Goal: Task Accomplishment & Management: Complete application form

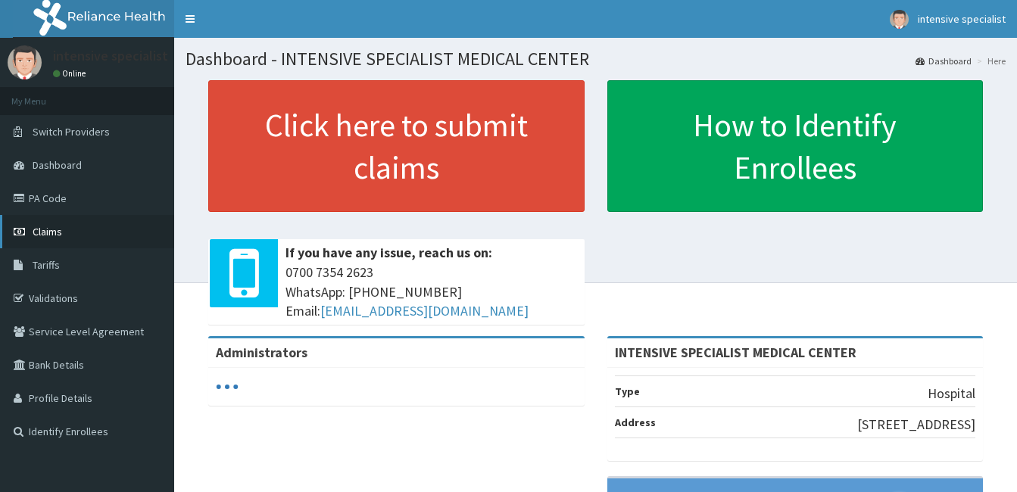
click at [49, 245] on link "Claims" at bounding box center [87, 231] width 174 height 33
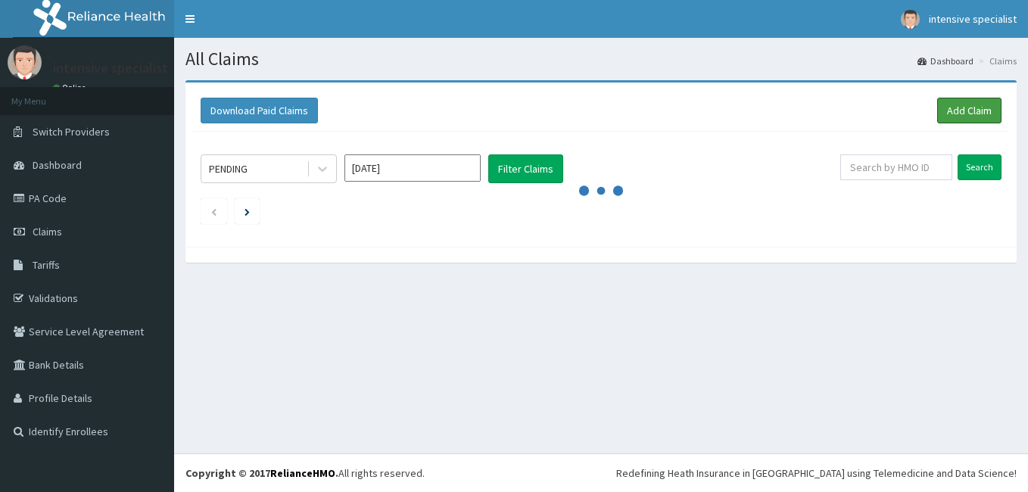
click at [981, 111] on link "Add Claim" at bounding box center [969, 111] width 64 height 26
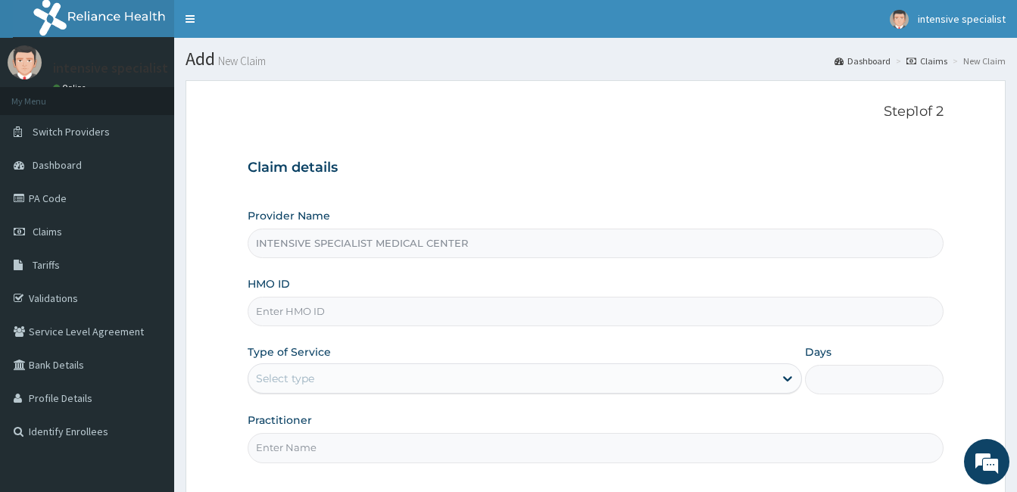
click at [294, 310] on input "HMO ID" at bounding box center [596, 312] width 696 height 30
click at [393, 328] on div "Provider Name INTENSIVE SPECIALIST MEDICAL CENTER HMO ID SBG/10323/A Type of Se…" at bounding box center [596, 335] width 696 height 254
click at [350, 310] on input "SBG/10323/A" at bounding box center [596, 312] width 696 height 30
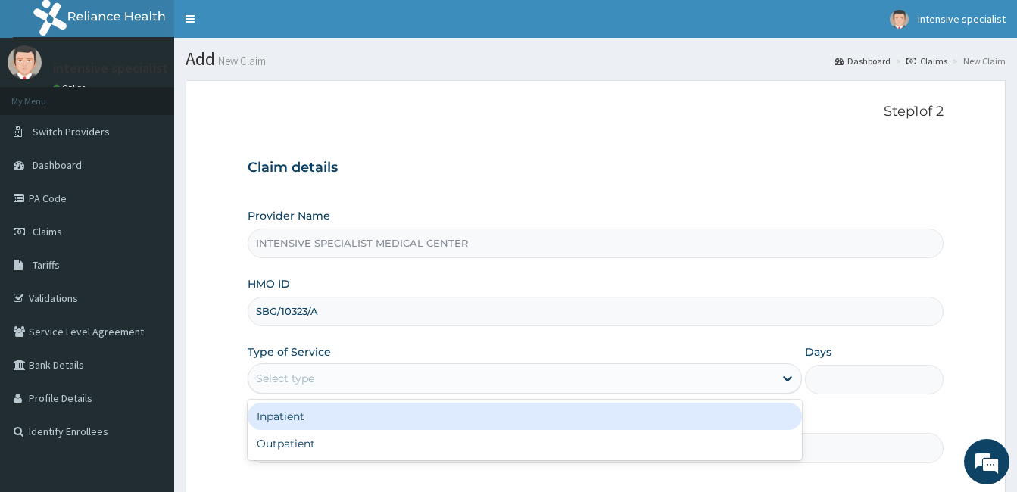
click at [318, 379] on div "Select type" at bounding box center [510, 378] width 525 height 24
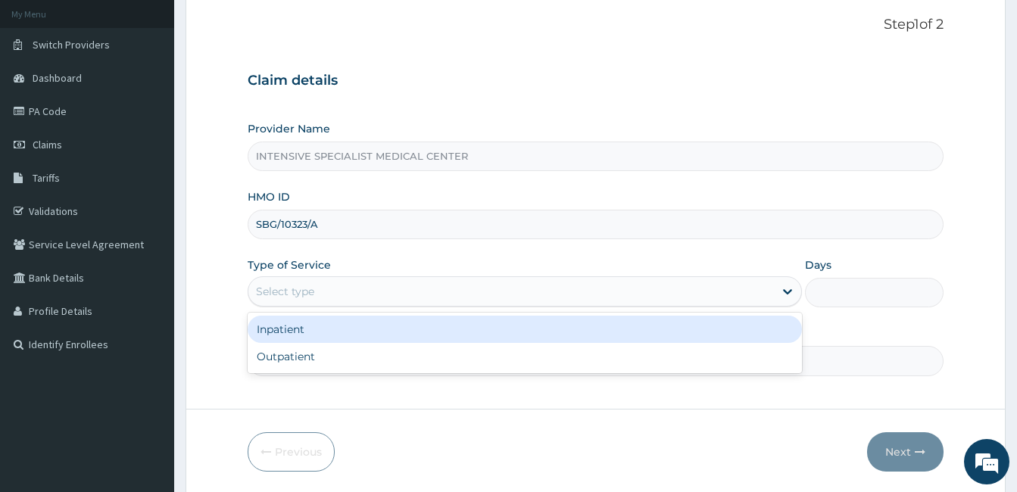
scroll to position [91, 0]
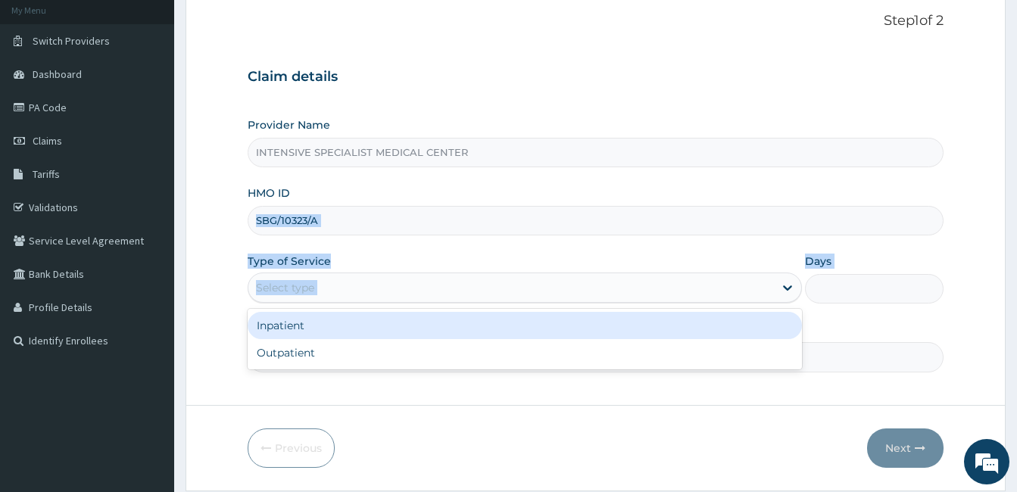
click at [1016, 187] on html "R EL Toggle navigation intensive specialist intensive specialist - intensivespe…" at bounding box center [508, 225] width 1017 height 632
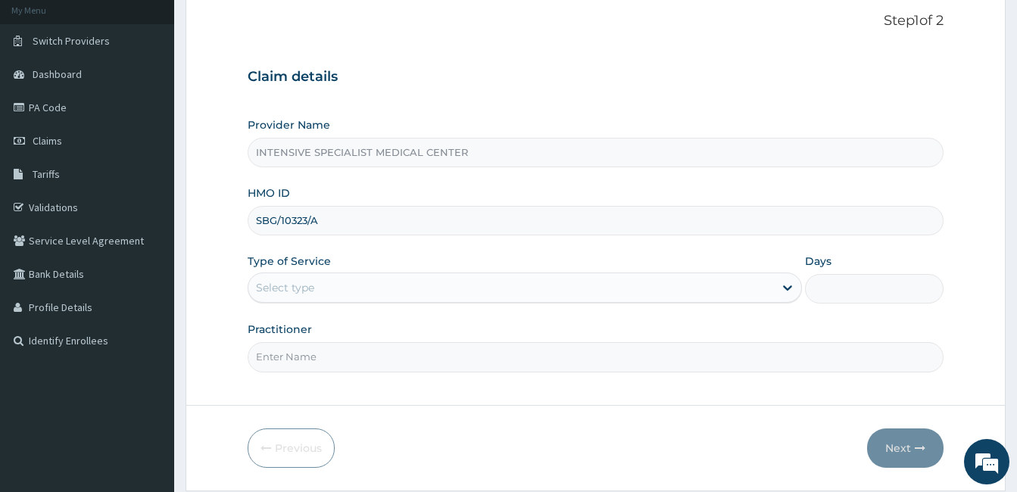
click at [338, 213] on input "SBG/10323/A" at bounding box center [596, 221] width 696 height 30
type input "sbg/10323/"
type input "A"
click at [326, 220] on input "sbg/10323/" at bounding box center [596, 221] width 696 height 30
click at [349, 205] on div "HMO ID sbg/10323/" at bounding box center [596, 210] width 696 height 50
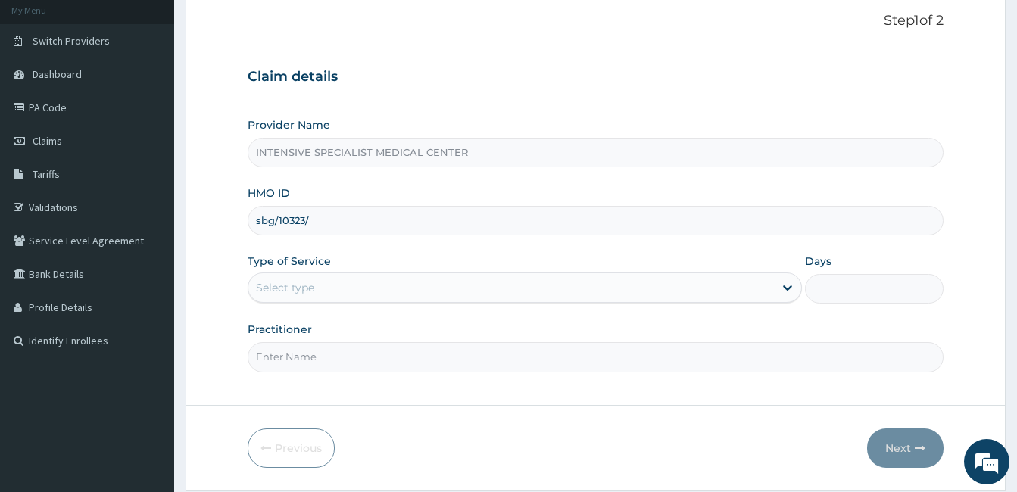
click at [321, 213] on input "sbg/10323/" at bounding box center [596, 221] width 696 height 30
click at [354, 217] on input "sbg/10323/" at bounding box center [596, 221] width 696 height 30
type input "s"
click at [306, 223] on input "HMO ID" at bounding box center [596, 221] width 696 height 30
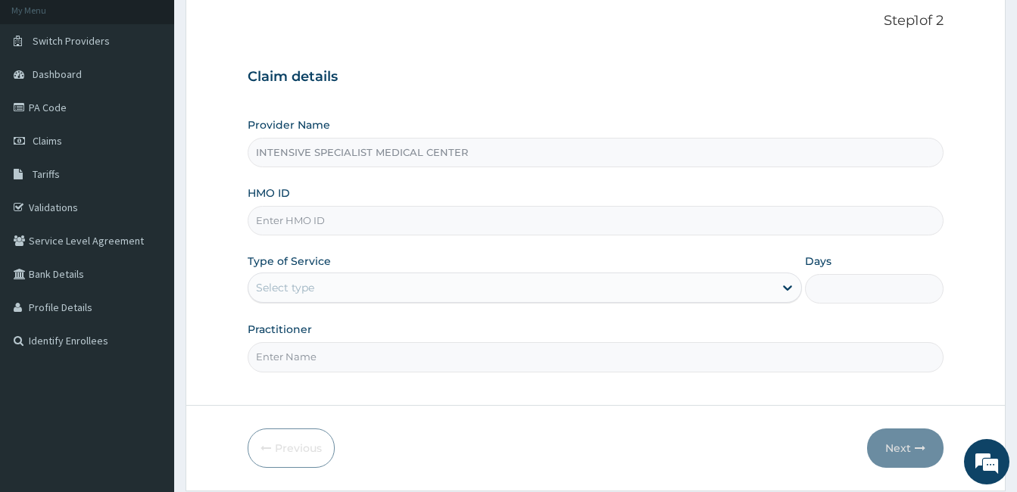
type input "s"
type input "SBG/10323/A"
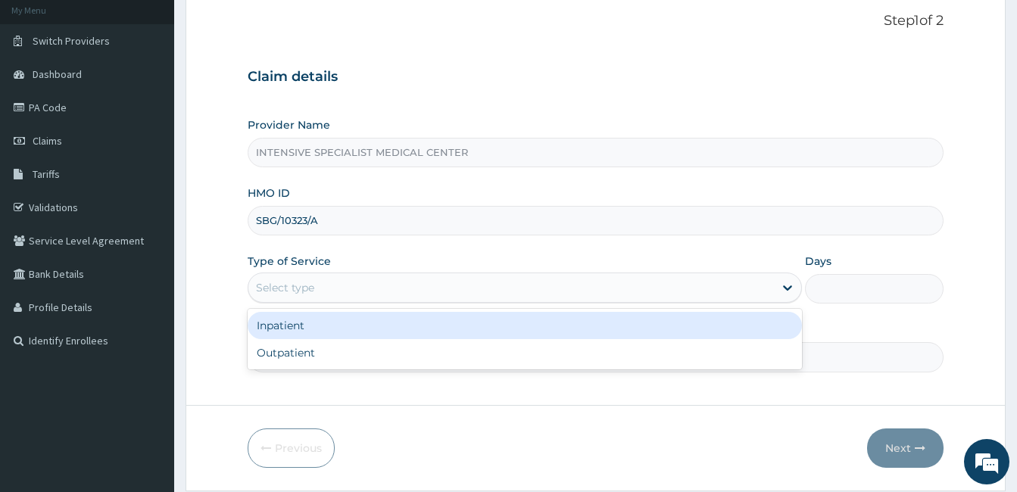
click at [344, 278] on div "Select type" at bounding box center [510, 288] width 525 height 24
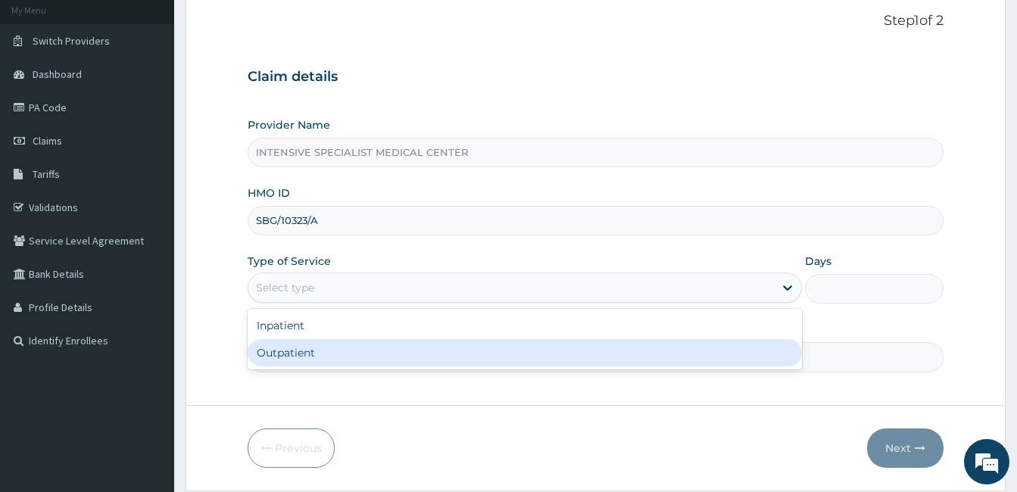
click at [290, 358] on div "Outpatient" at bounding box center [525, 352] width 554 height 27
type input "1"
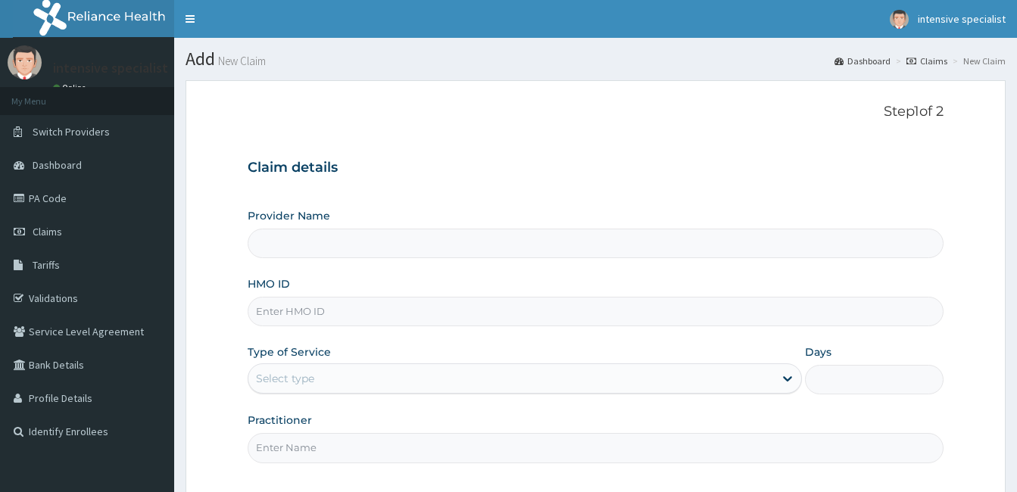
click at [337, 297] on input "HMO ID" at bounding box center [596, 312] width 696 height 30
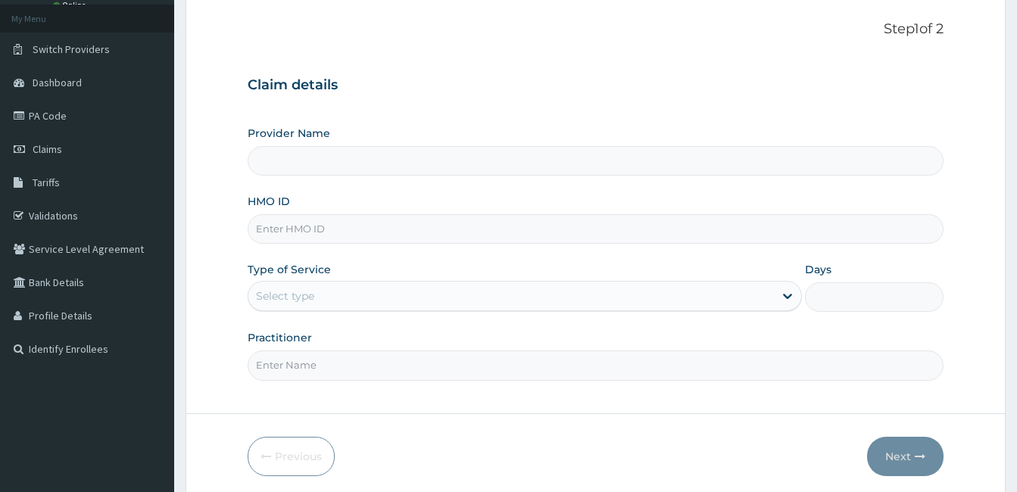
type input "INTENSIVE SPECIALIST MEDICAL CENTER"
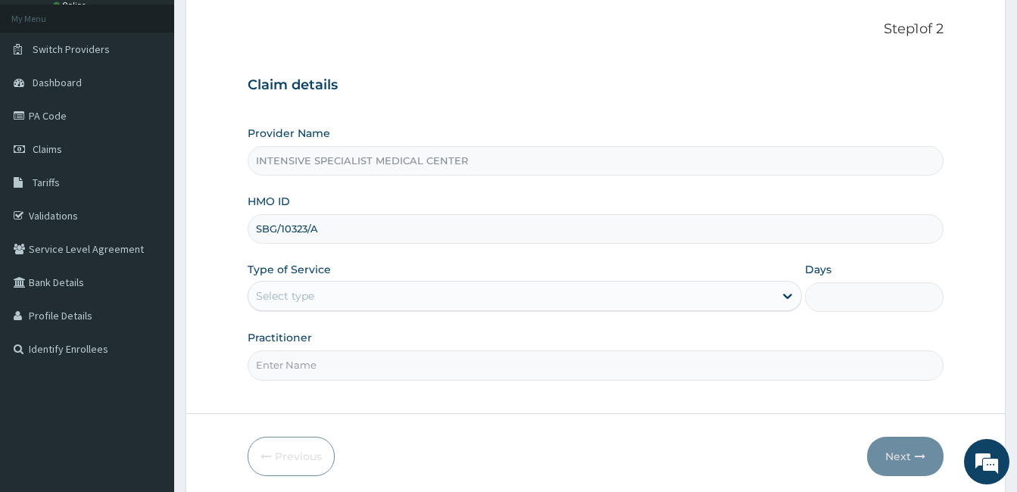
type input "SBG/10323/A"
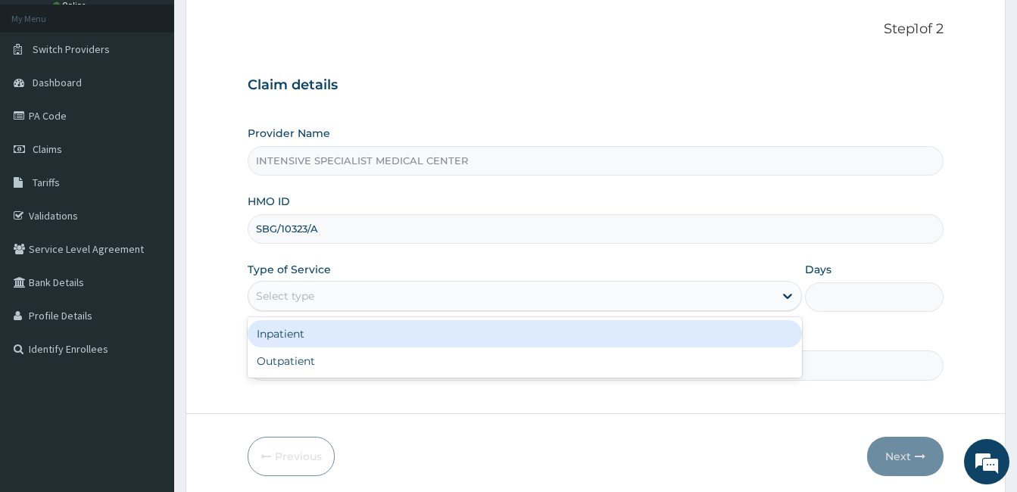
click at [310, 290] on div "Select type" at bounding box center [285, 295] width 58 height 15
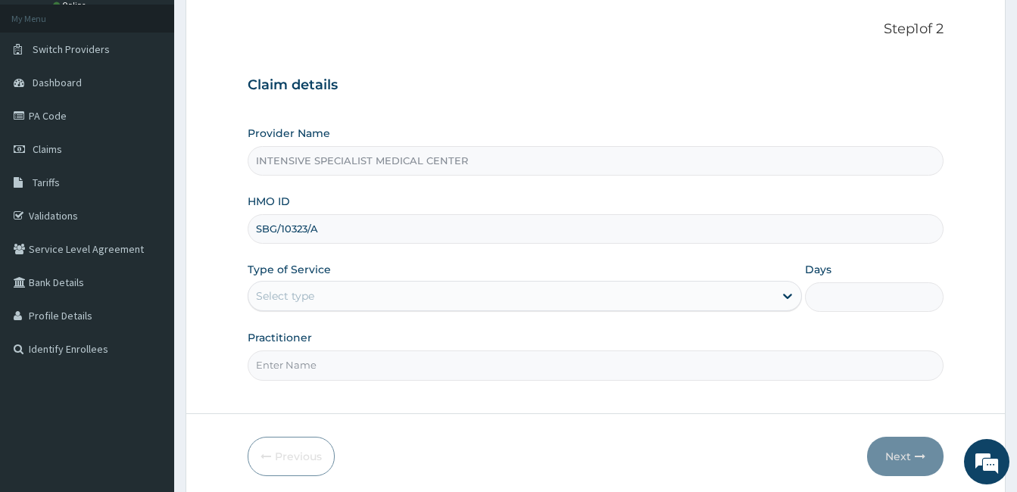
click at [265, 232] on input "SBG/10323/A" at bounding box center [596, 229] width 696 height 30
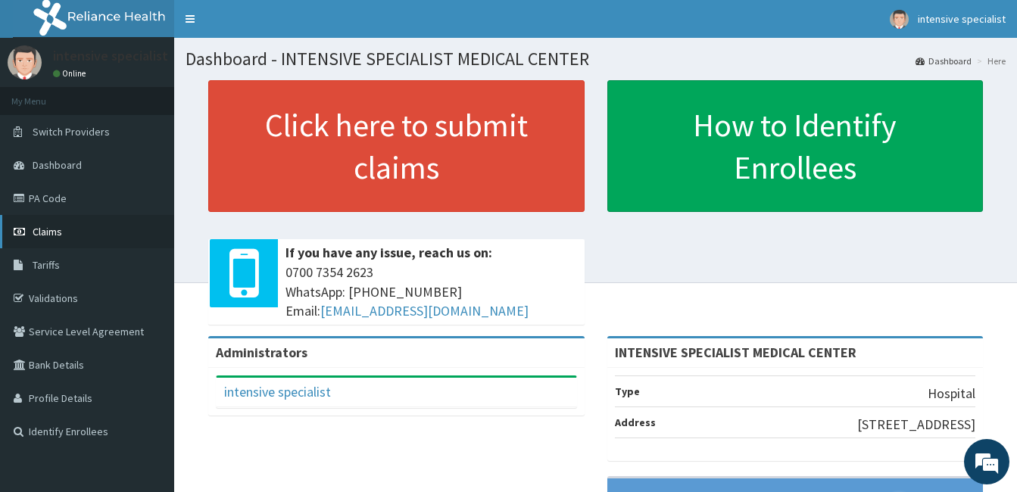
click at [40, 229] on span "Claims" at bounding box center [48, 232] width 30 height 14
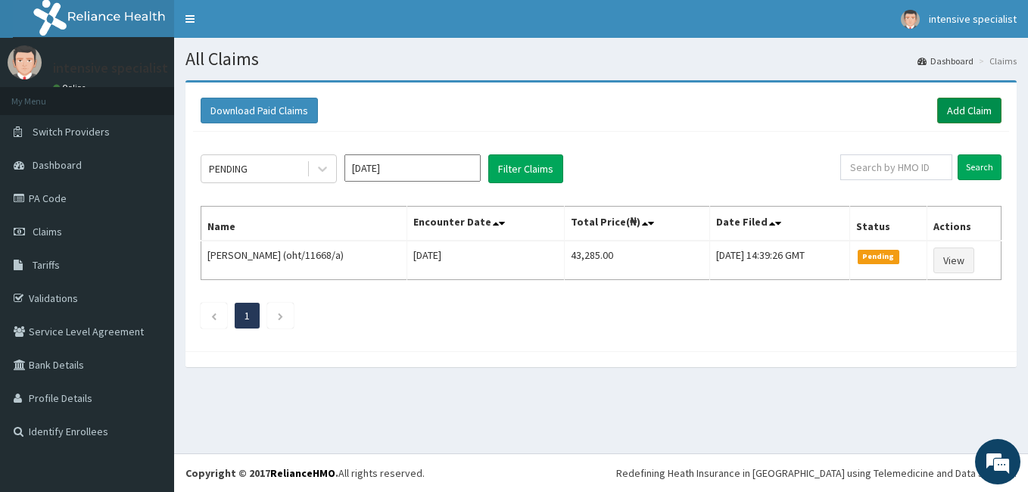
click at [973, 109] on link "Add Claim" at bounding box center [969, 111] width 64 height 26
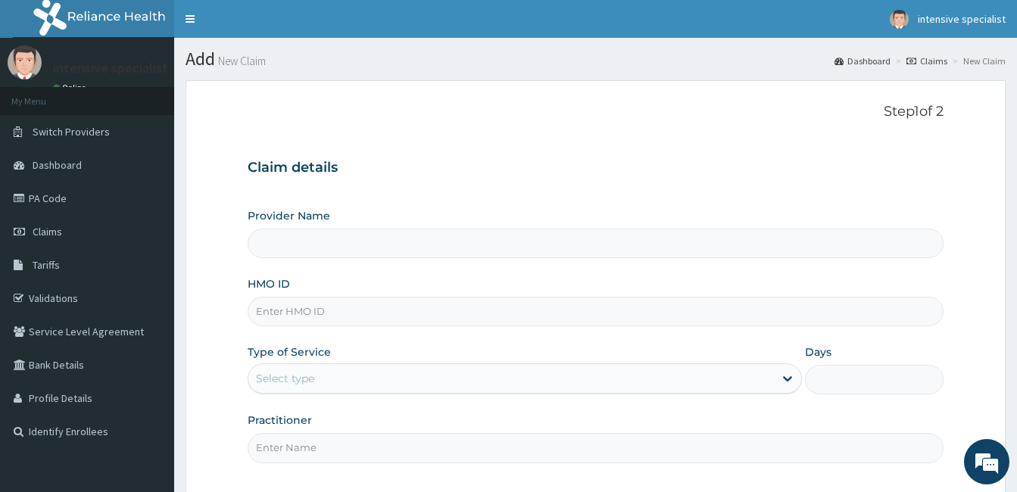
type input "INTENSIVE SPECIALIST MEDICAL CENTER"
click at [316, 313] on input "HMO ID" at bounding box center [596, 312] width 696 height 30
paste input "SBG/10323/A"
type input "SBG/10323/A"
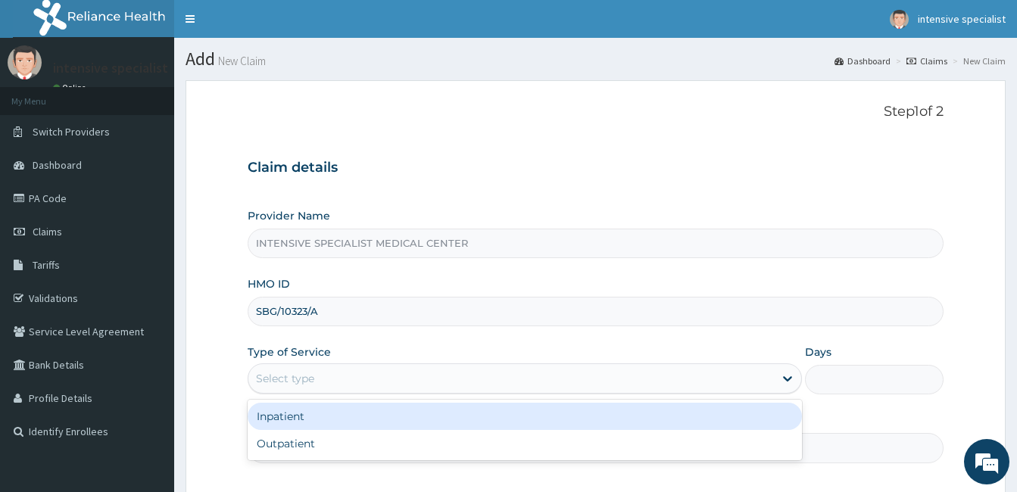
click at [303, 382] on div "Select type" at bounding box center [285, 378] width 58 height 15
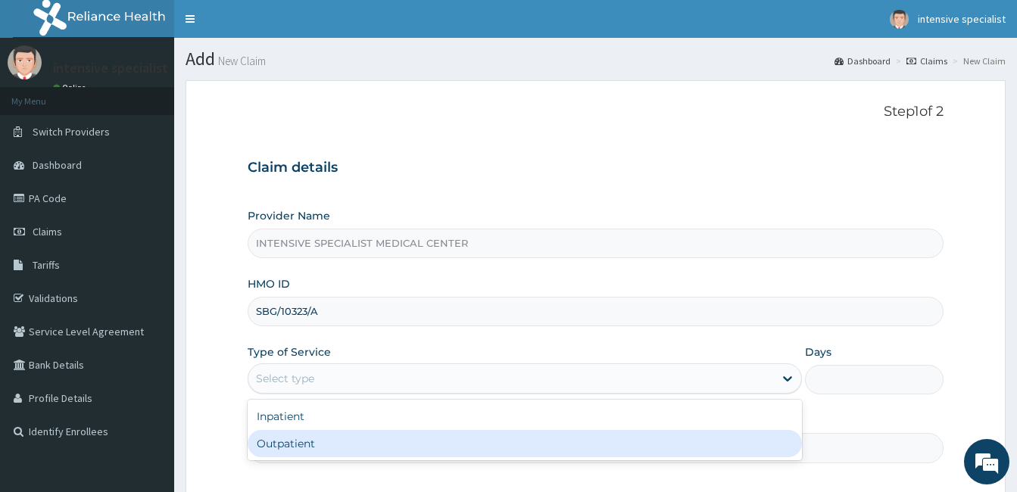
click at [278, 441] on div "Outpatient" at bounding box center [525, 443] width 554 height 27
type input "1"
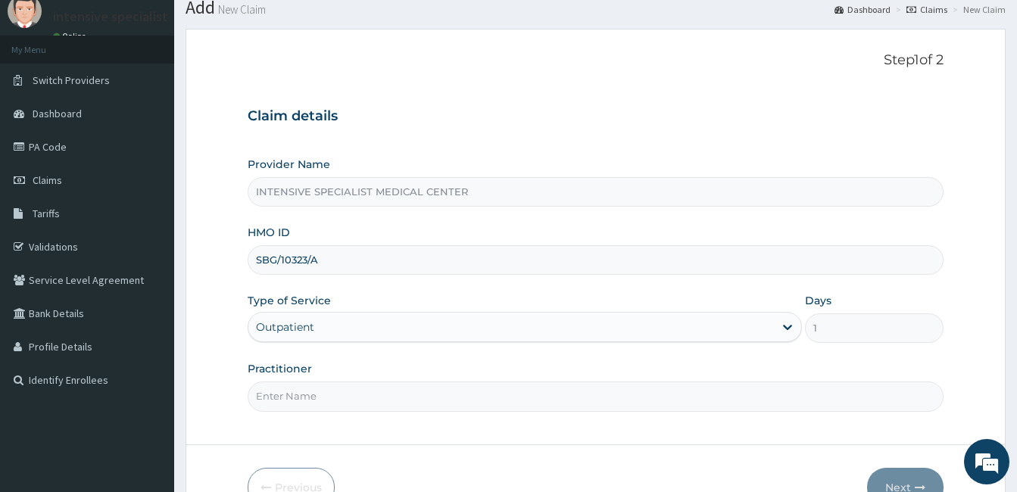
scroll to position [61, 0]
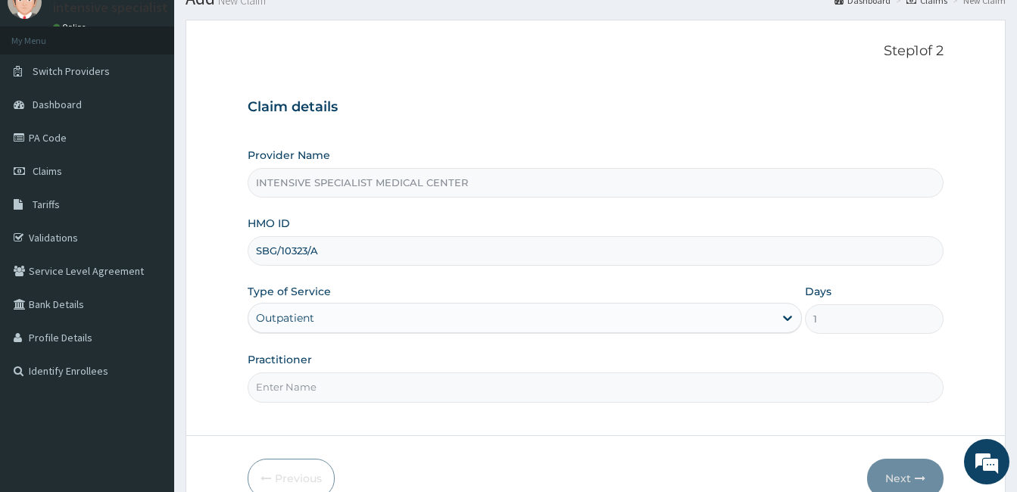
click at [316, 388] on input "Practitioner" at bounding box center [596, 387] width 696 height 30
type input "IKOKOH [PERSON_NAME]"
click at [896, 473] on button "Next" at bounding box center [905, 478] width 76 height 39
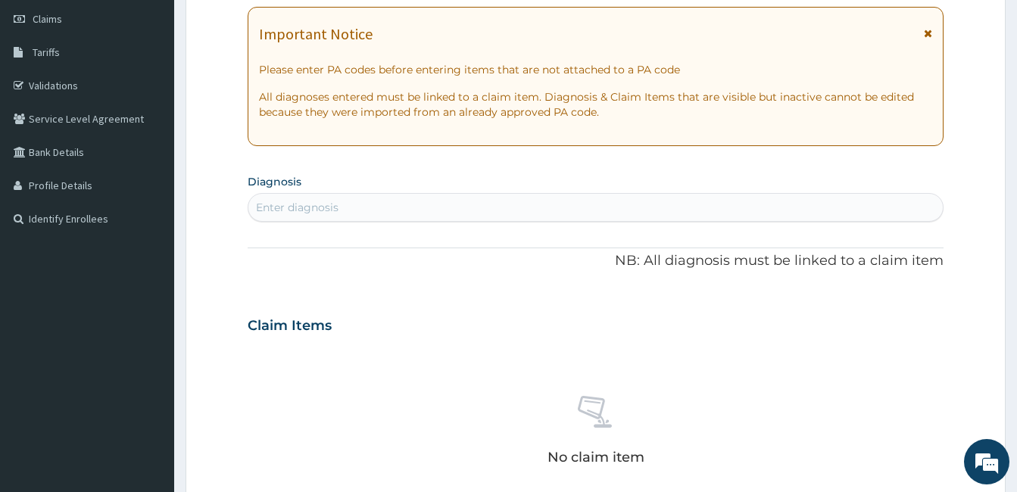
scroll to position [0, 0]
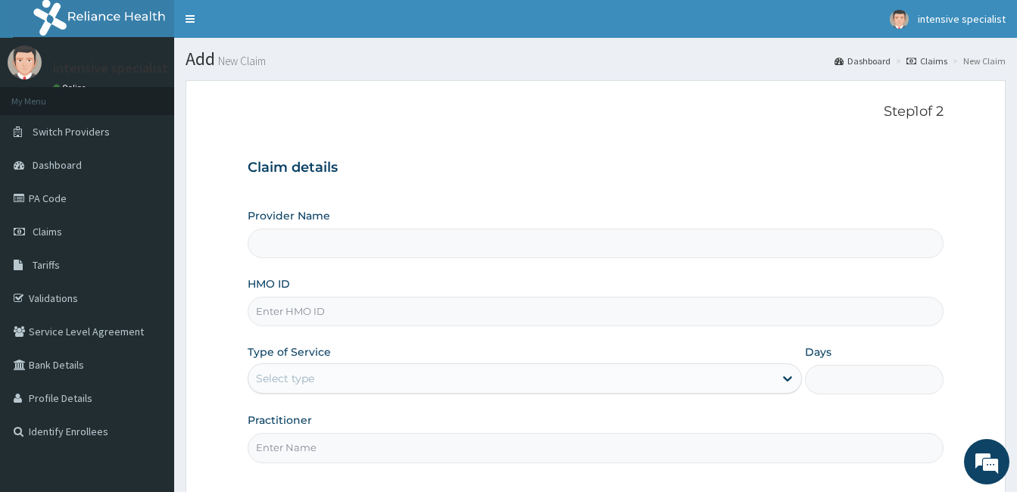
type input "INTENSIVE SPECIALIST MEDICAL CENTER"
click at [311, 317] on input "HMO ID" at bounding box center [596, 312] width 696 height 30
type input "SGB/10323/B"
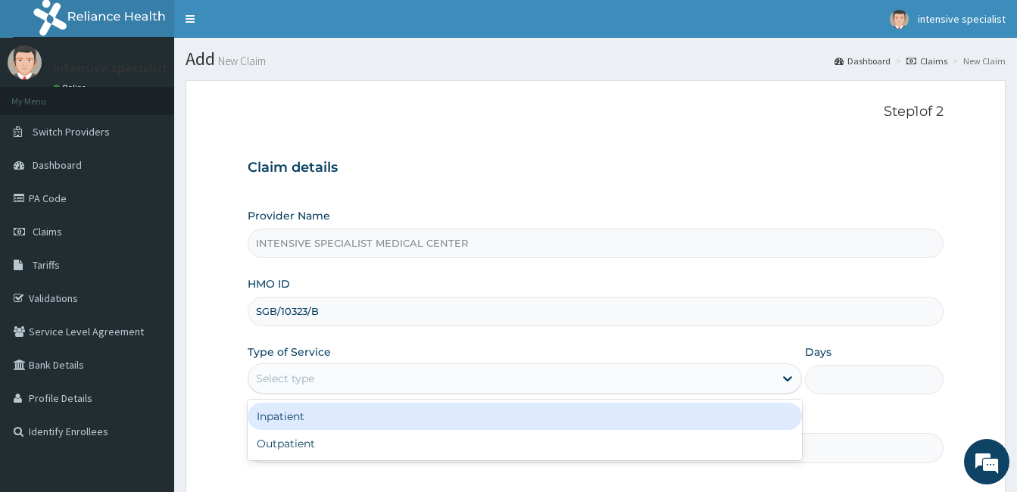
click at [363, 382] on div "Select type" at bounding box center [510, 378] width 525 height 24
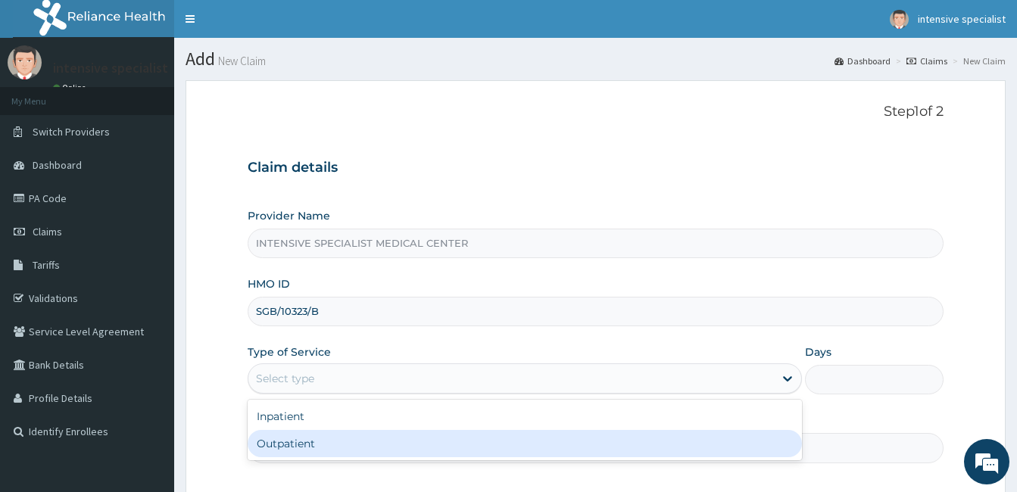
click at [303, 448] on div "Outpatient" at bounding box center [525, 443] width 554 height 27
type input "1"
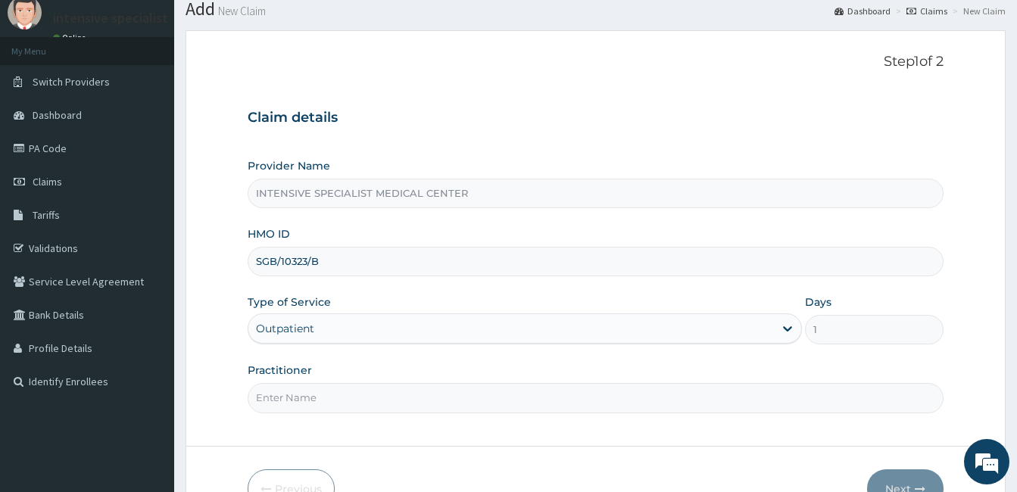
scroll to position [61, 0]
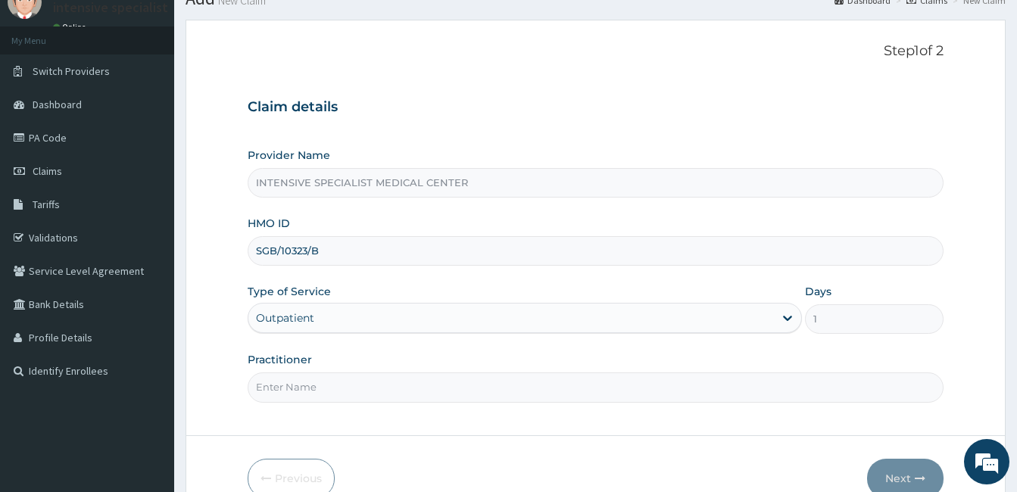
click at [309, 388] on input "Practitioner" at bounding box center [596, 387] width 696 height 30
type input "IKOKOH MATTHIAS"
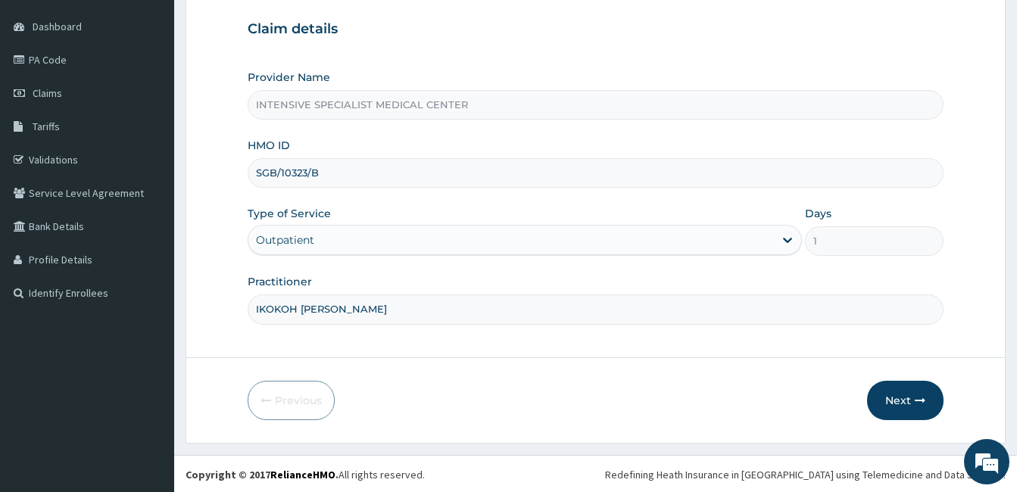
scroll to position [140, 0]
click at [906, 396] on button "Next" at bounding box center [905, 398] width 76 height 39
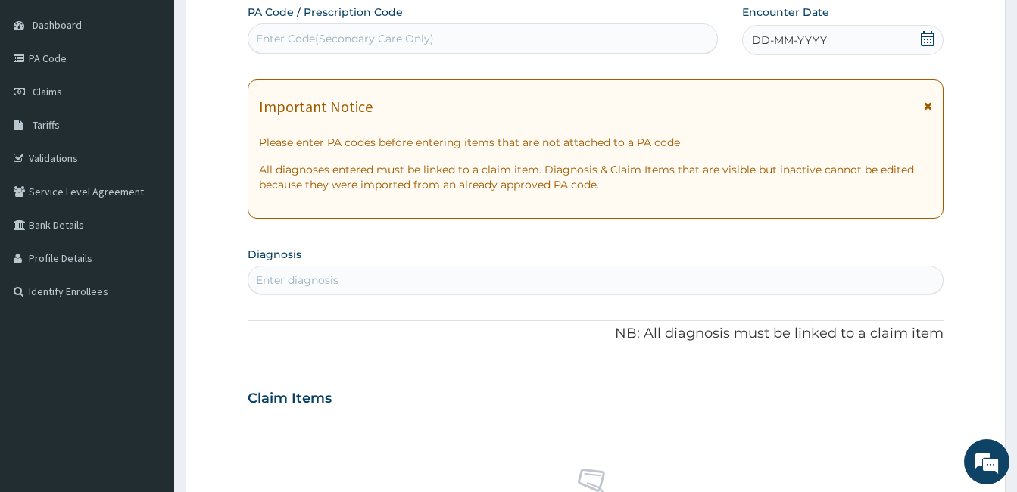
click at [809, 39] on span "DD-MM-YYYY" at bounding box center [789, 40] width 75 height 15
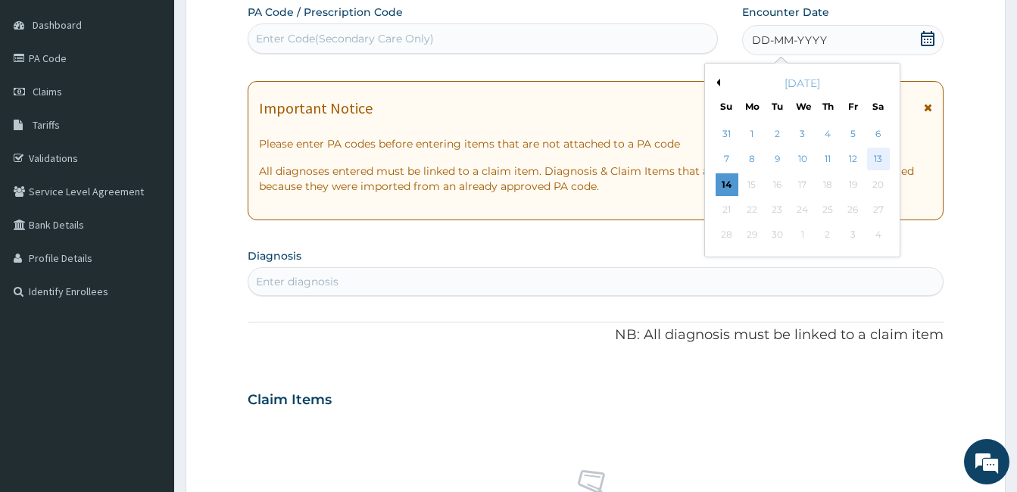
click at [883, 161] on div "13" at bounding box center [877, 159] width 23 height 23
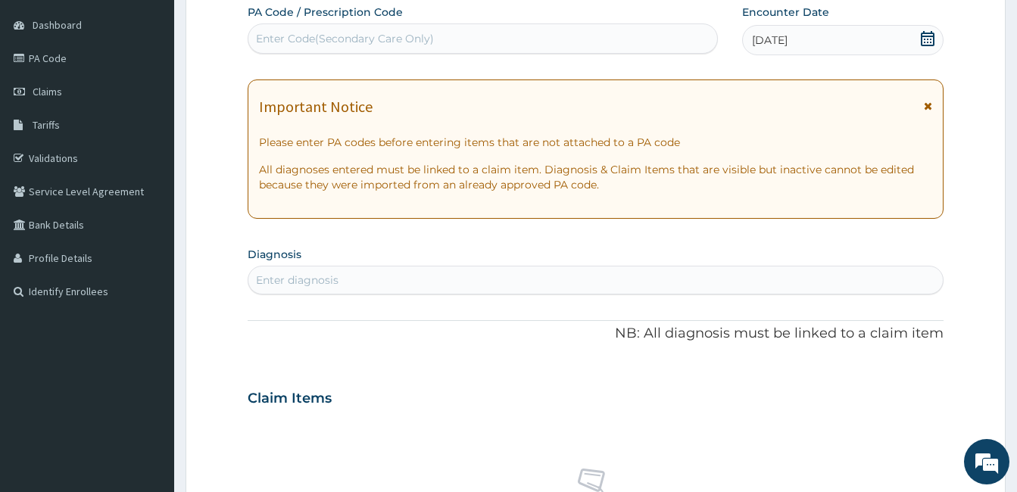
click at [309, 279] on div "Enter diagnosis" at bounding box center [297, 280] width 83 height 15
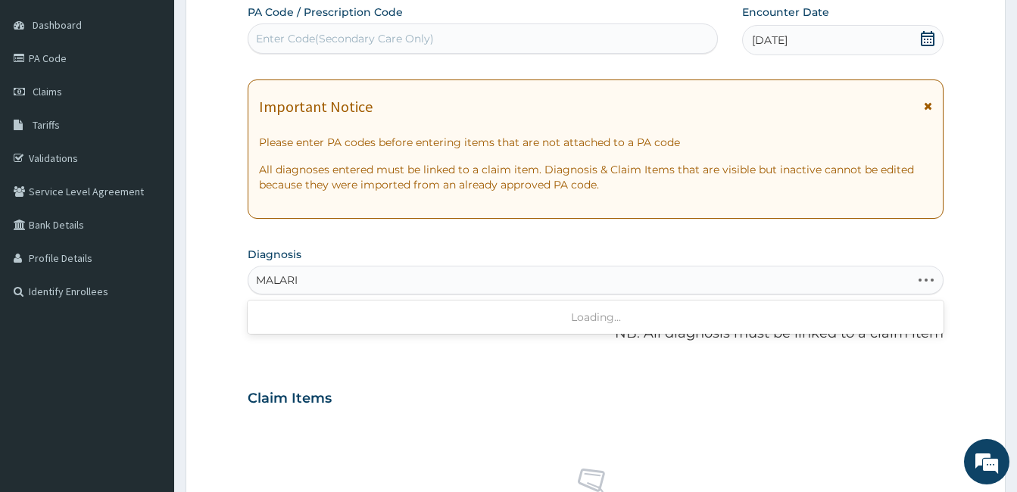
type input "MALARIA"
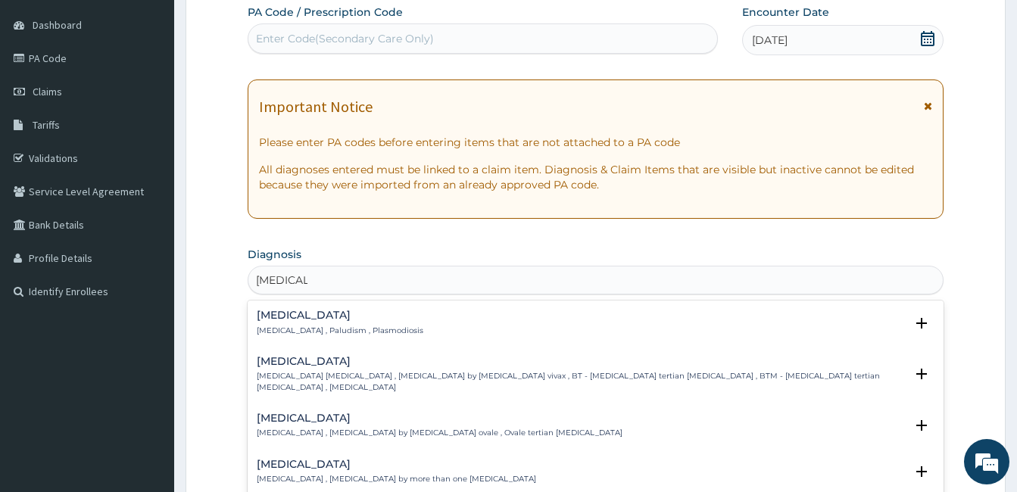
click at [320, 322] on div "Malaria Malaria , Paludism , Plasmodiosis" at bounding box center [340, 323] width 167 height 26
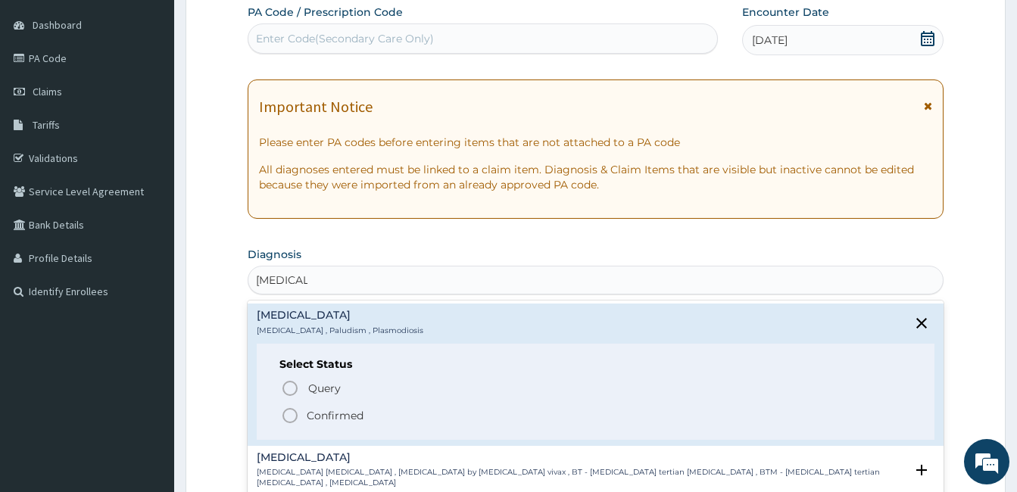
click at [324, 424] on span "Confirmed" at bounding box center [596, 416] width 631 height 18
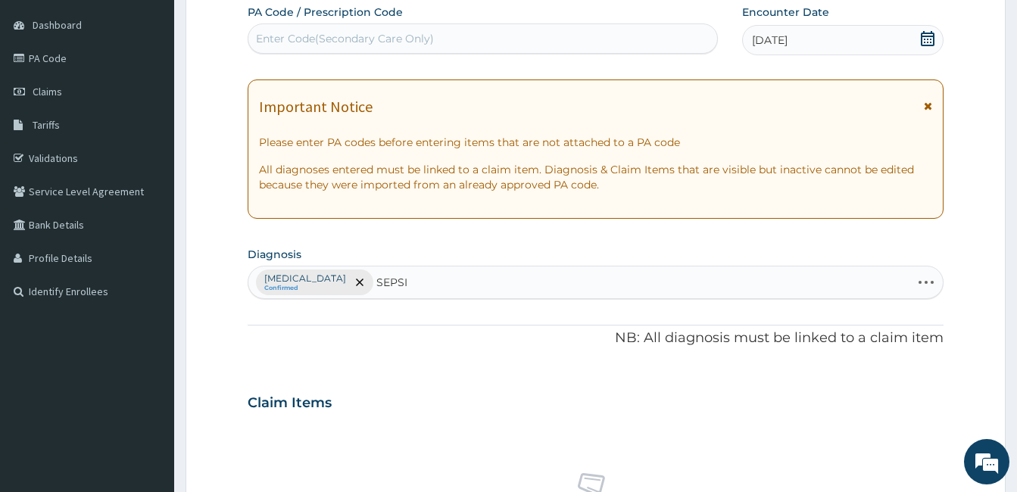
type input "SEPSIS"
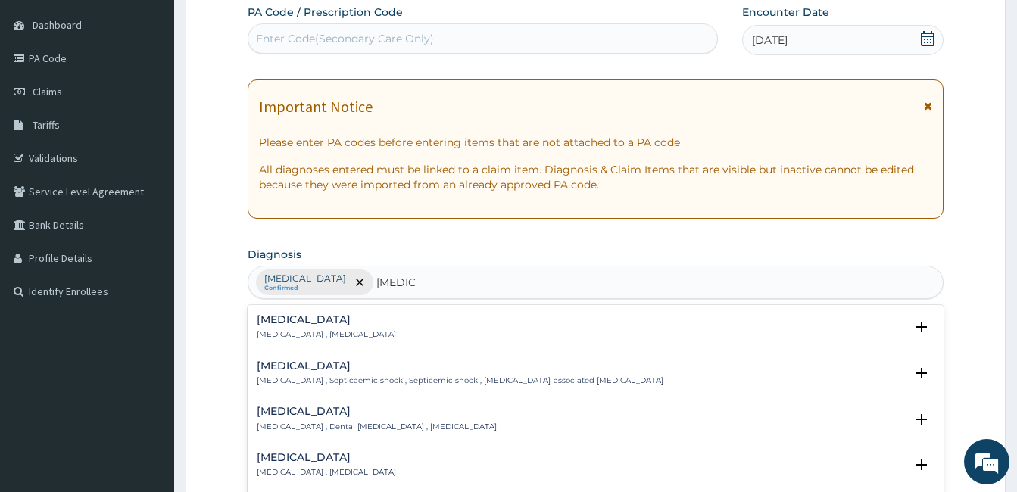
click at [347, 326] on div "Sepsis Systemic infection , Sepsis" at bounding box center [326, 327] width 139 height 26
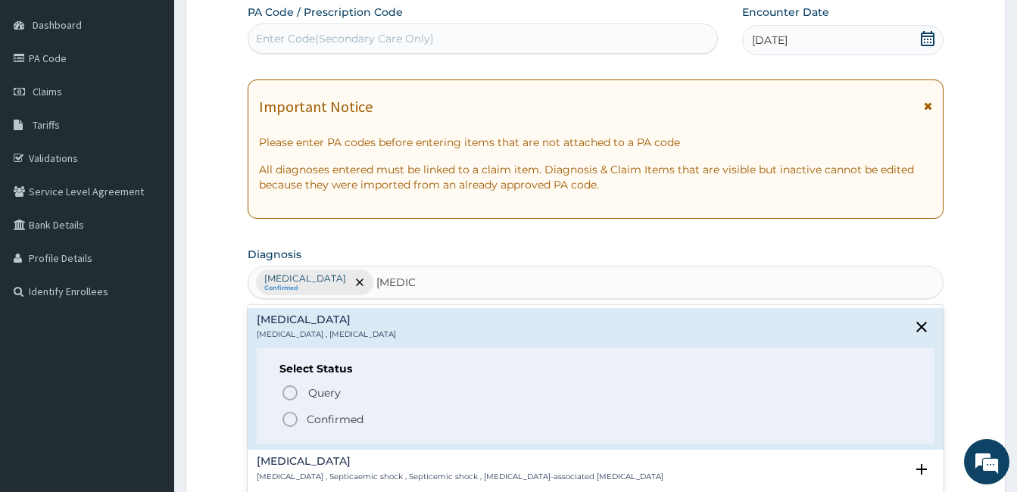
click at [298, 425] on icon "status option filled" at bounding box center [290, 419] width 18 height 18
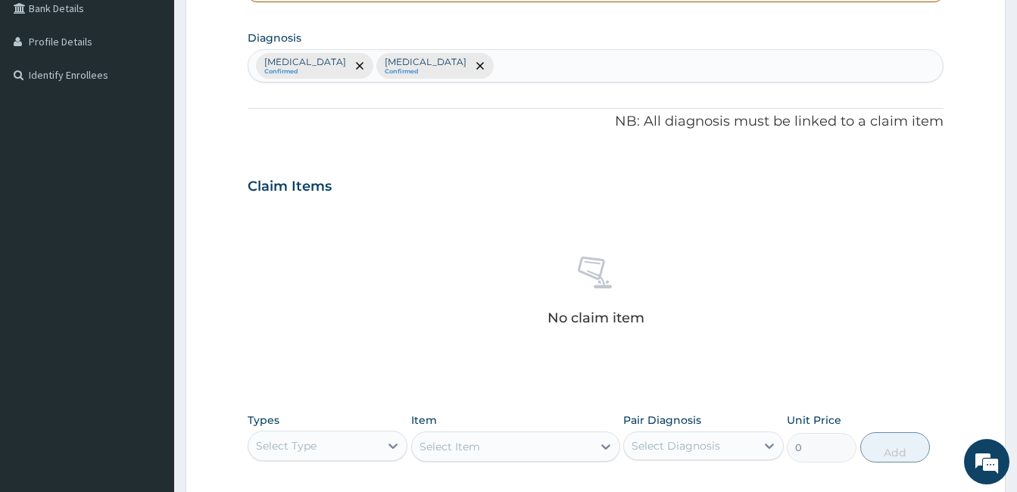
scroll to position [382, 0]
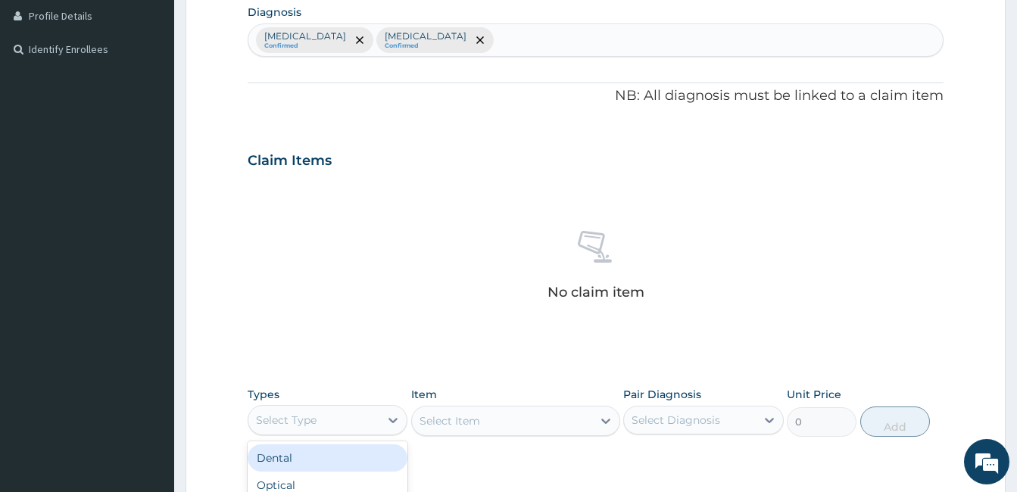
click at [269, 418] on div "Select Type" at bounding box center [286, 420] width 61 height 15
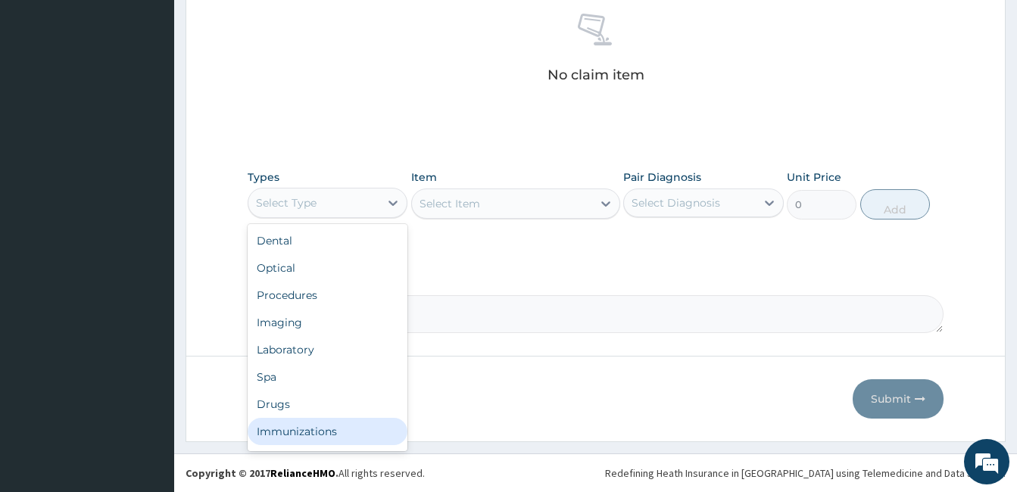
scroll to position [30, 0]
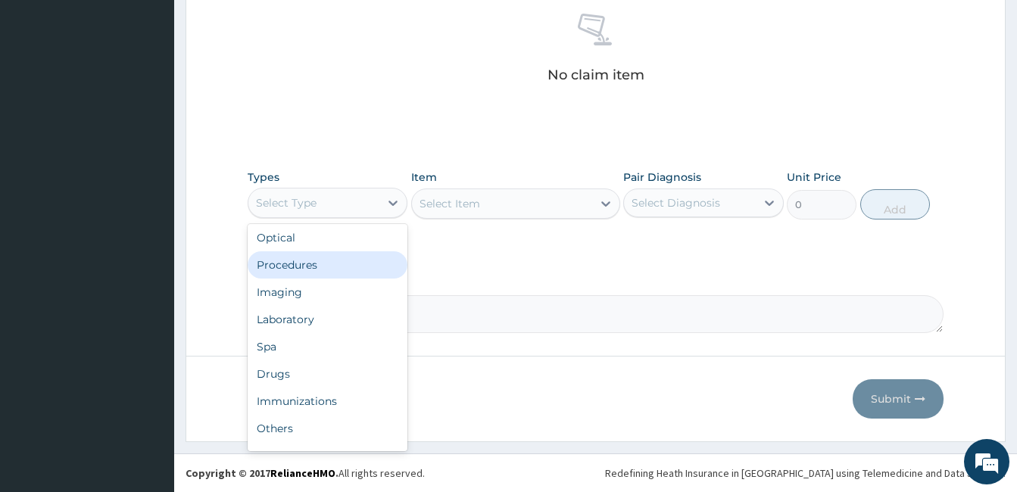
click at [310, 266] on div "Procedures" at bounding box center [328, 264] width 160 height 27
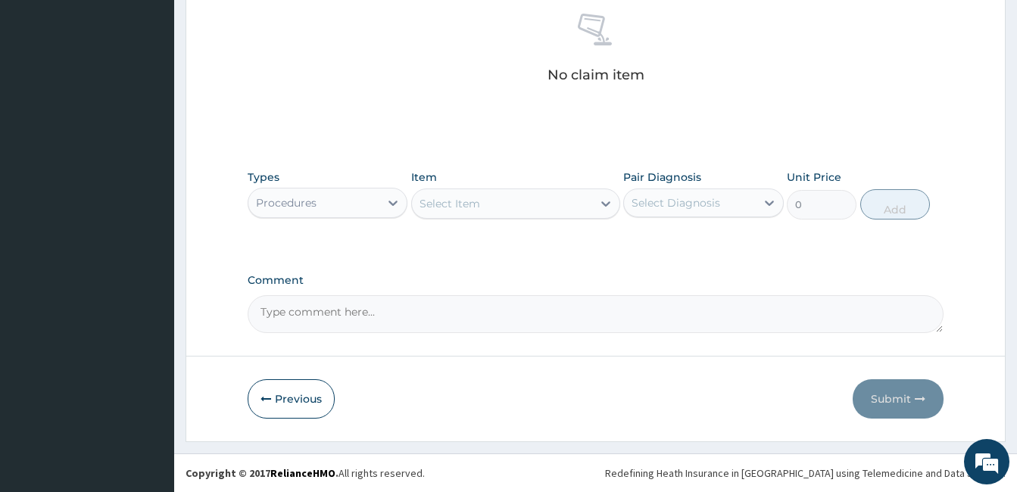
click at [549, 208] on div "Select Item" at bounding box center [502, 204] width 180 height 24
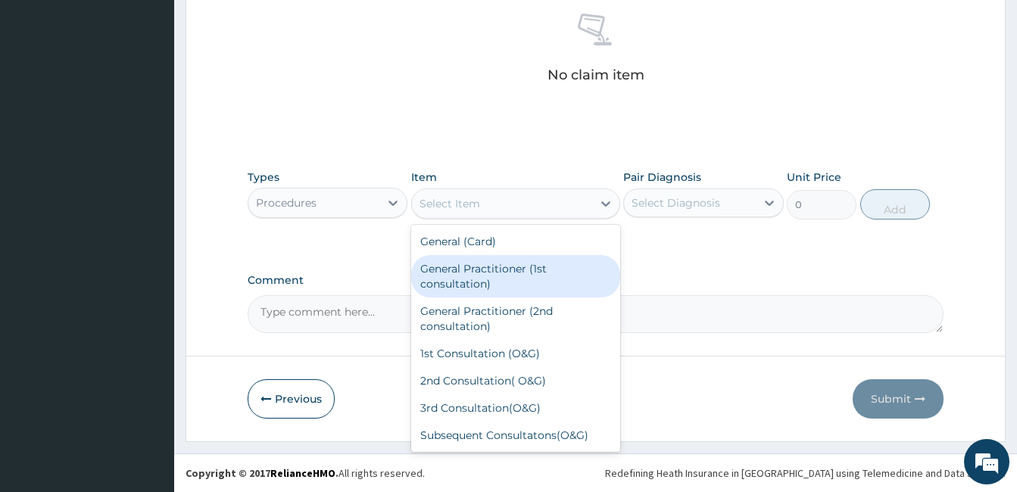
click at [530, 278] on div "General Practitioner (1st consultation)" at bounding box center [515, 276] width 209 height 42
type input "2500"
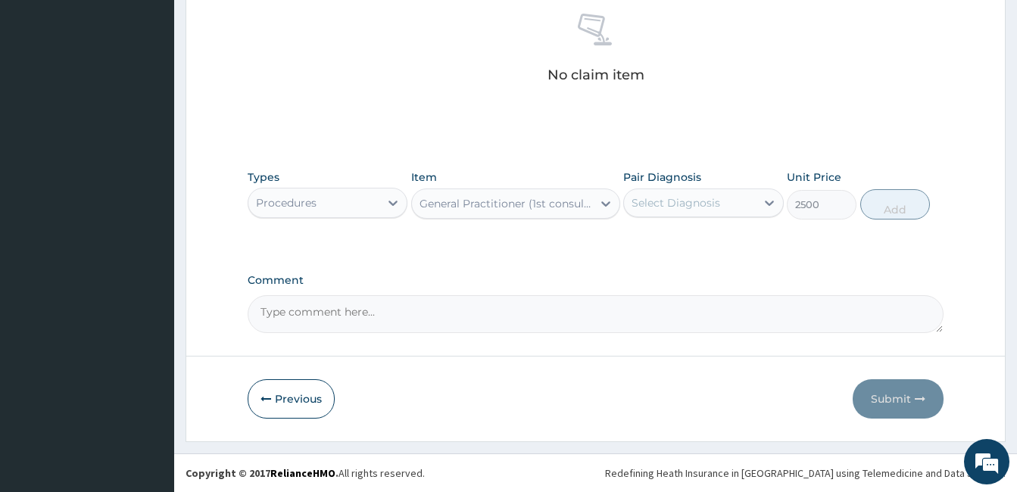
click at [684, 199] on div "Select Diagnosis" at bounding box center [675, 202] width 89 height 15
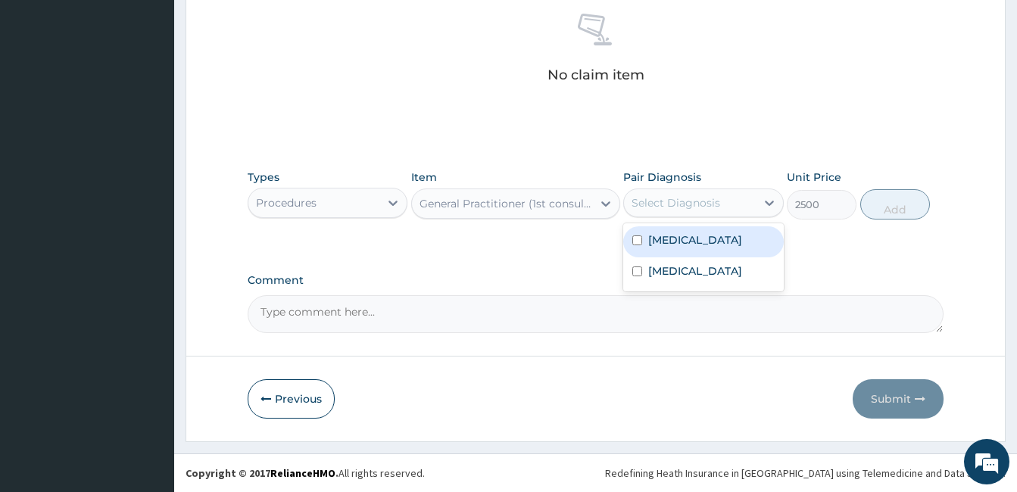
click at [657, 245] on label "Malaria" at bounding box center [695, 239] width 94 height 15
checkbox input "true"
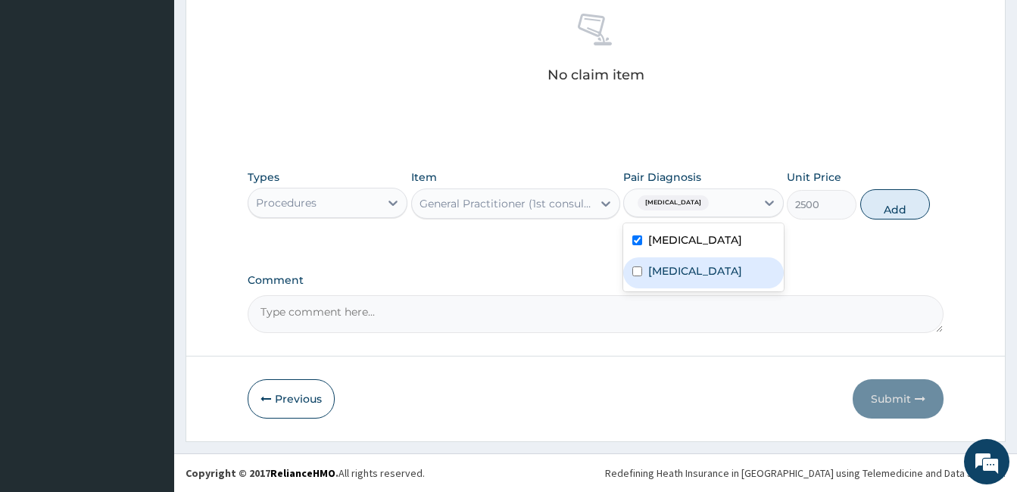
click at [647, 266] on div "Sepsis" at bounding box center [703, 272] width 160 height 31
checkbox input "true"
click at [489, 248] on div "Types Procedures Item General Practitioner (1st consultation) Pair Diagnosis op…" at bounding box center [596, 206] width 696 height 88
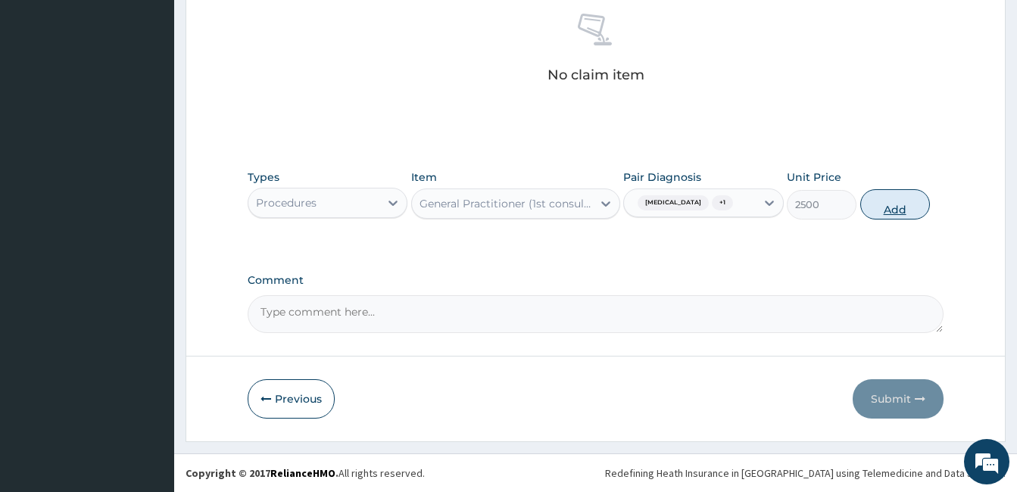
click at [886, 201] on button "Add" at bounding box center [895, 204] width 70 height 30
type input "0"
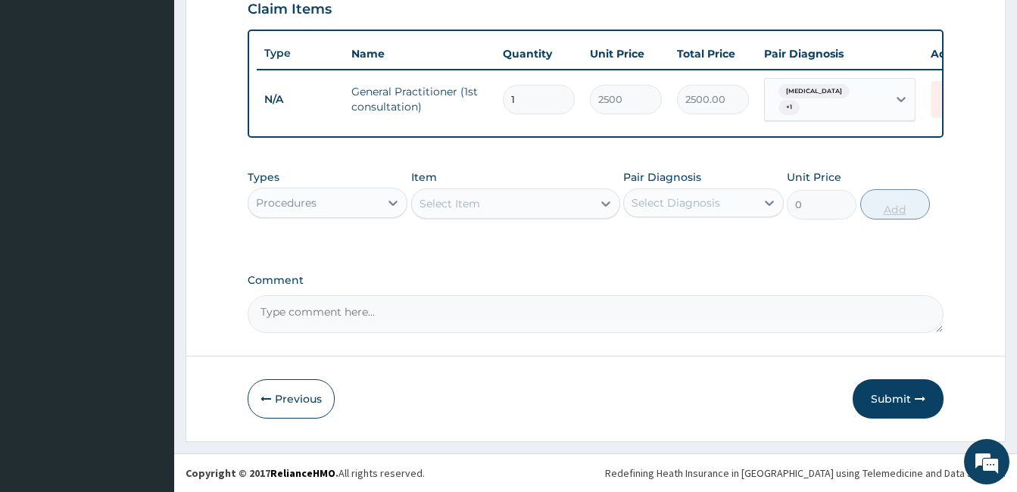
scroll to position [539, 0]
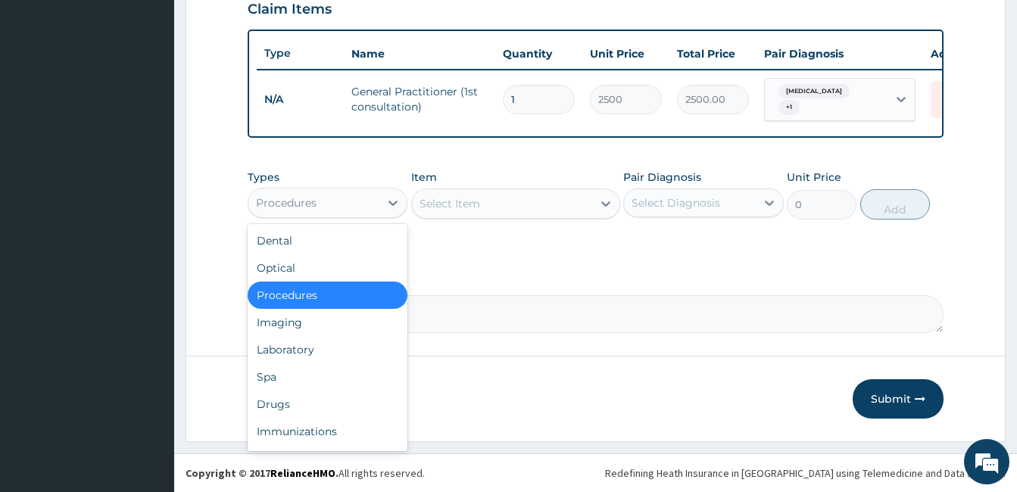
click at [372, 206] on div "Procedures" at bounding box center [313, 203] width 131 height 24
click at [319, 351] on div "Laboratory" at bounding box center [328, 349] width 160 height 27
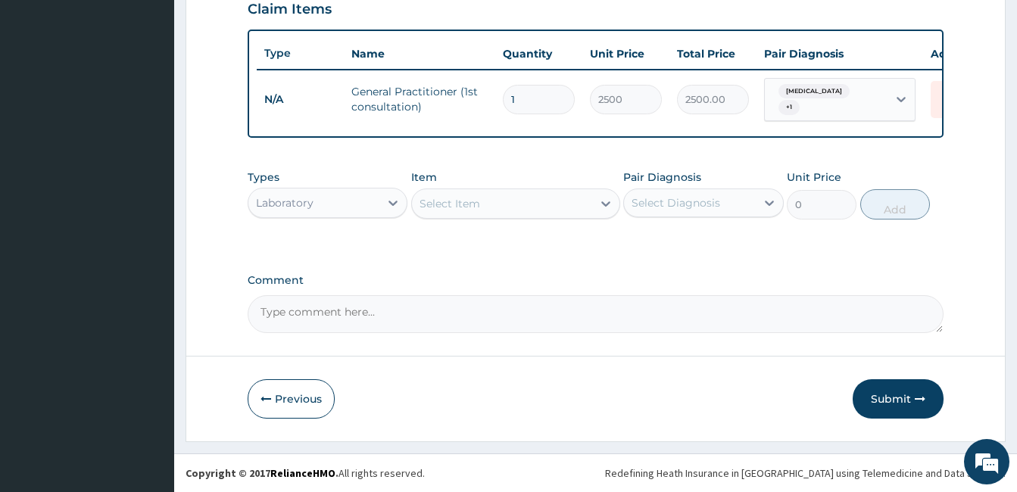
click at [476, 209] on div "Select Item" at bounding box center [449, 203] width 61 height 15
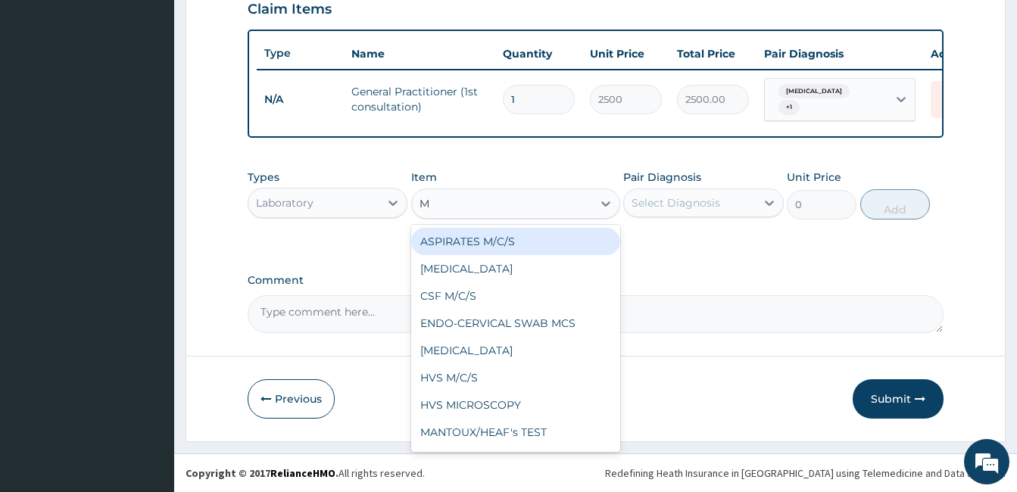
type input "MP"
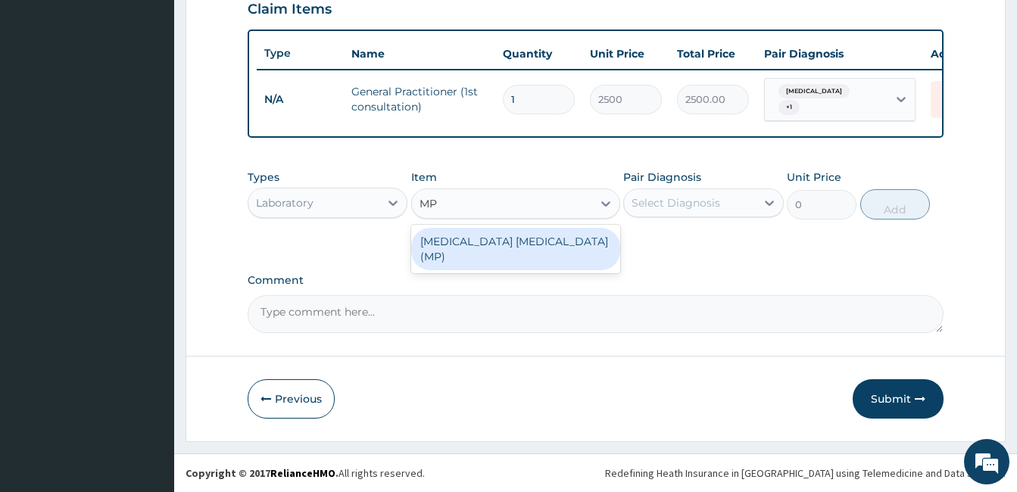
click at [461, 240] on div "MALARIA PARASITE (MP)" at bounding box center [515, 249] width 209 height 42
type input "1400"
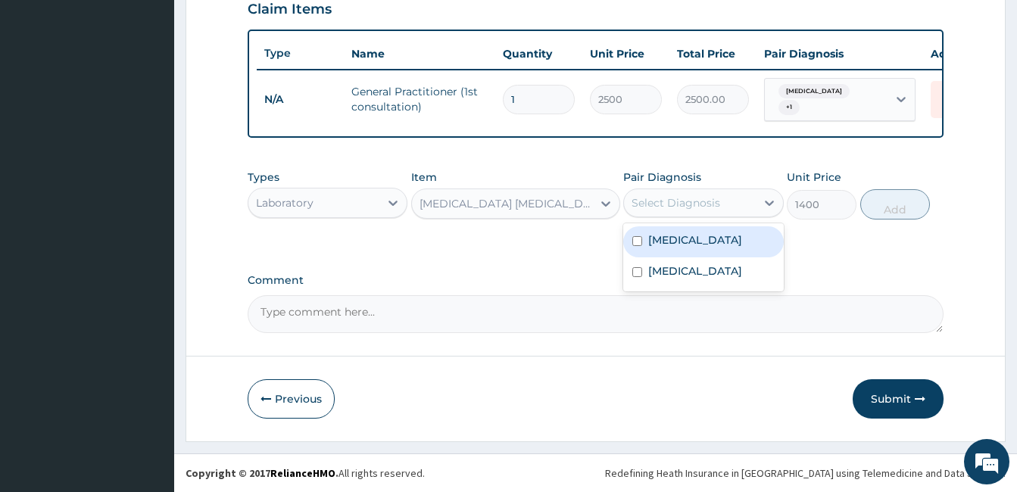
click at [675, 207] on div "Select Diagnosis" at bounding box center [675, 202] width 89 height 15
click at [651, 240] on label "Malaria" at bounding box center [695, 239] width 94 height 15
checkbox input "true"
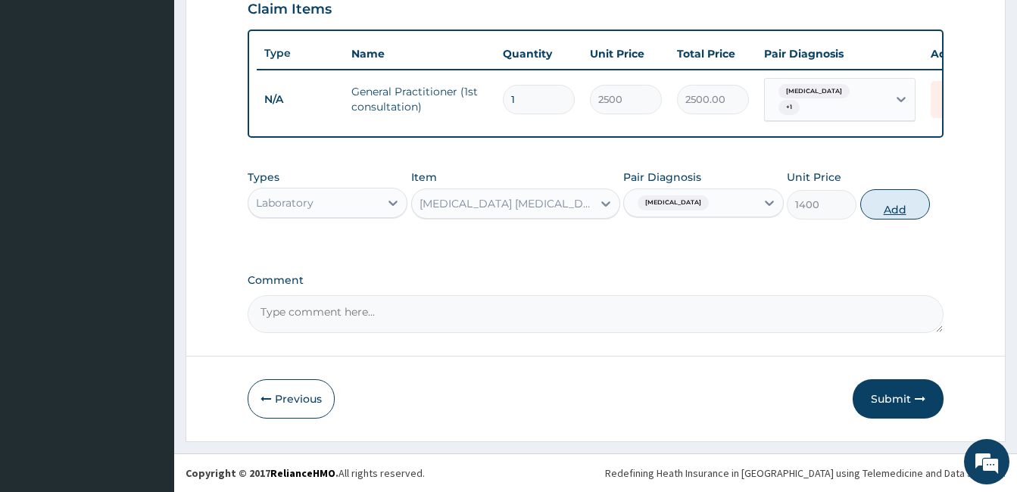
click at [915, 209] on button "Add" at bounding box center [895, 204] width 70 height 30
type input "0"
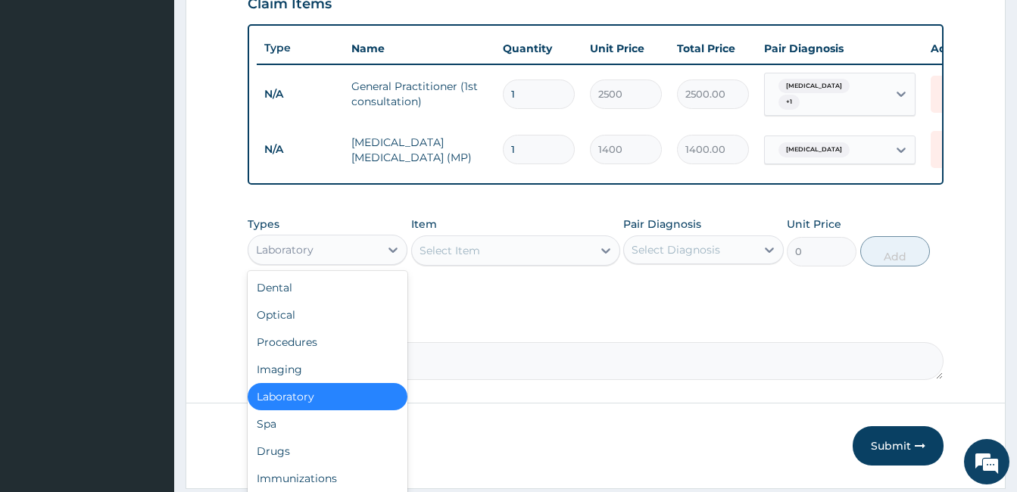
click at [350, 254] on div "Laboratory" at bounding box center [313, 250] width 131 height 24
click at [576, 260] on div "Select Item" at bounding box center [502, 250] width 180 height 24
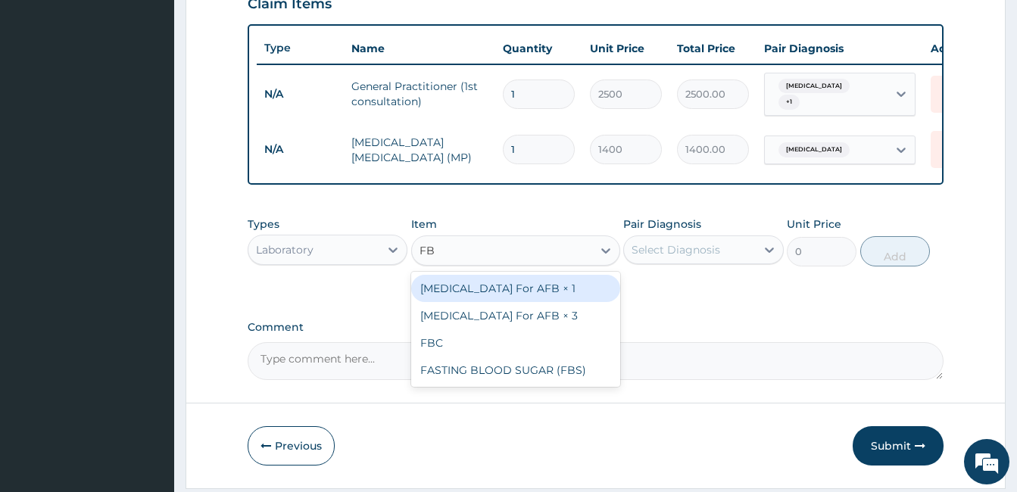
type input "FBC"
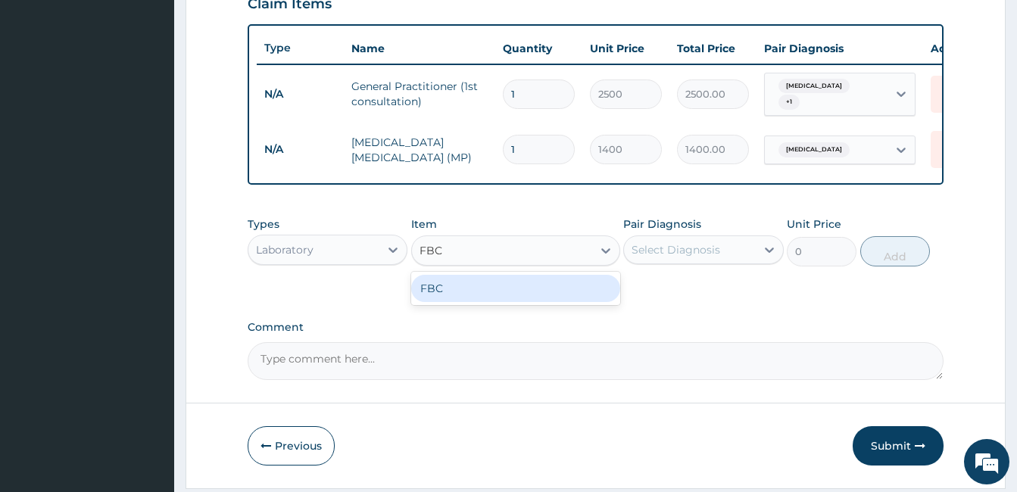
click at [536, 294] on div "FBC" at bounding box center [515, 288] width 209 height 27
type input "4000"
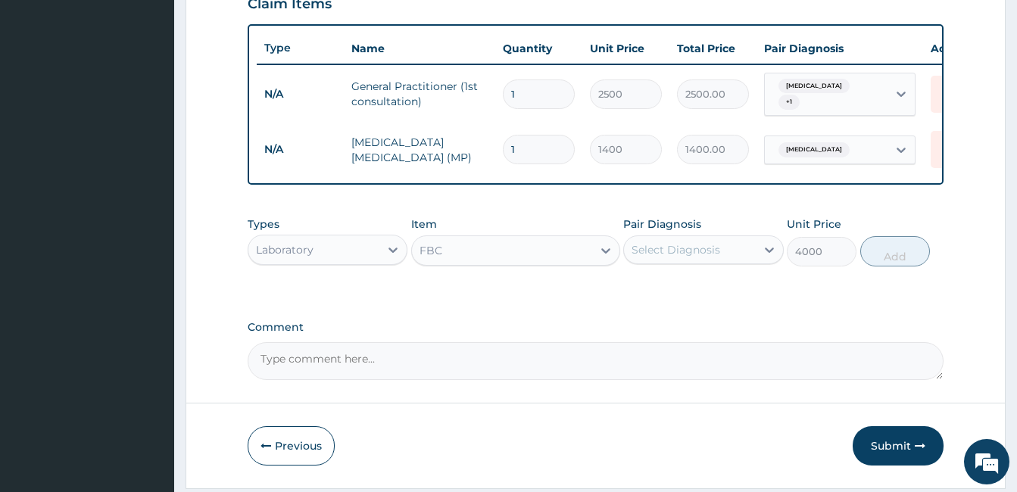
click at [681, 254] on div "Select Diagnosis" at bounding box center [675, 249] width 89 height 15
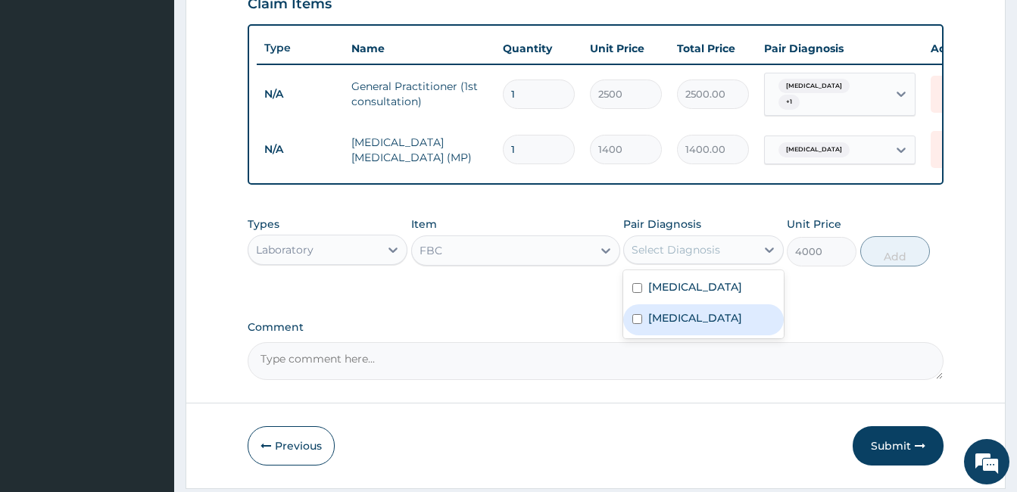
click at [662, 318] on label "Sepsis" at bounding box center [695, 317] width 94 height 15
checkbox input "true"
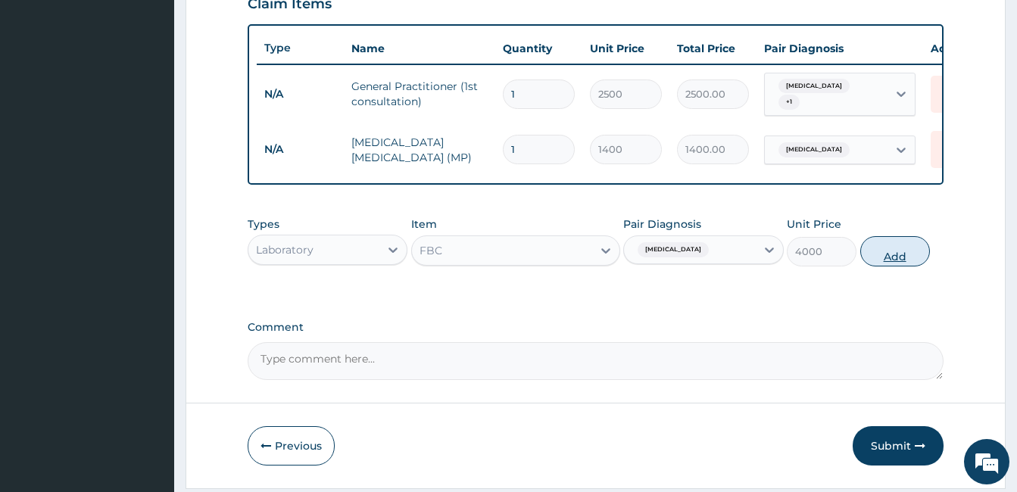
click at [907, 266] on button "Add" at bounding box center [895, 251] width 70 height 30
type input "0"
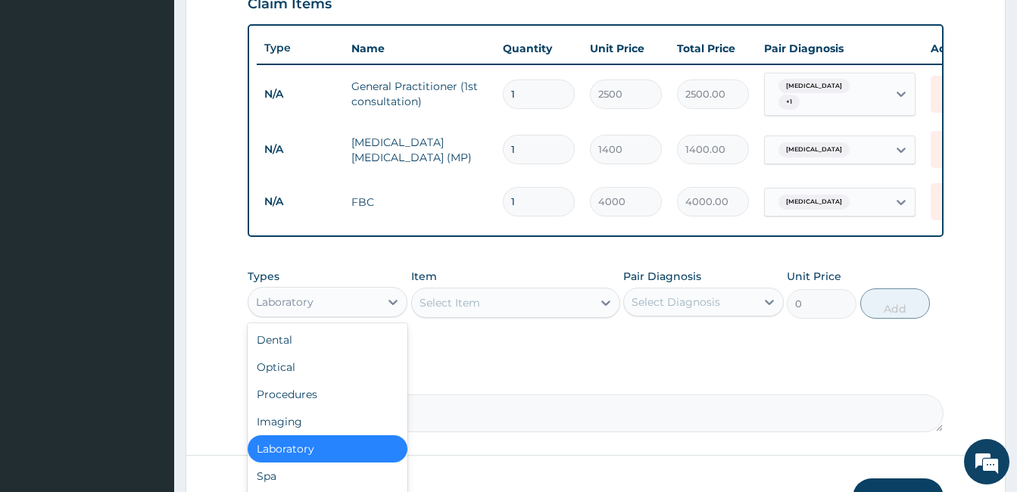
click at [311, 299] on div "Laboratory" at bounding box center [285, 301] width 58 height 15
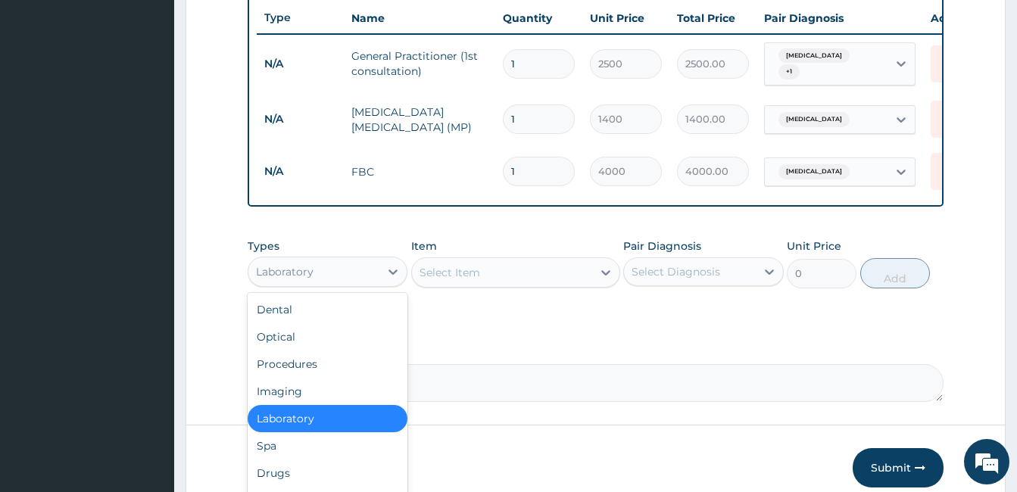
scroll to position [600, 0]
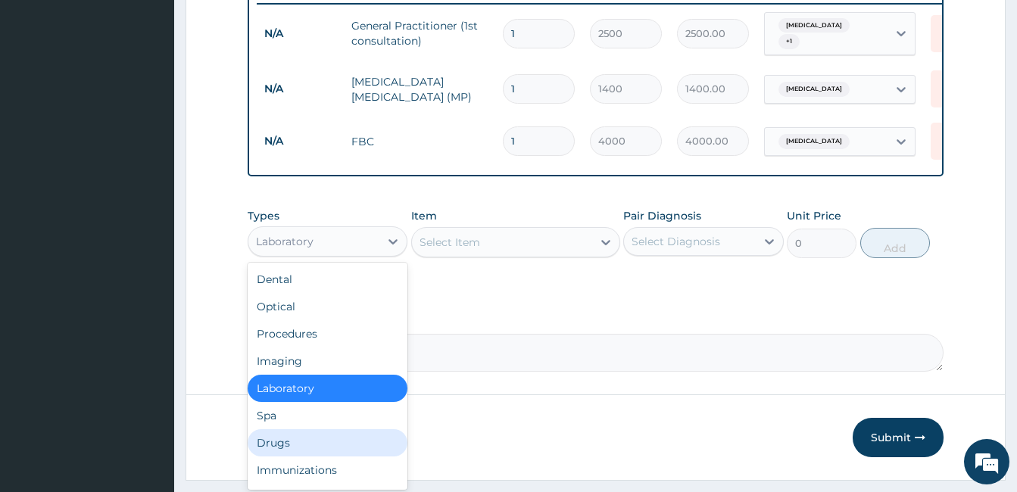
click at [270, 450] on div "Drugs" at bounding box center [328, 442] width 160 height 27
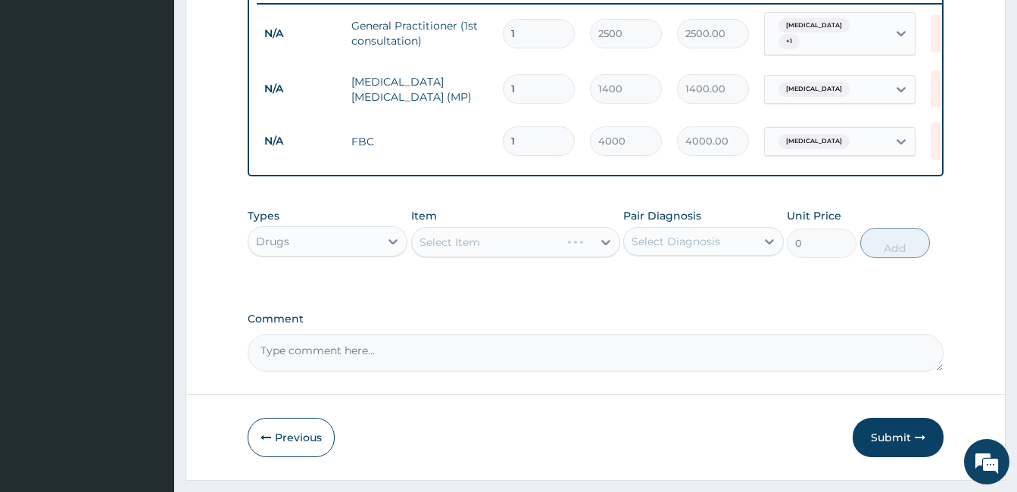
click at [528, 239] on div "Select Item" at bounding box center [486, 242] width 148 height 24
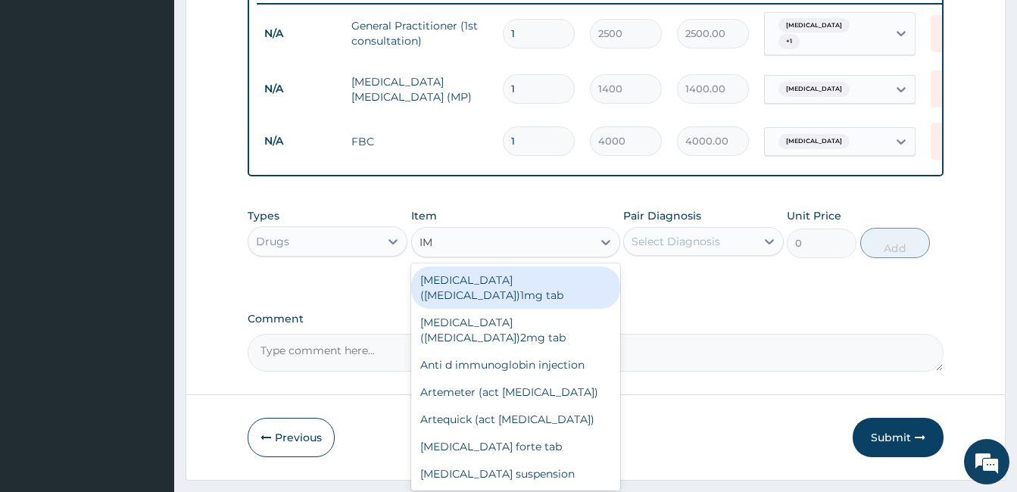
type input "I"
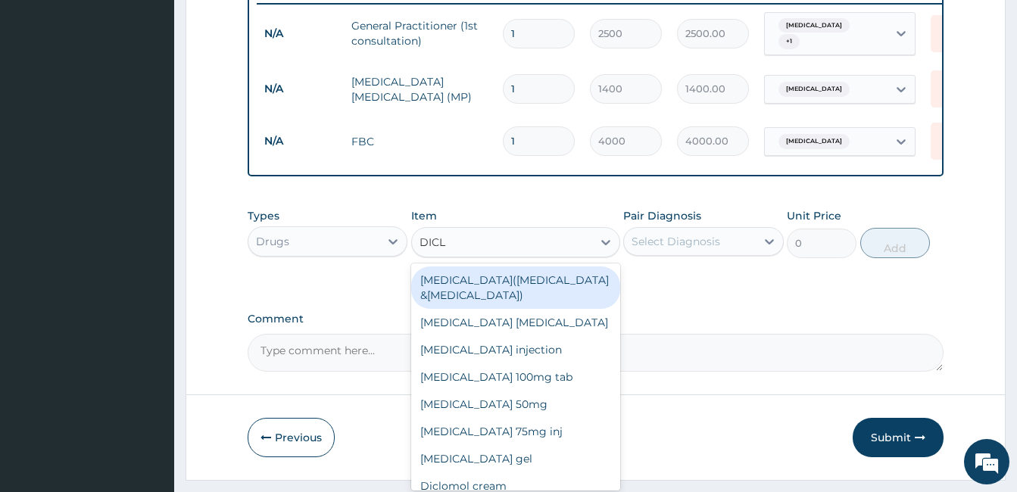
type input "DICLO"
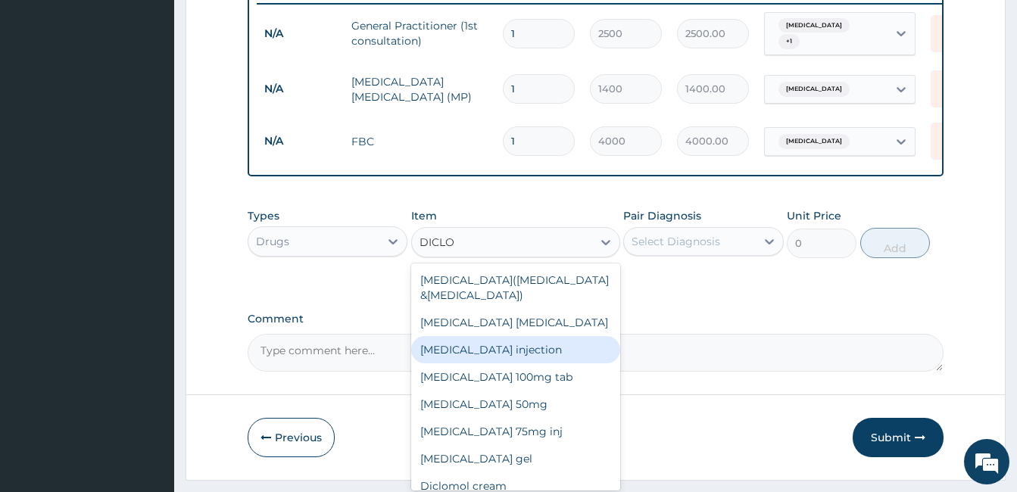
click at [500, 361] on div "Diclofenac injection" at bounding box center [515, 349] width 209 height 27
type input "240"
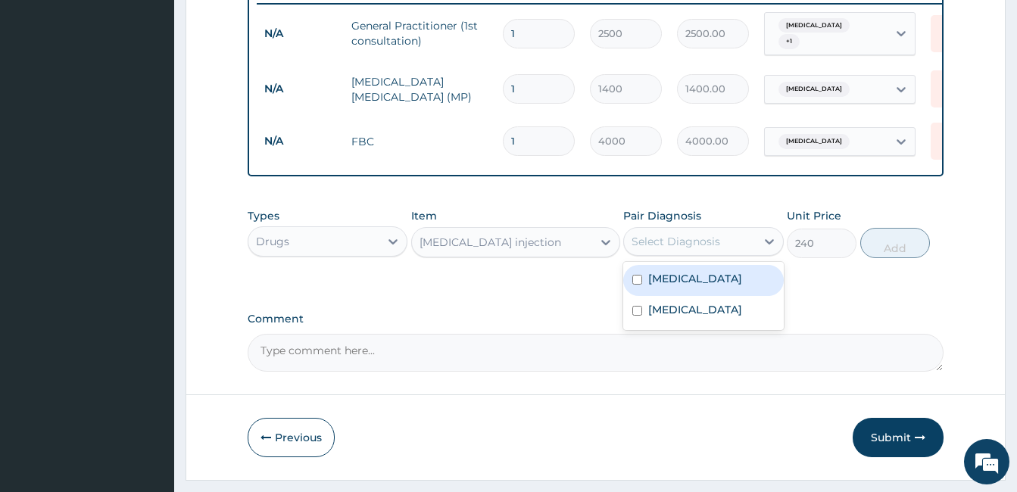
click at [722, 240] on div "Select Diagnosis" at bounding box center [689, 241] width 131 height 24
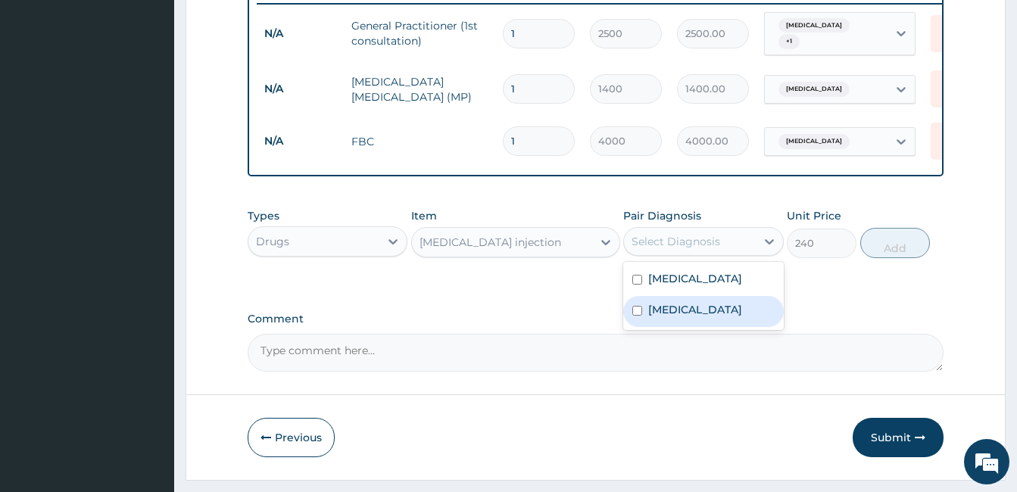
click at [656, 317] on label "Sepsis" at bounding box center [695, 309] width 94 height 15
checkbox input "true"
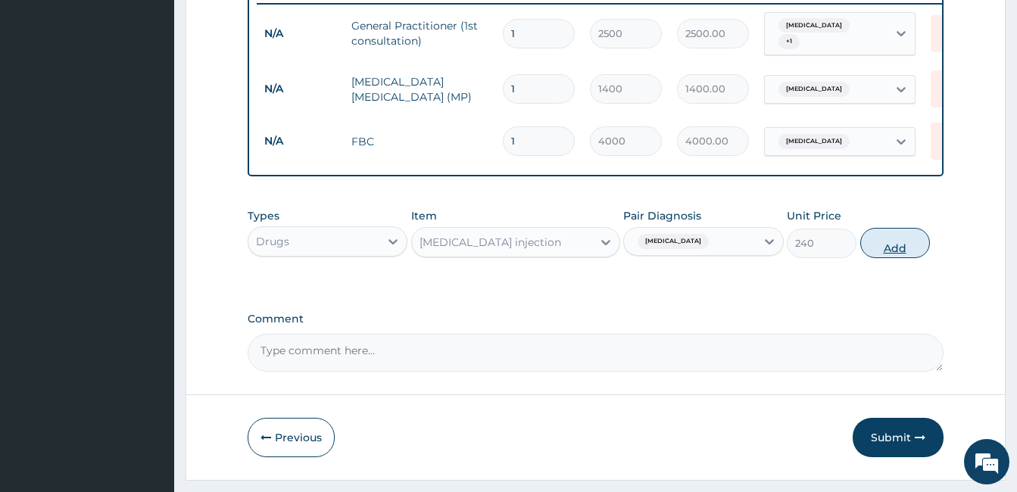
click at [887, 253] on button "Add" at bounding box center [895, 243] width 70 height 30
type input "0"
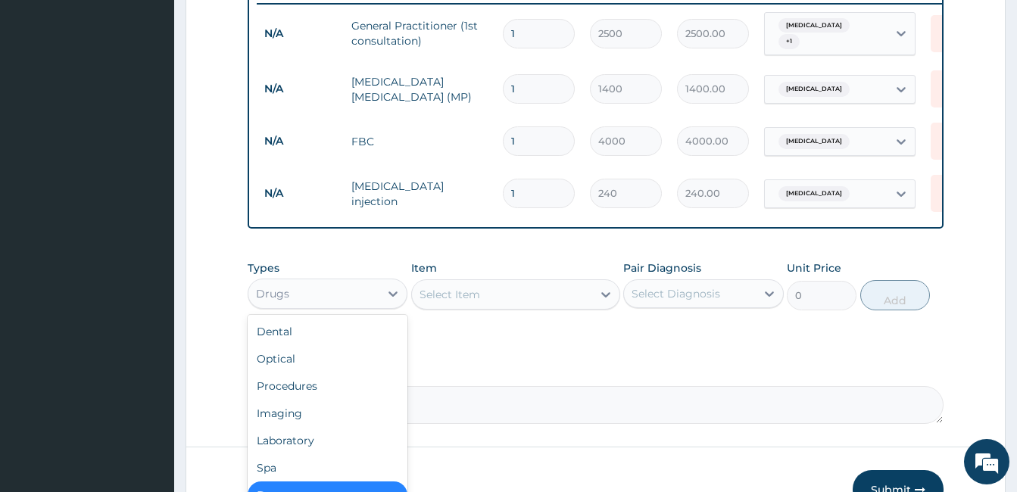
click at [357, 303] on div "Drugs" at bounding box center [313, 294] width 131 height 24
click at [506, 301] on div "Select Item" at bounding box center [502, 294] width 180 height 24
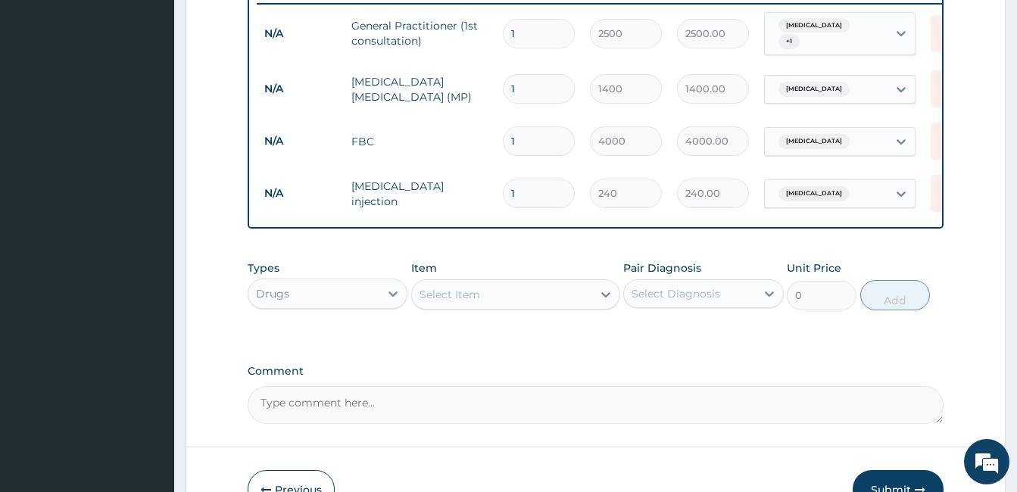
click at [506, 307] on div "Select Item" at bounding box center [502, 294] width 180 height 24
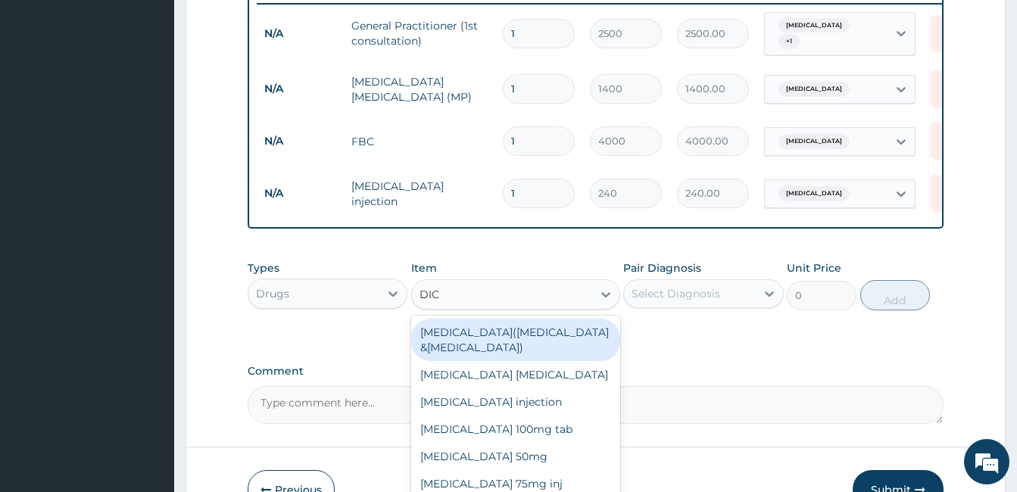
type input "DICL"
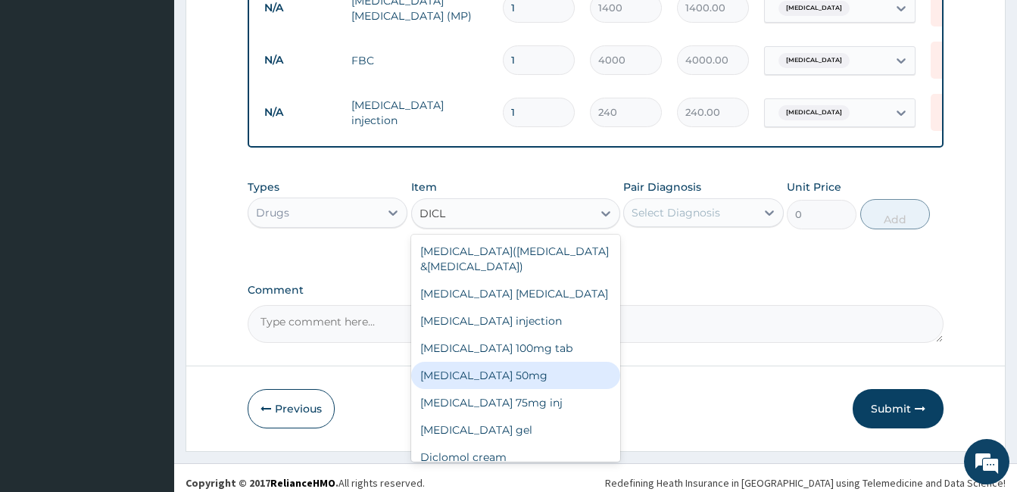
scroll to position [690, 0]
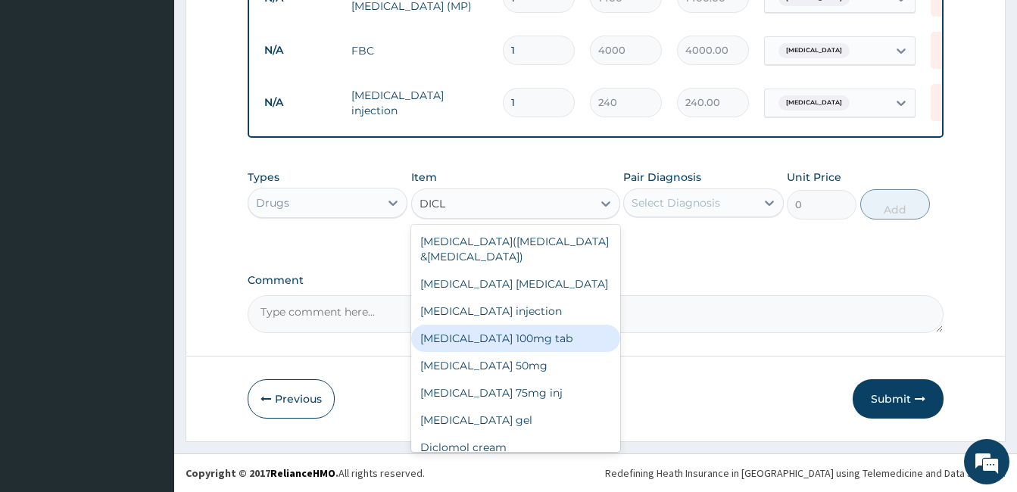
click at [572, 339] on div "Diclofenac sodium 100mg tab" at bounding box center [515, 338] width 209 height 27
type input "54"
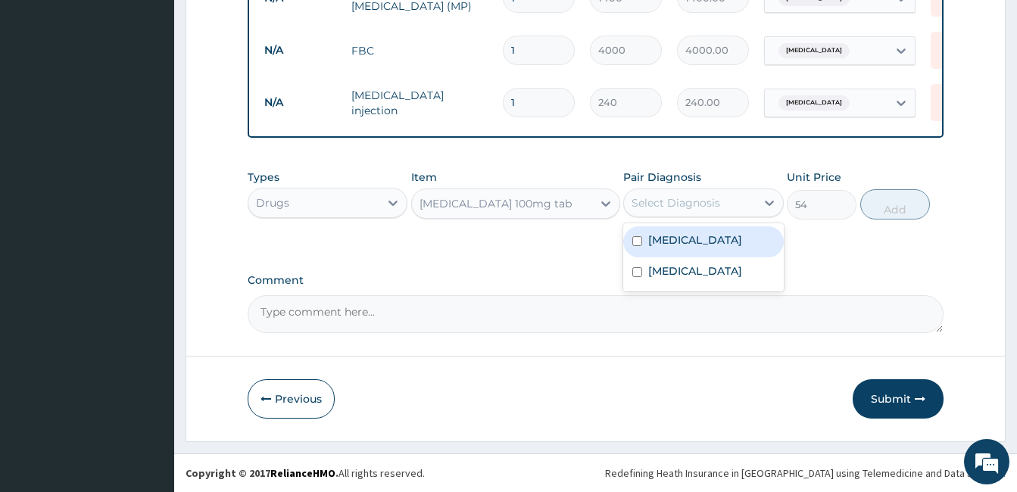
click at [715, 201] on div "Select Diagnosis" at bounding box center [675, 202] width 89 height 15
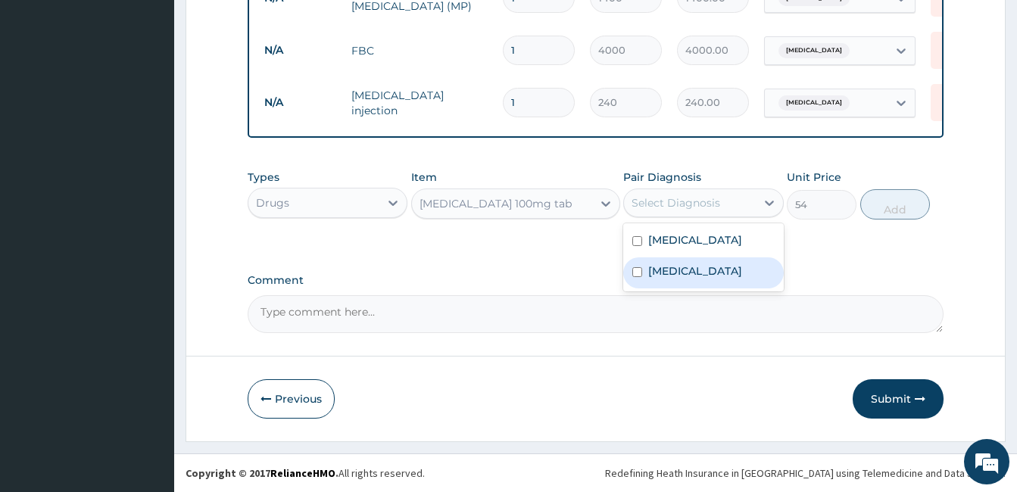
click at [665, 278] on label "Sepsis" at bounding box center [695, 270] width 94 height 15
checkbox input "true"
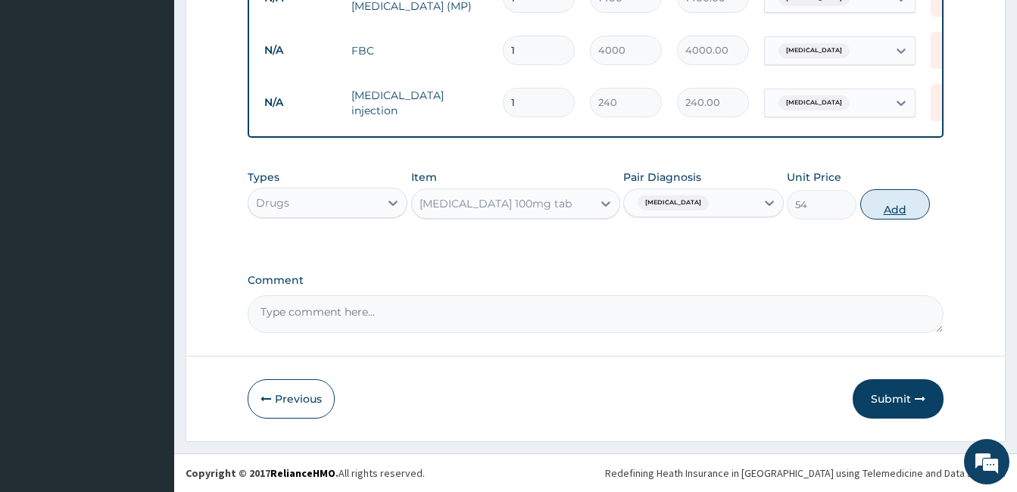
click at [899, 205] on button "Add" at bounding box center [895, 204] width 70 height 30
type input "0"
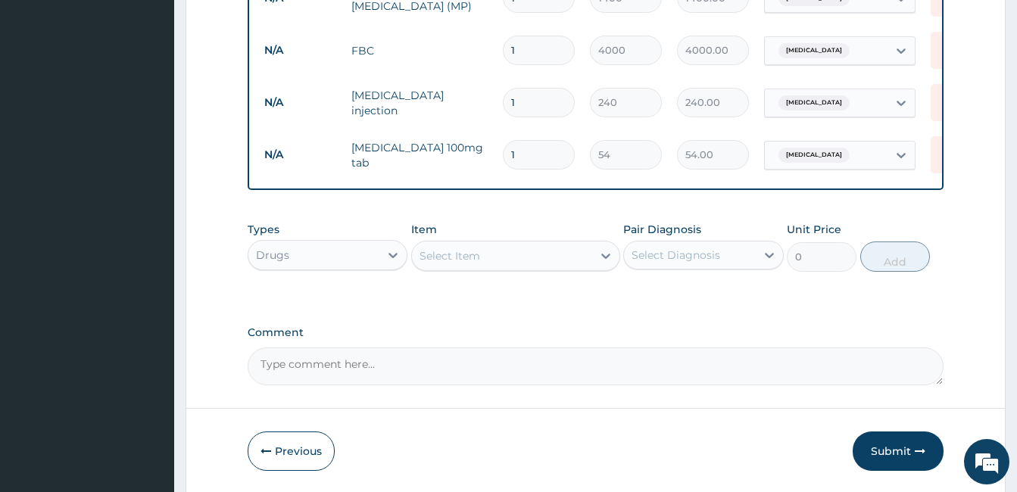
click at [509, 254] on div "Select Item" at bounding box center [502, 256] width 180 height 24
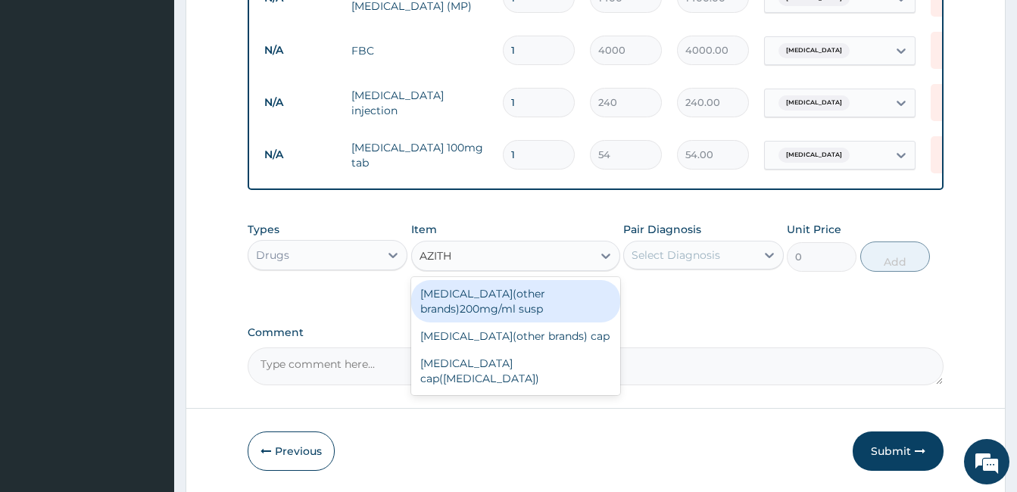
type input "AZITHR"
click at [425, 360] on div "Azithromycin cap(zithromax)" at bounding box center [515, 371] width 209 height 42
type input "800"
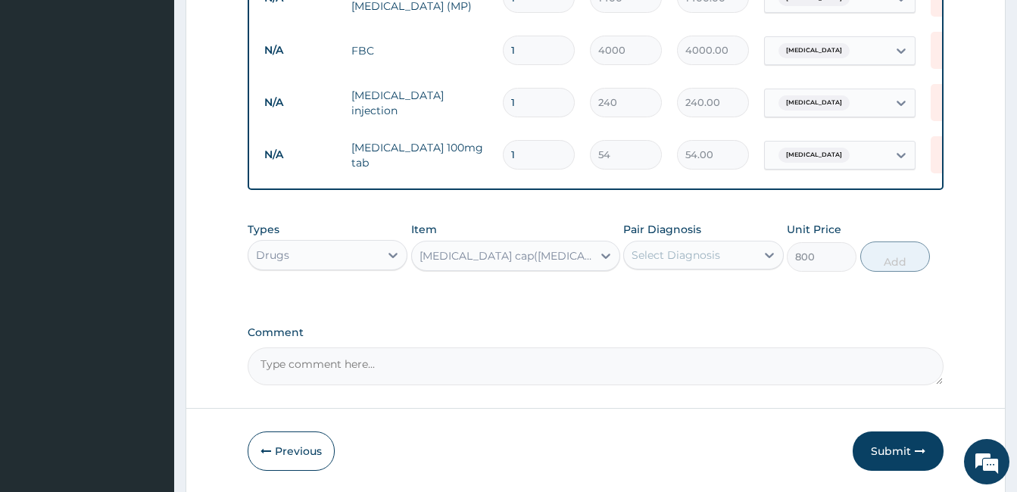
click at [541, 263] on div "Azithromycin cap(zithromax)" at bounding box center [506, 255] width 174 height 15
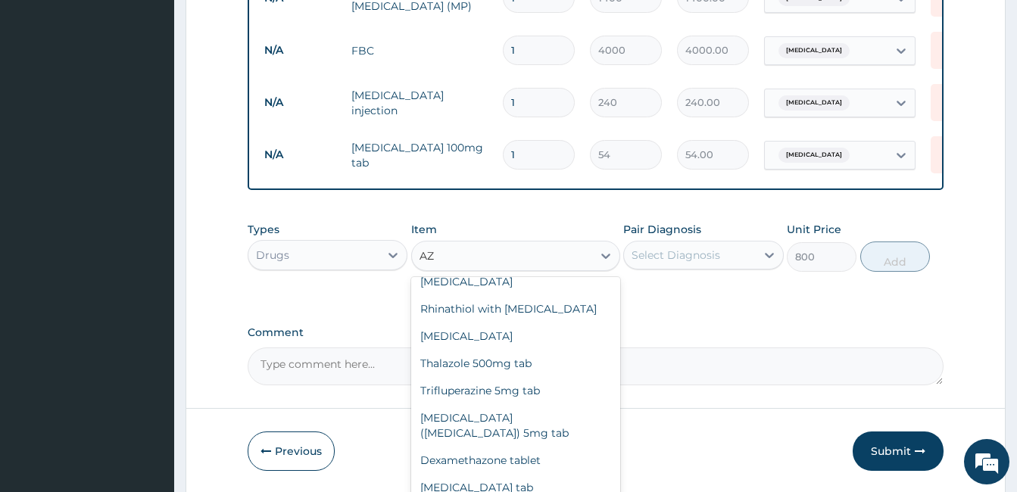
scroll to position [76, 0]
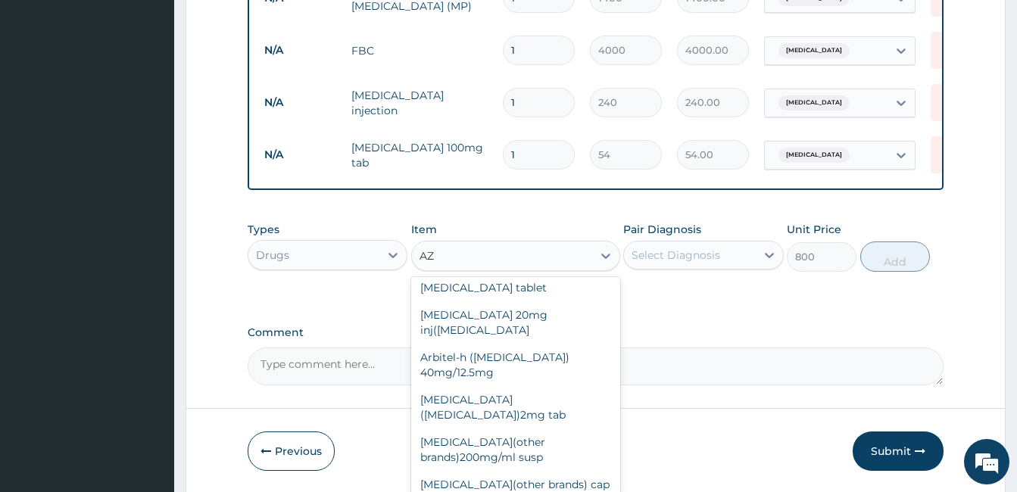
type input "AZI"
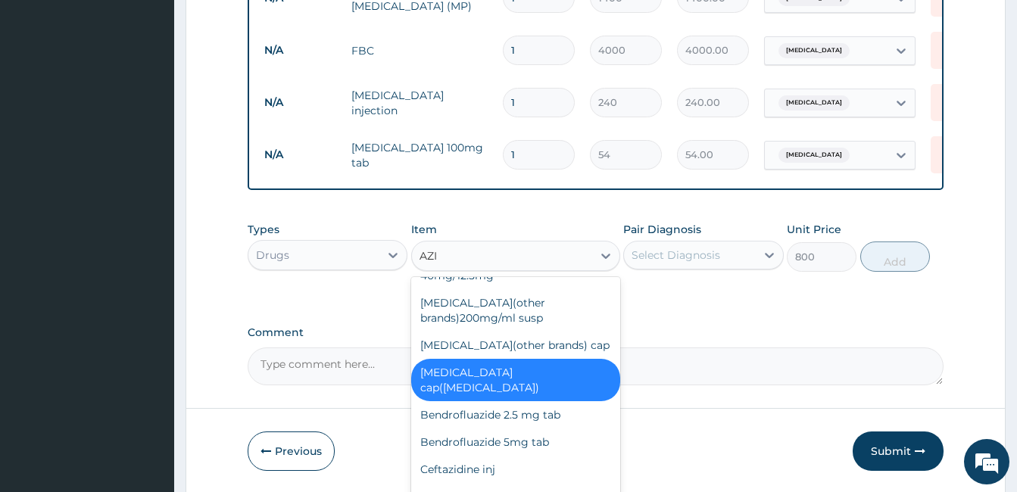
scroll to position [0, 0]
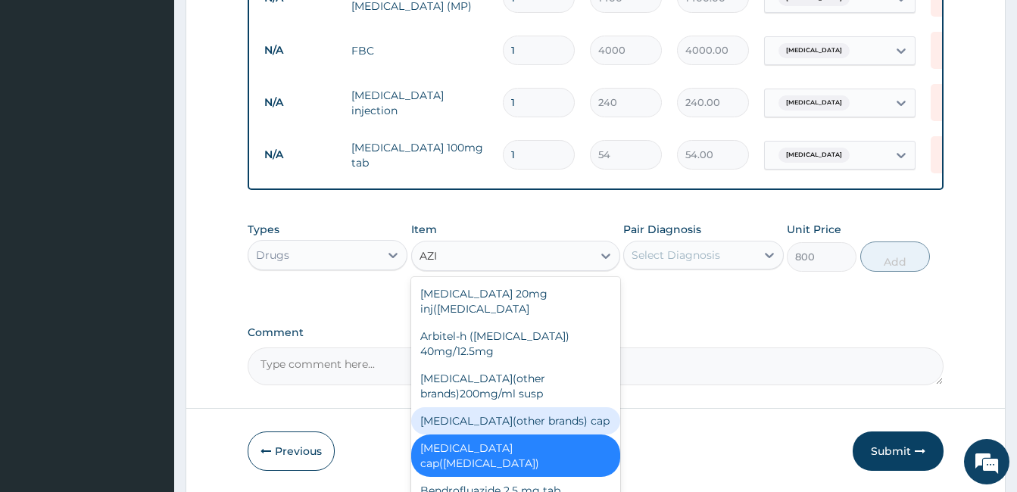
click at [466, 429] on div "Azithromycin(other brands) cap" at bounding box center [515, 420] width 209 height 27
type input "280"
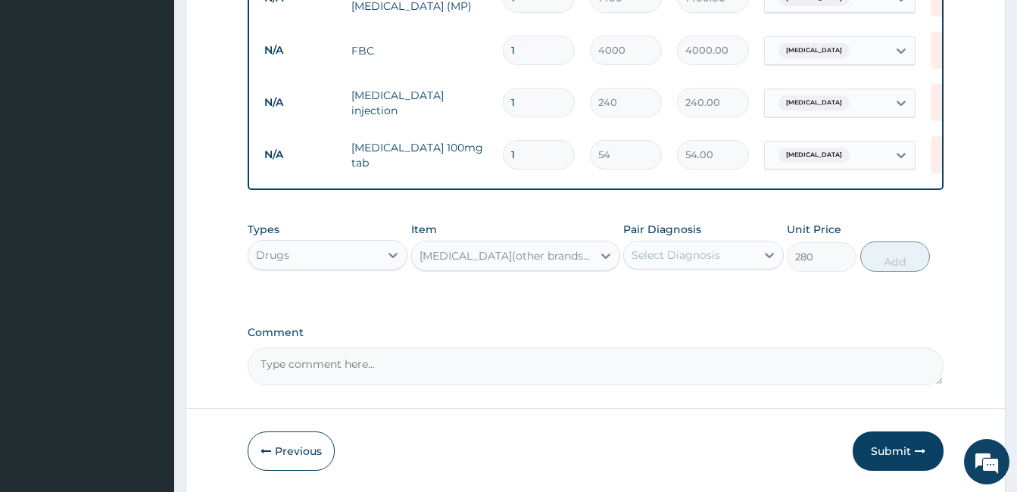
click at [536, 263] on div "Azithromycin(other brands) cap" at bounding box center [506, 255] width 174 height 15
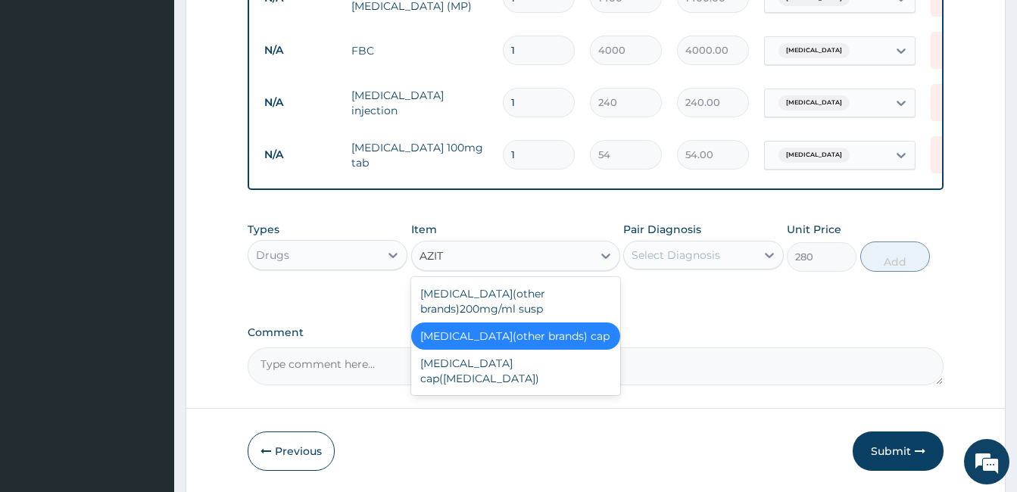
type input "AZITH"
click at [491, 340] on div "Azithromycin(other brands) cap" at bounding box center [515, 335] width 209 height 27
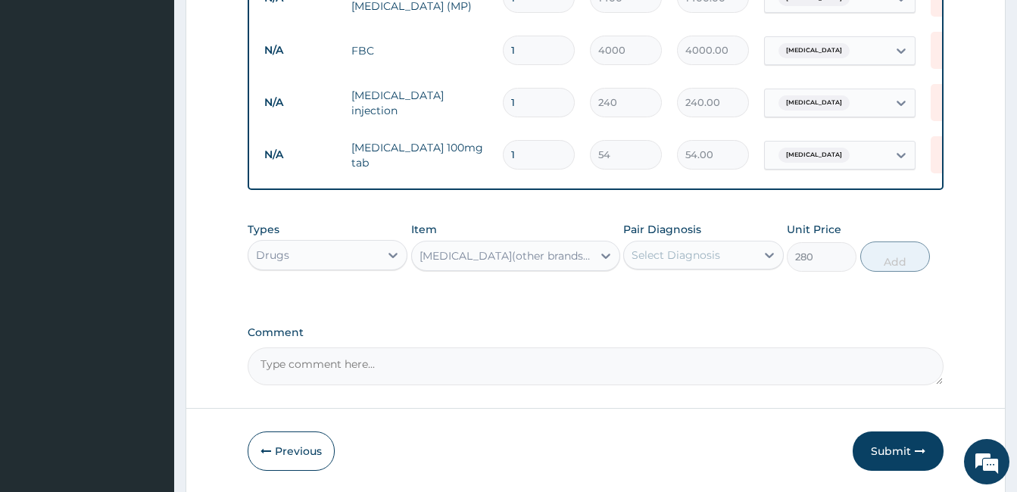
click at [509, 259] on div "Azithromycin(other brands) cap" at bounding box center [506, 255] width 174 height 15
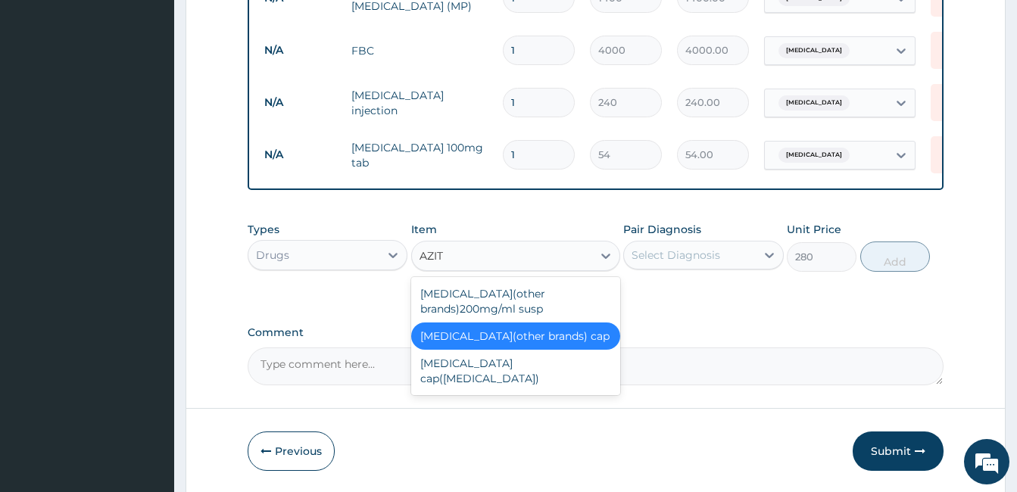
type input "AZITH"
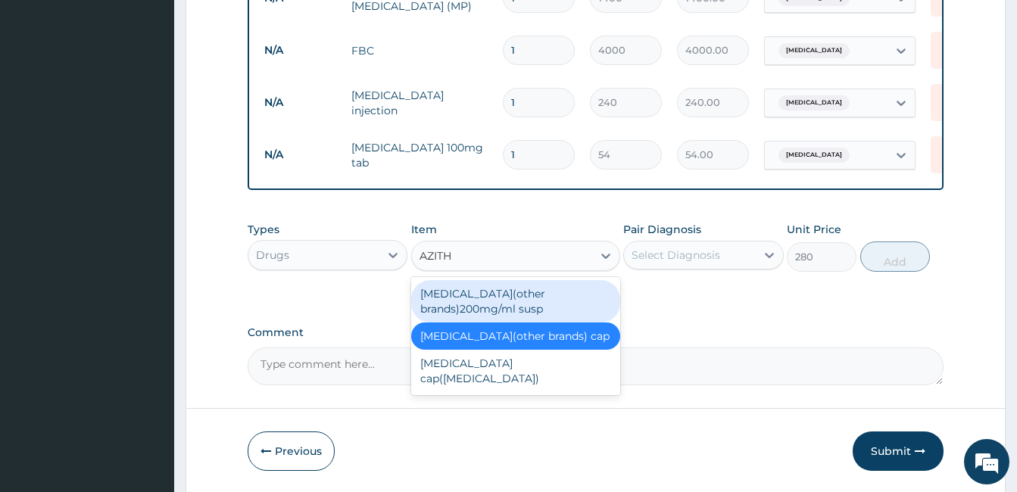
click at [476, 305] on div "Azithromycin(other brands)200mg/ml susp" at bounding box center [515, 301] width 209 height 42
type input "1800"
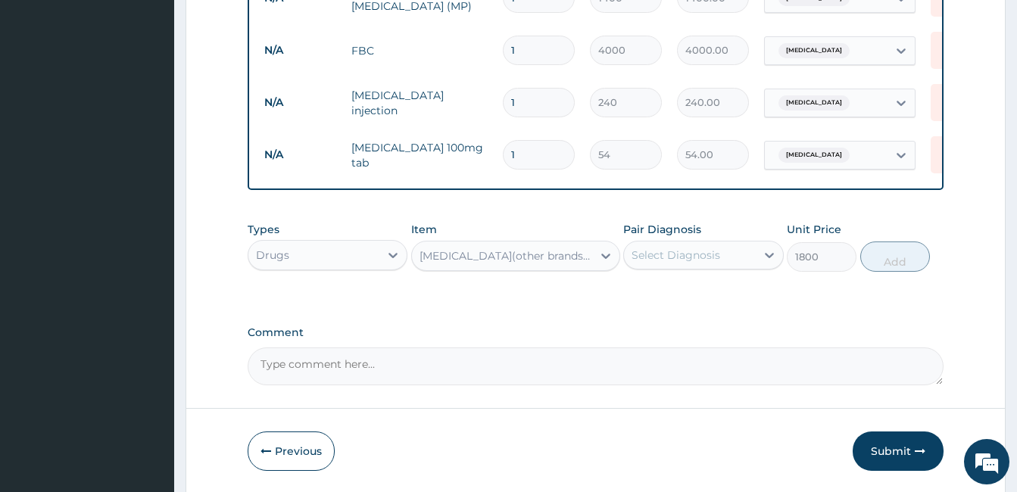
click at [553, 263] on div "Azithromycin(other brands)200mg/ml susp" at bounding box center [506, 255] width 174 height 15
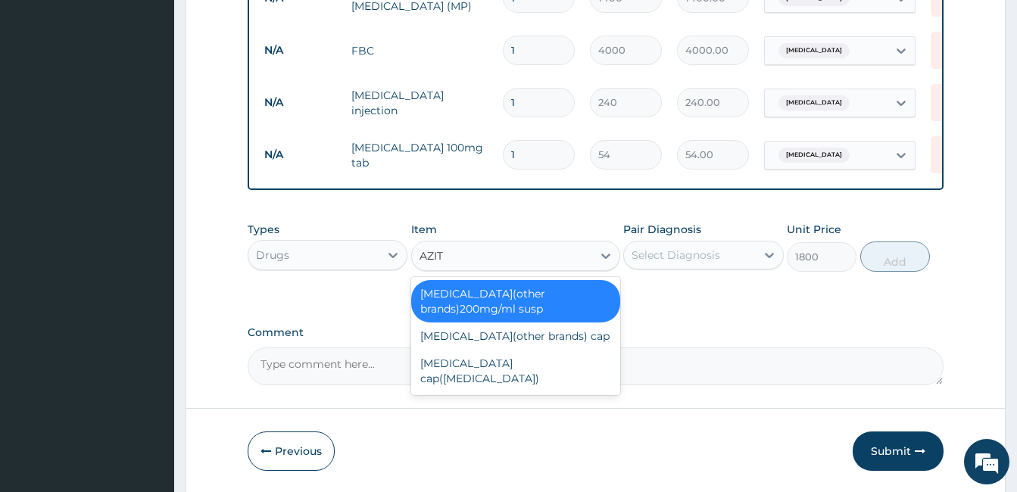
type input "AZITH"
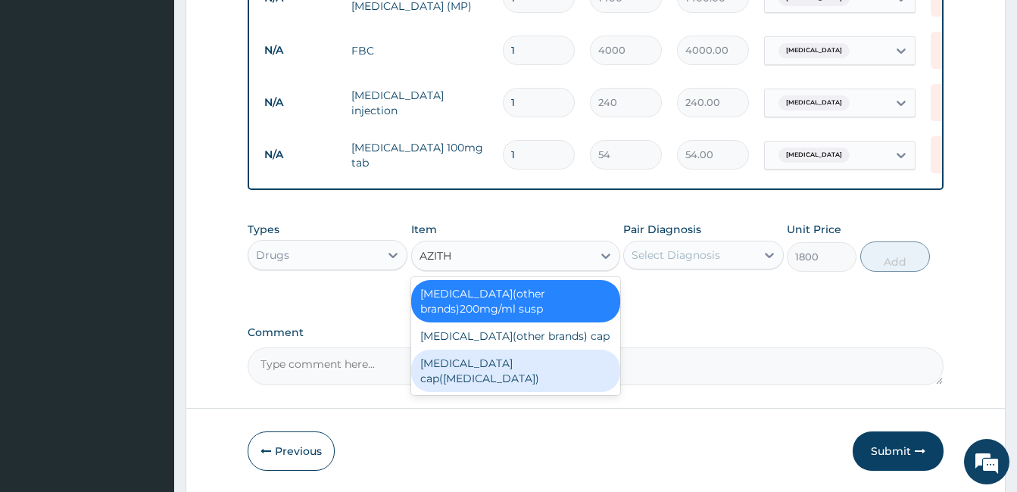
click at [504, 367] on div "Azithromycin cap(zithromax)" at bounding box center [515, 371] width 209 height 42
type input "800"
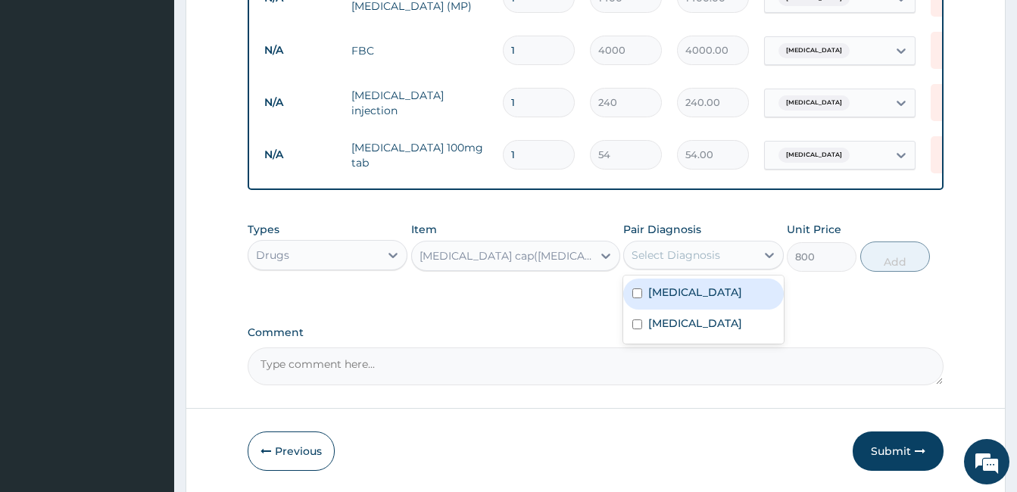
click at [724, 264] on div "Select Diagnosis" at bounding box center [689, 255] width 131 height 24
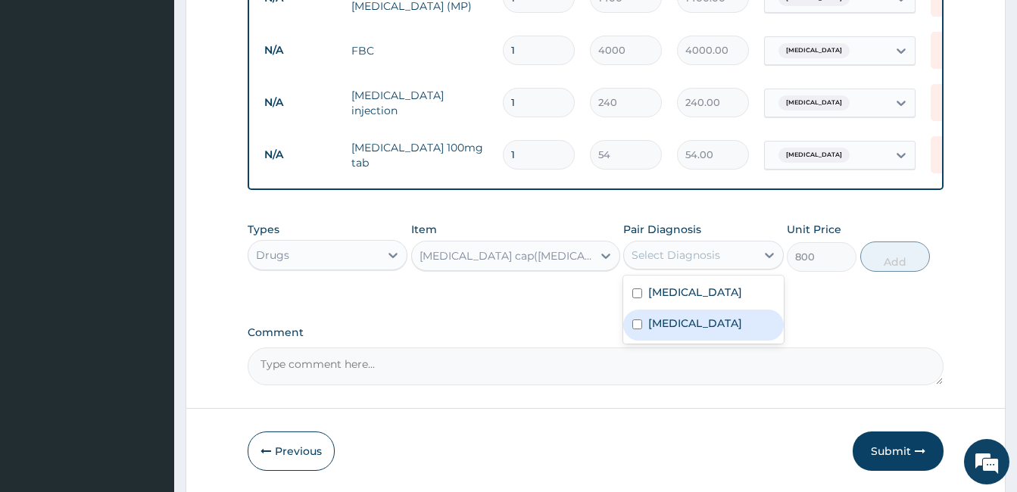
click at [674, 326] on label "Sepsis" at bounding box center [695, 323] width 94 height 15
checkbox input "true"
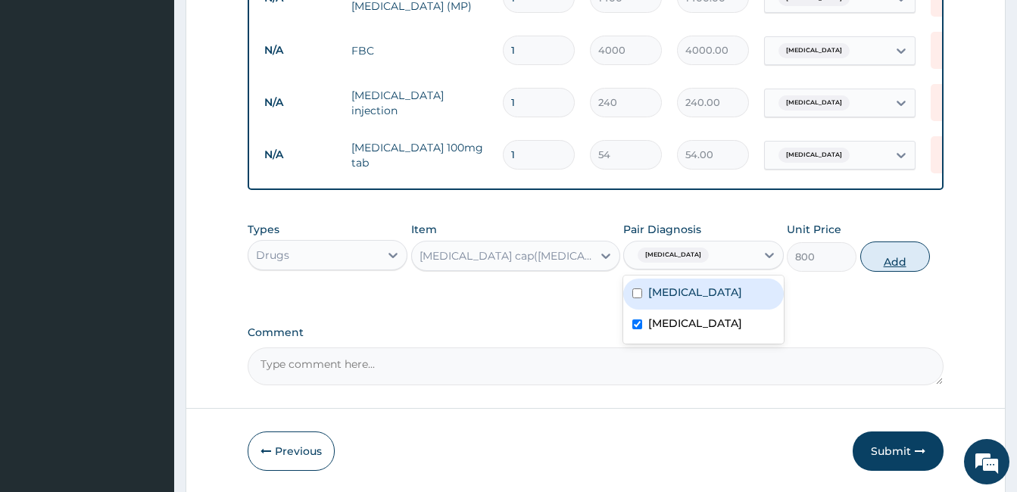
click at [894, 261] on button "Add" at bounding box center [895, 256] width 70 height 30
type input "0"
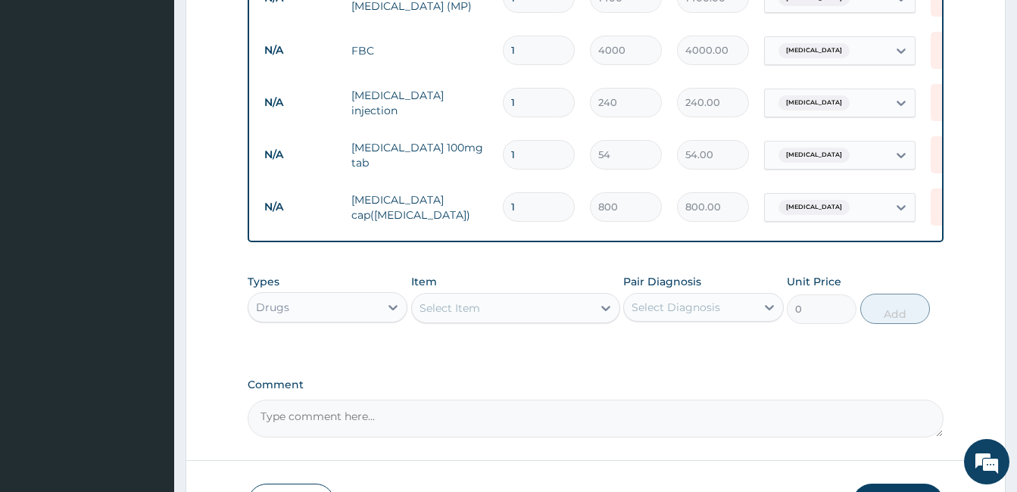
click at [505, 319] on div "Select Item" at bounding box center [502, 308] width 180 height 24
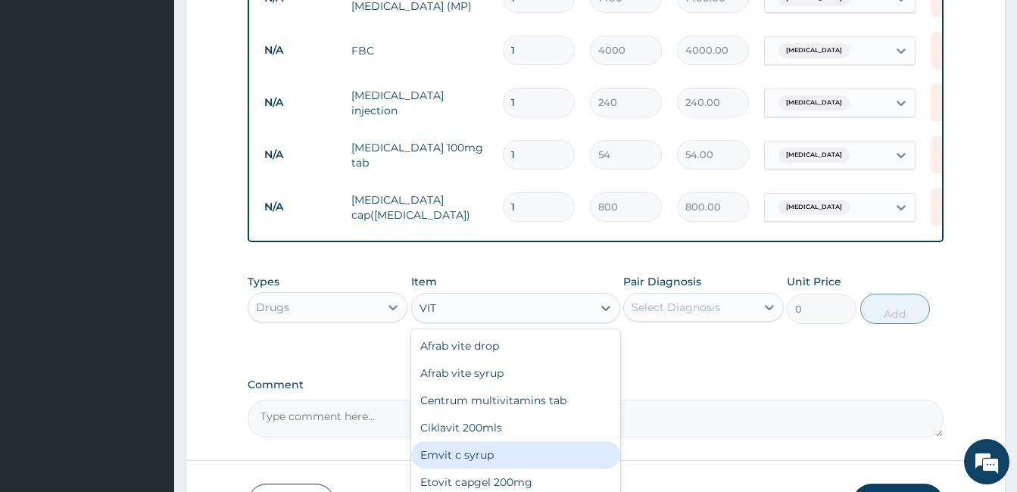
type input "VIT"
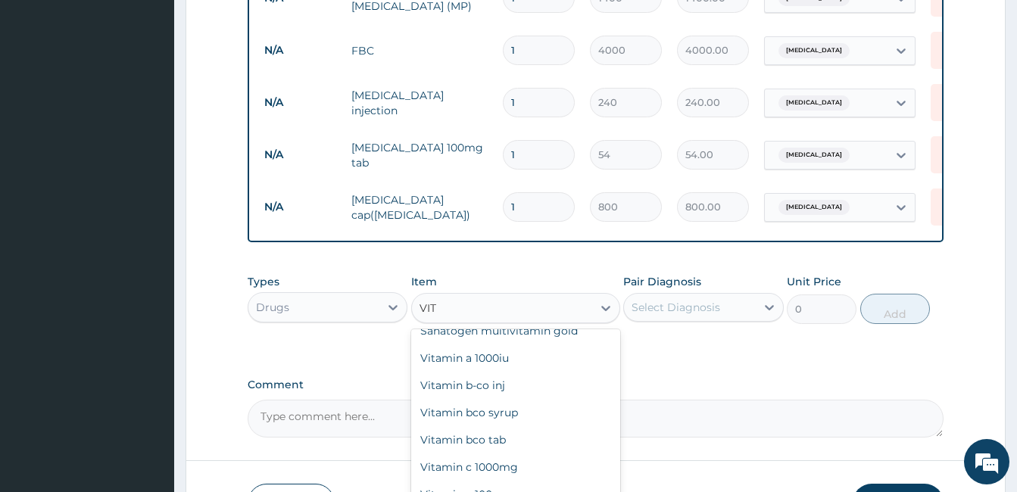
scroll to position [439, 0]
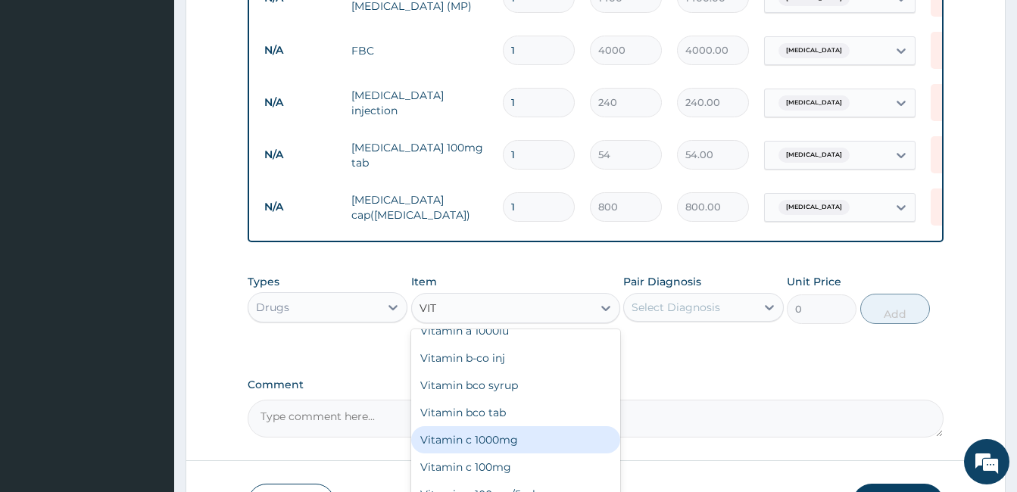
click at [518, 436] on div "Vitamin c 1000mg" at bounding box center [515, 439] width 209 height 27
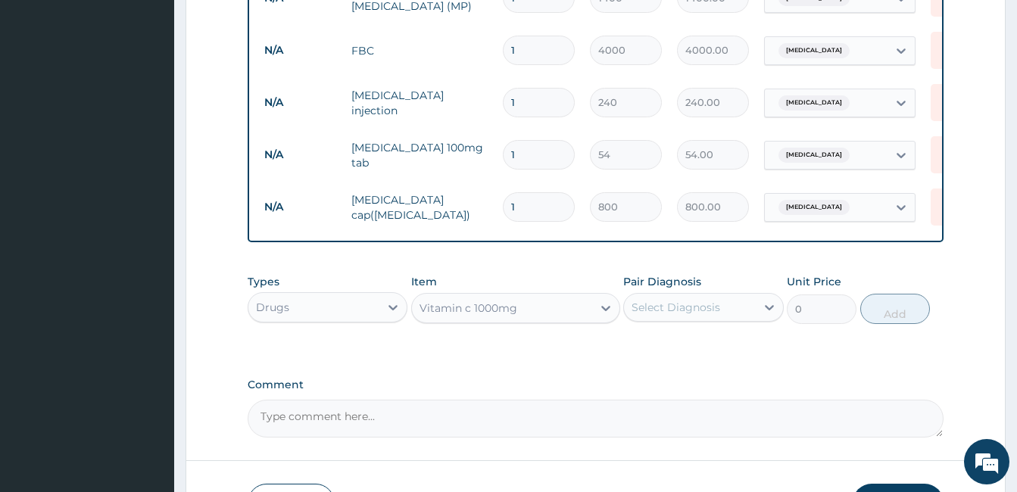
type input "60"
click at [554, 316] on div "Vitamin c 1000mg" at bounding box center [502, 308] width 180 height 24
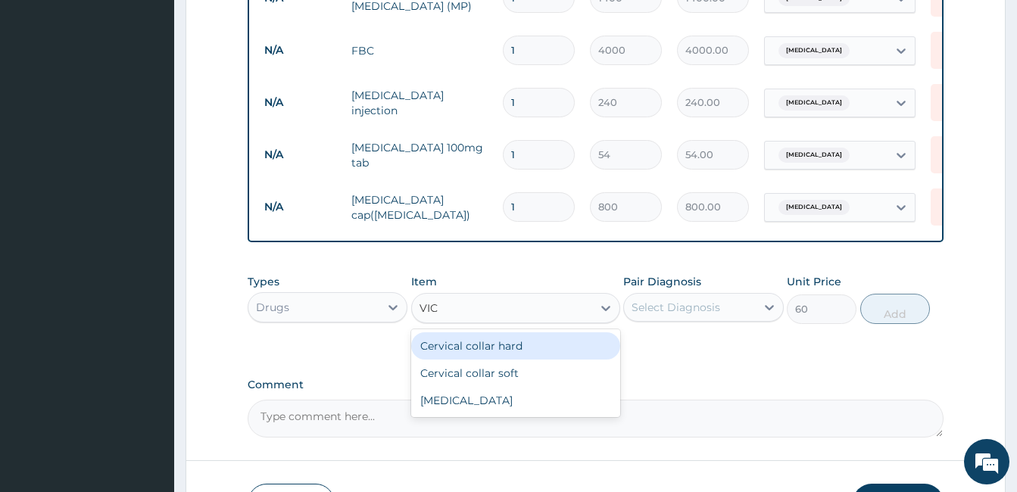
scroll to position [0, 0]
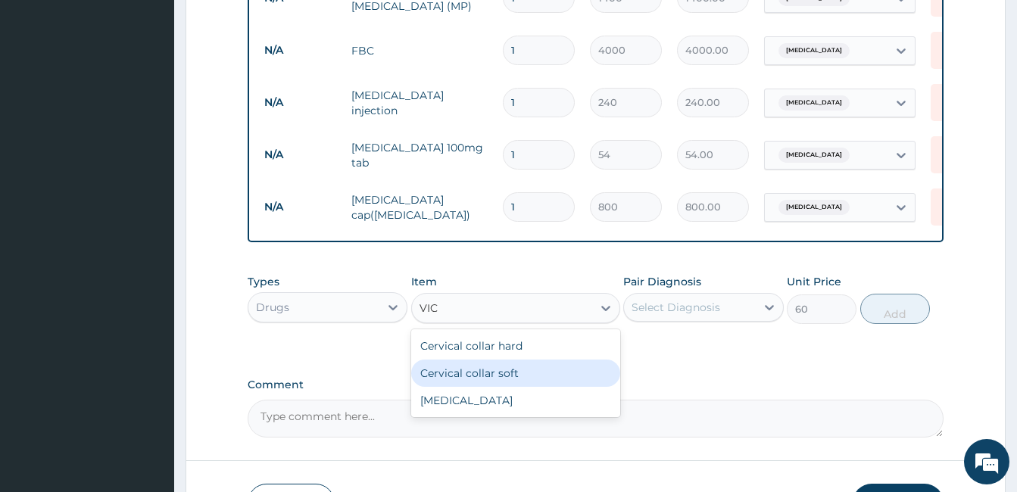
type input "VI"
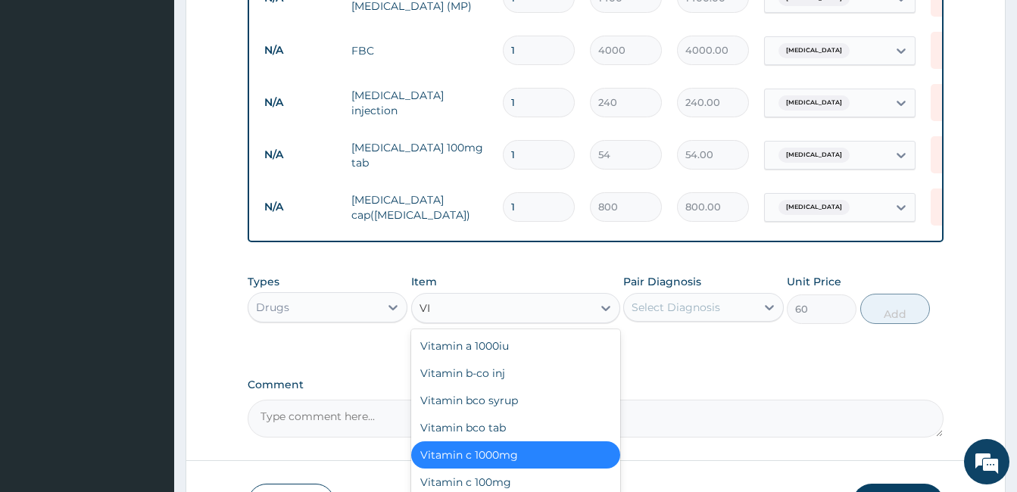
scroll to position [1338, 0]
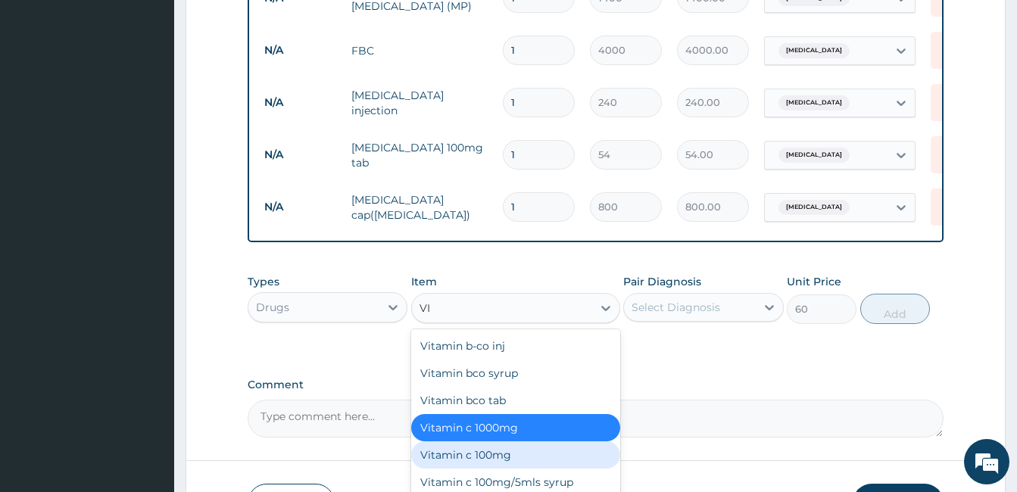
click at [475, 441] on div "Vitamin c 100mg" at bounding box center [515, 454] width 209 height 27
type input "10"
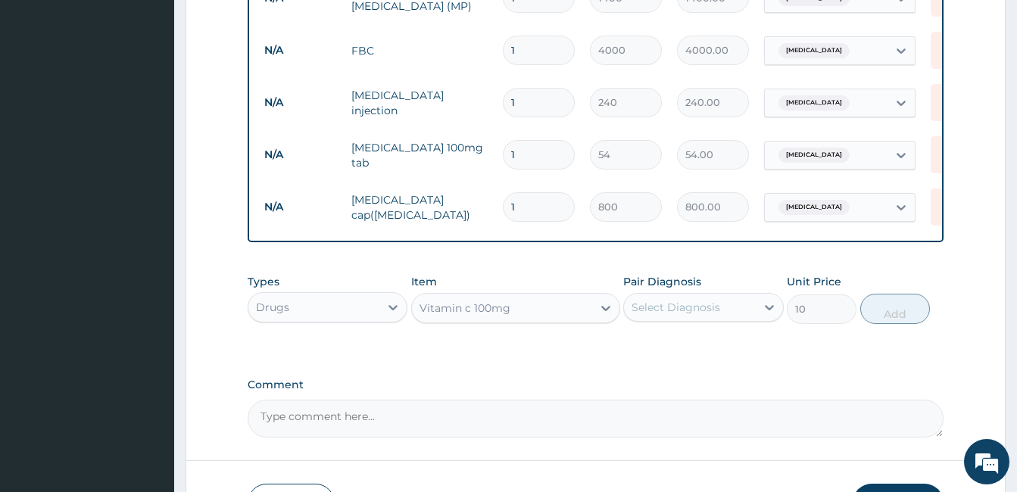
click at [523, 310] on div "Vitamin c 100mg" at bounding box center [502, 308] width 180 height 24
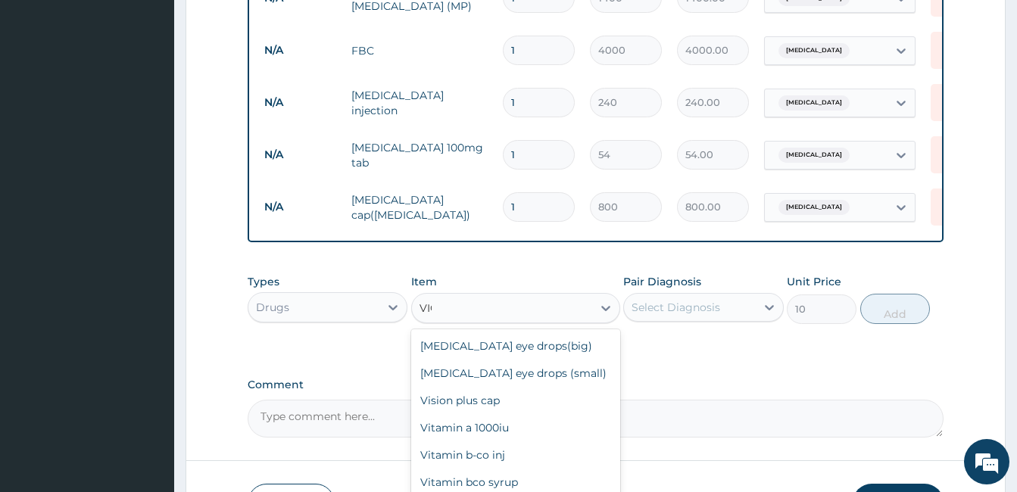
scroll to position [0, 0]
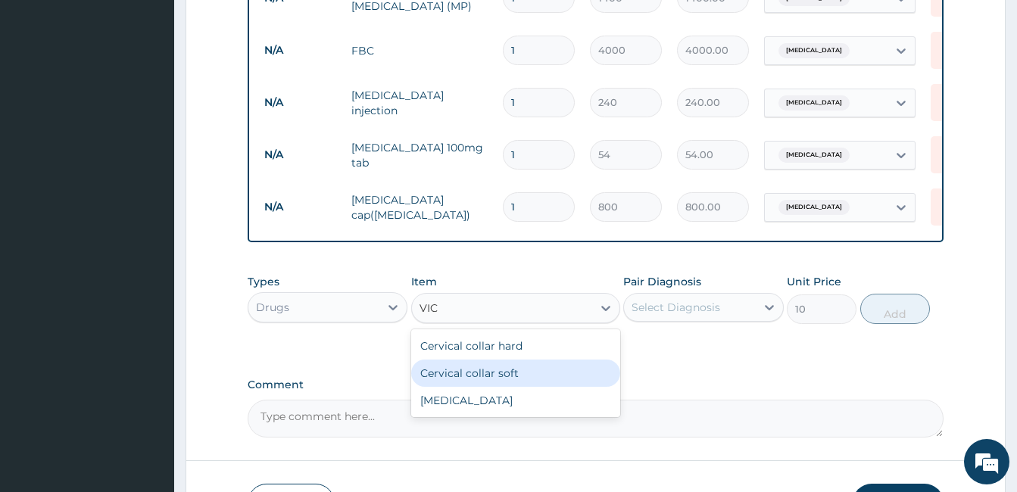
type input "VI"
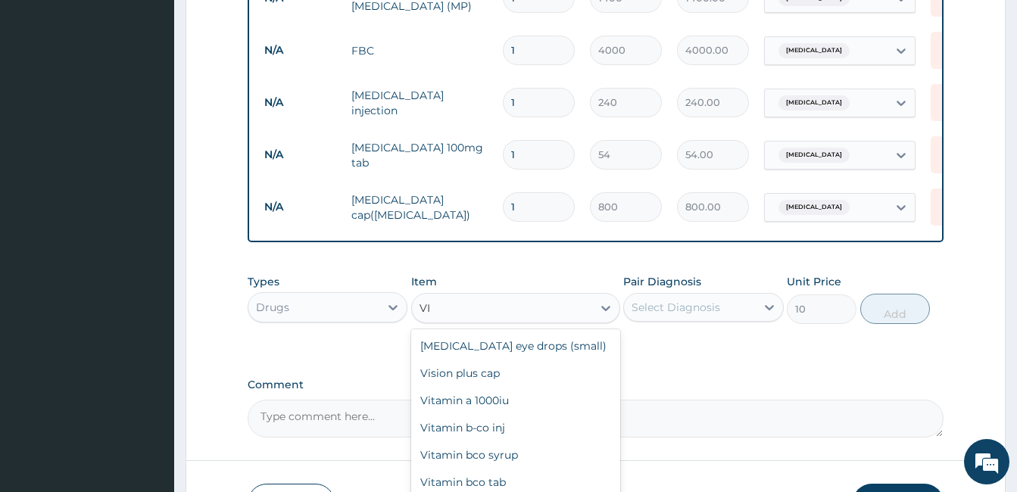
scroll to position [1284, 0]
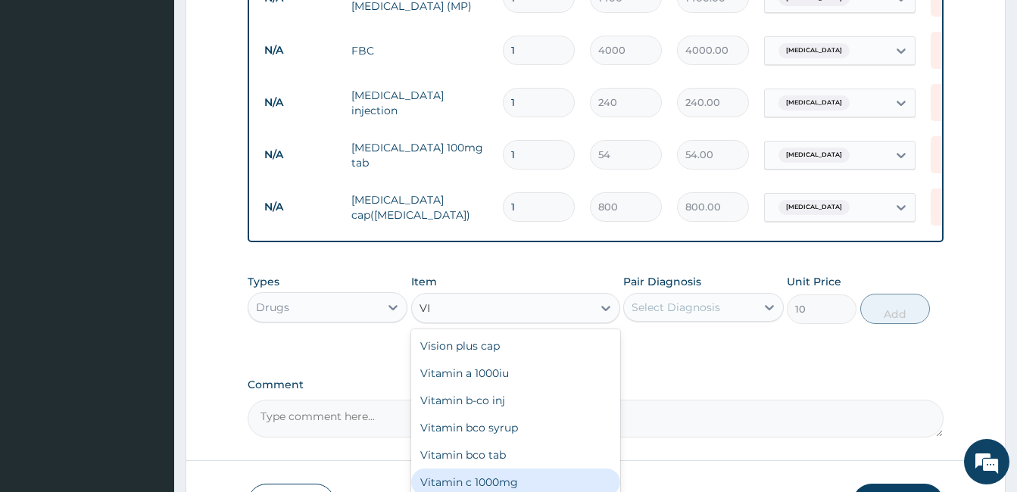
click at [487, 469] on div "Vitamin c 1000mg" at bounding box center [515, 482] width 209 height 27
type input "60"
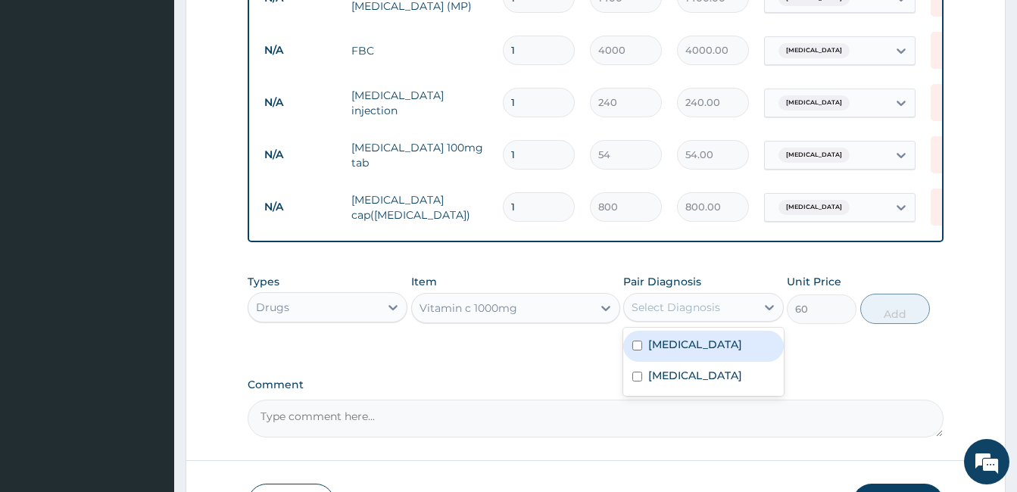
click at [715, 313] on div "Select Diagnosis" at bounding box center [675, 307] width 89 height 15
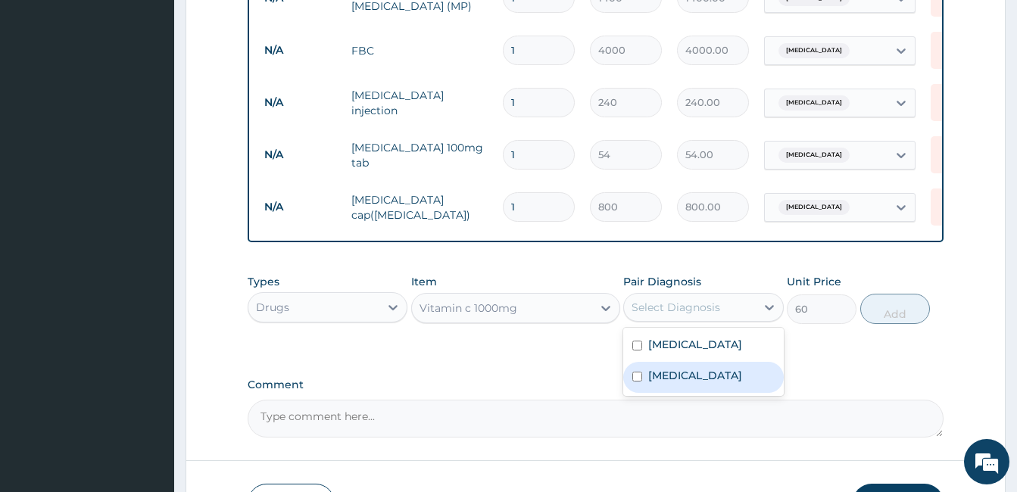
click at [650, 379] on label "Sepsis" at bounding box center [695, 375] width 94 height 15
checkbox input "true"
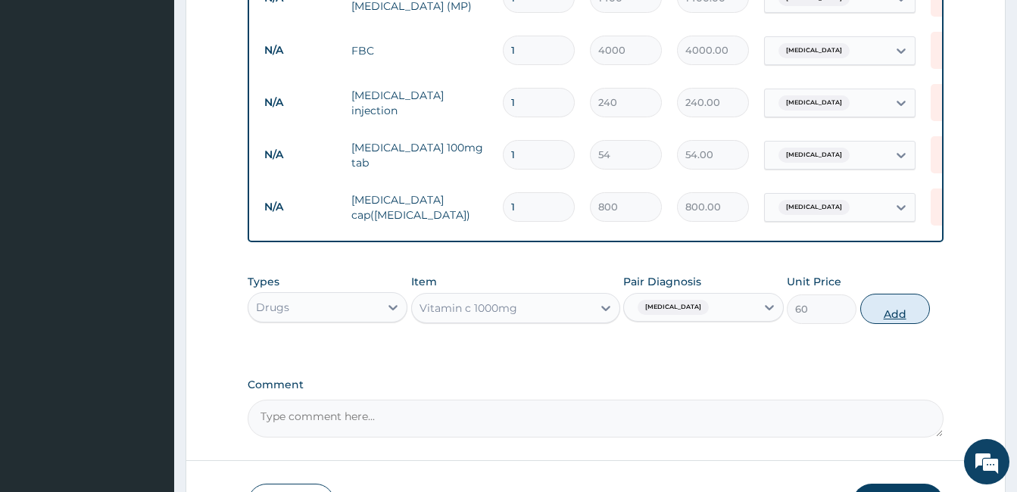
click at [892, 318] on button "Add" at bounding box center [895, 309] width 70 height 30
type input "0"
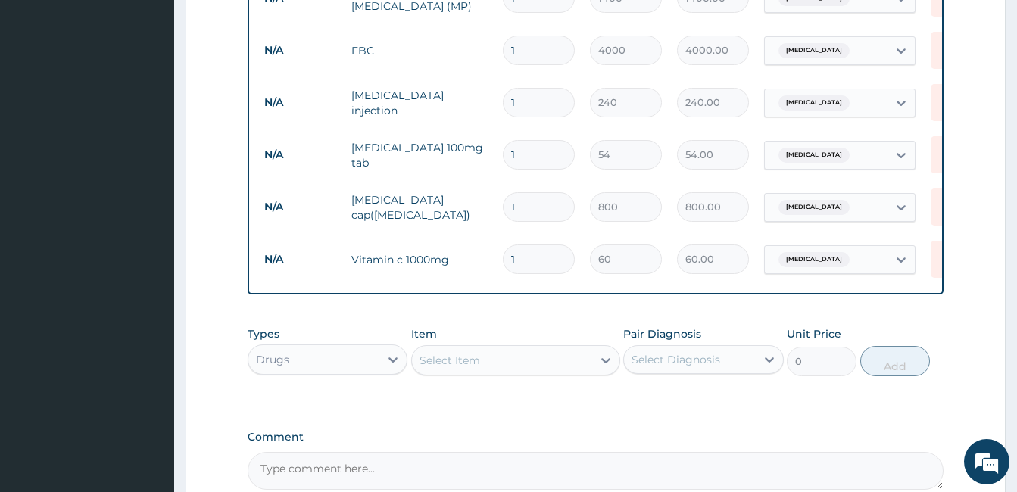
click at [455, 361] on div "Select Item" at bounding box center [449, 360] width 61 height 15
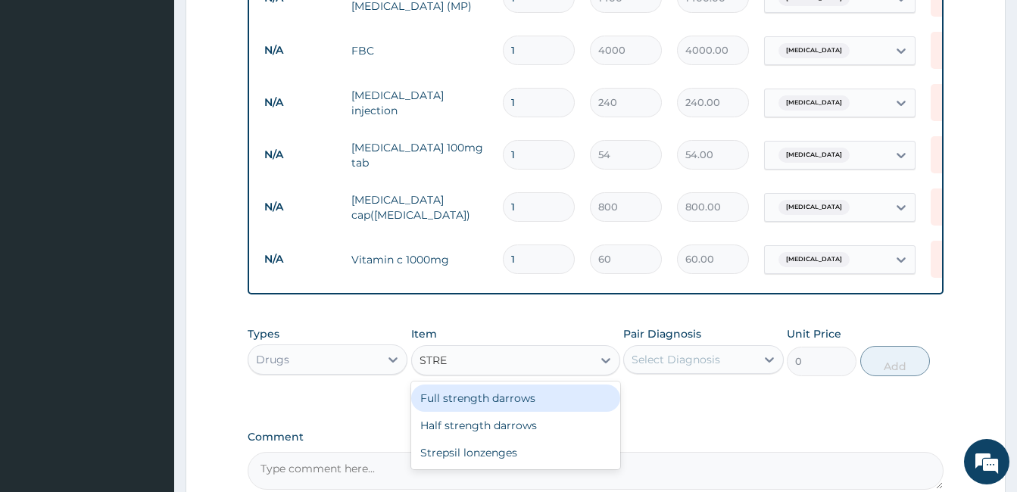
type input "STREP"
click at [500, 409] on div "Strepsil lonzenges" at bounding box center [515, 398] width 209 height 27
type input "144"
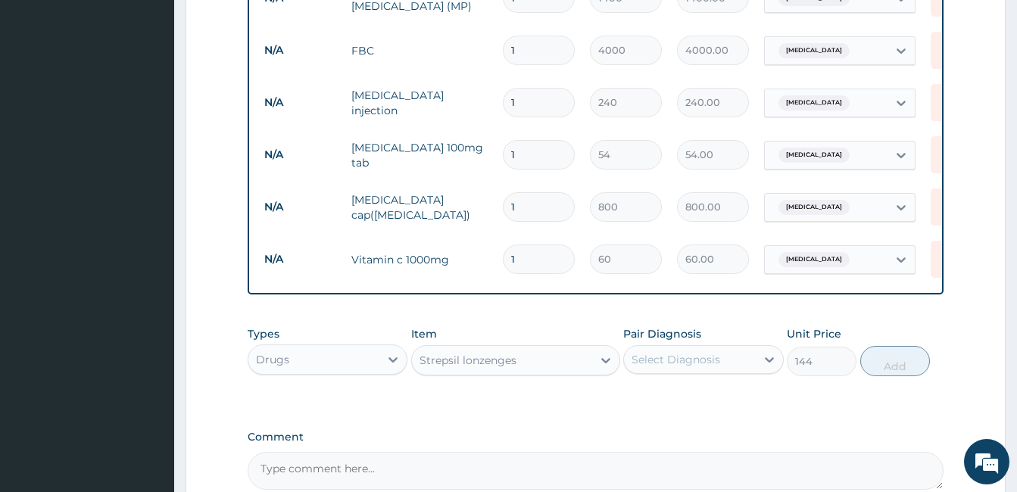
click at [688, 365] on div "Select Diagnosis" at bounding box center [675, 359] width 89 height 15
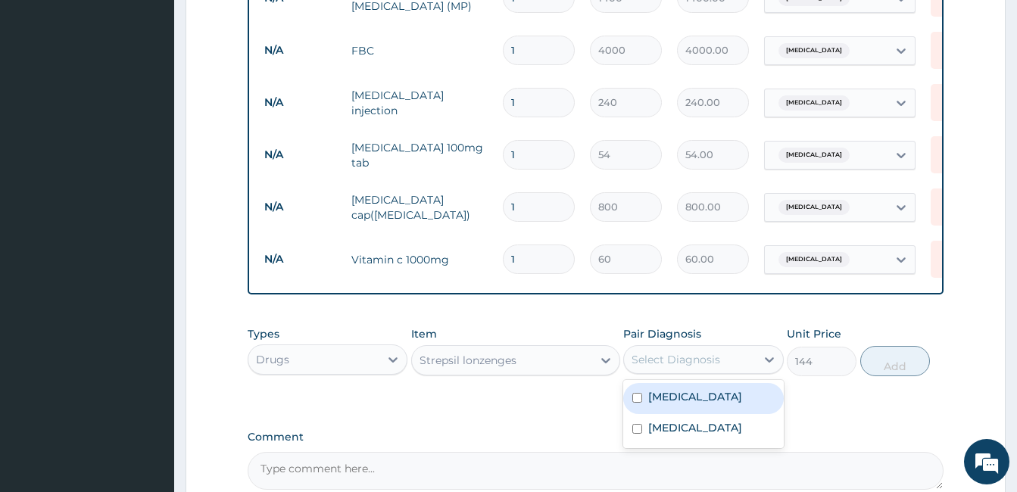
click at [642, 400] on input "checkbox" at bounding box center [637, 398] width 10 height 10
checkbox input "true"
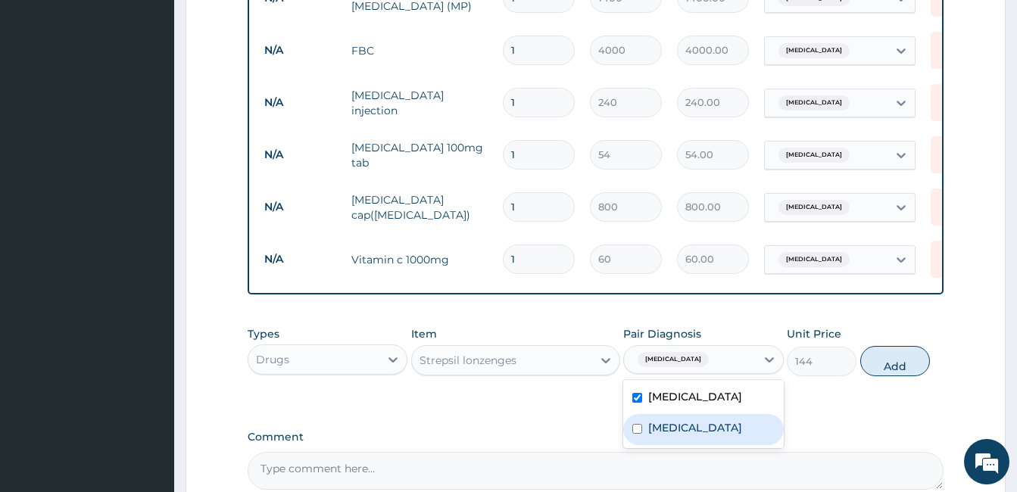
click at [640, 434] on input "checkbox" at bounding box center [637, 429] width 10 height 10
checkbox input "true"
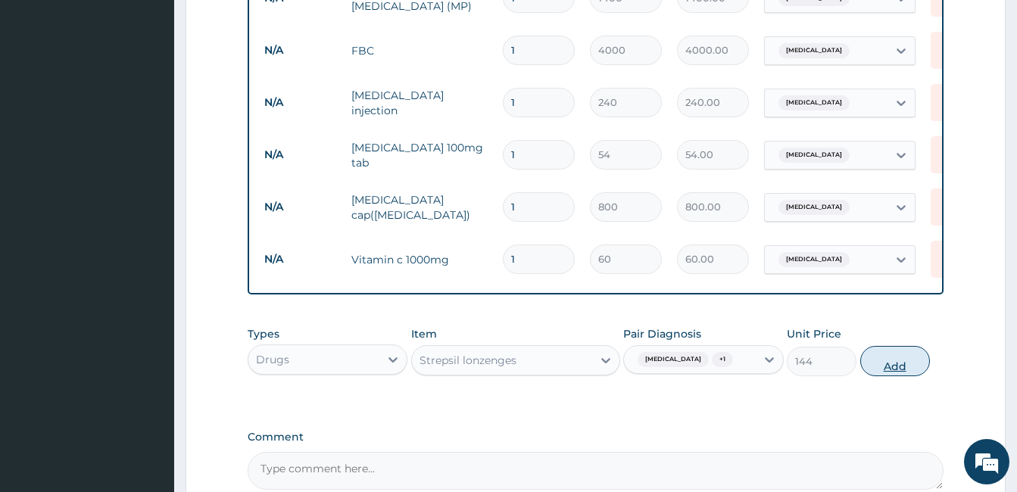
click at [905, 359] on button "Add" at bounding box center [895, 361] width 70 height 30
type input "0"
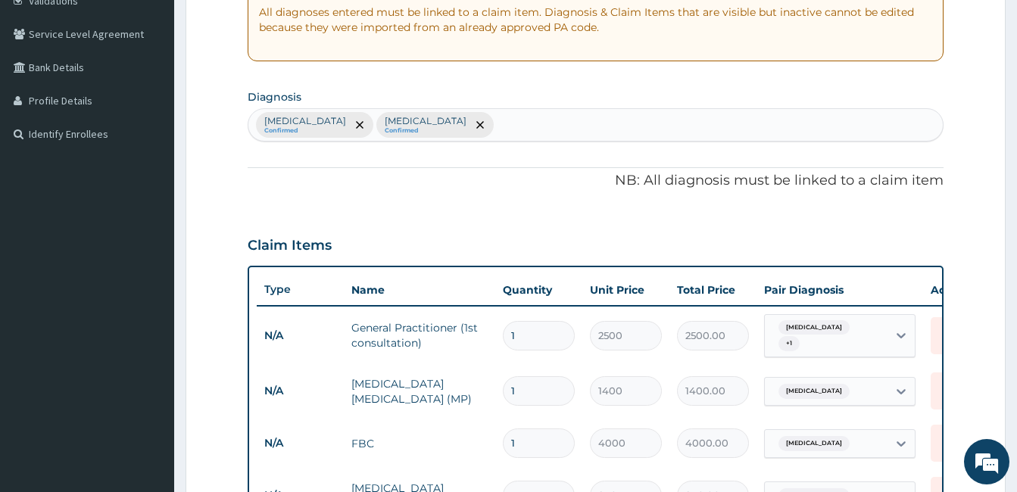
scroll to position [260, 0]
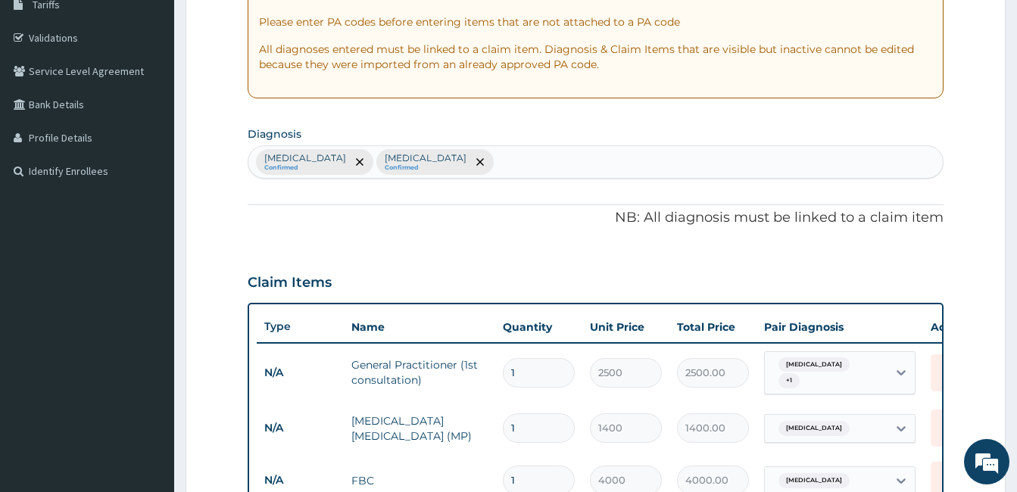
type input "0"
type input "0.00"
type input "1"
type input "144.00"
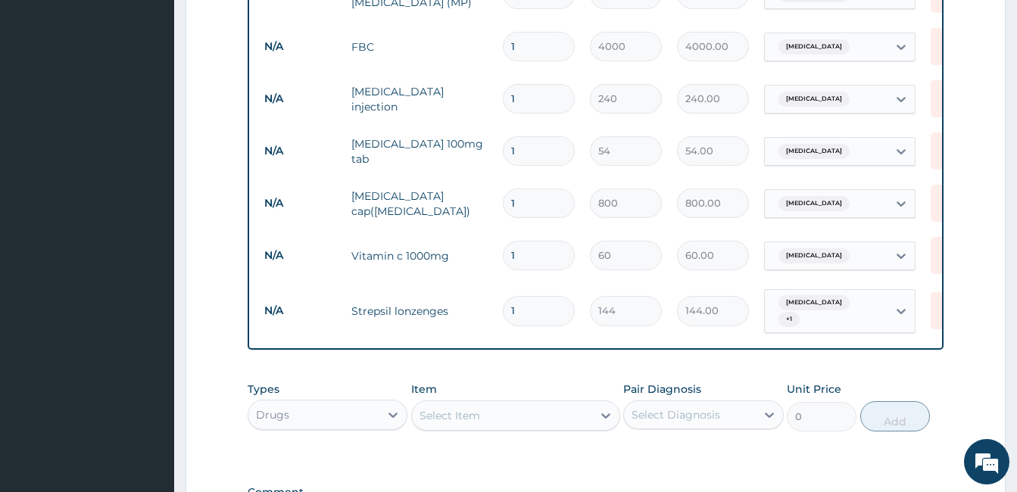
scroll to position [692, 0]
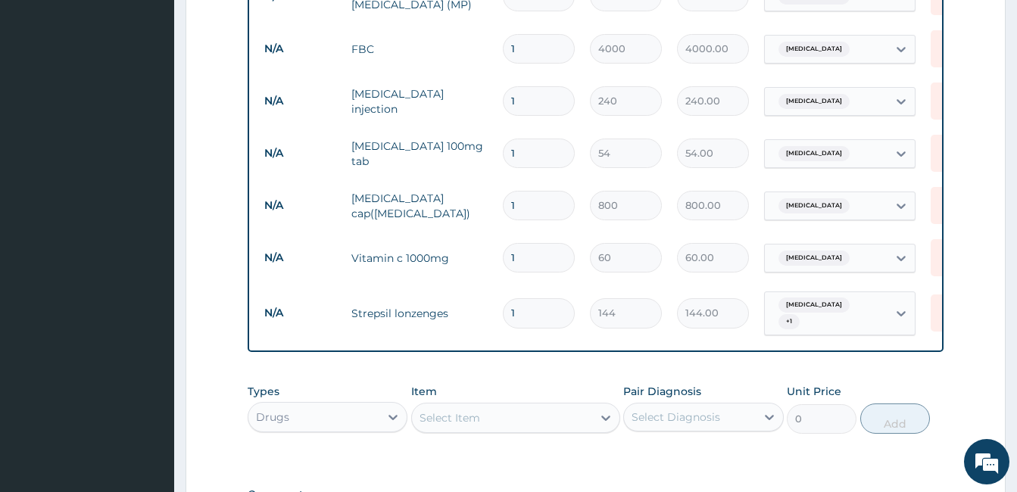
click at [547, 193] on input "1" at bounding box center [539, 206] width 72 height 30
type input "0.00"
type input "2"
type input "1600.00"
type input "2"
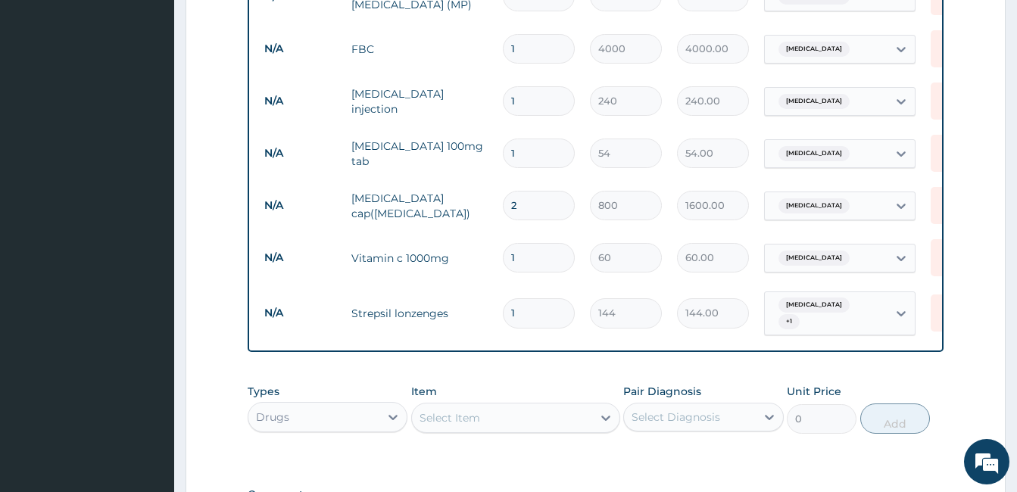
click at [533, 149] on input "1" at bounding box center [539, 154] width 72 height 30
type input "10"
type input "540.00"
type input "10"
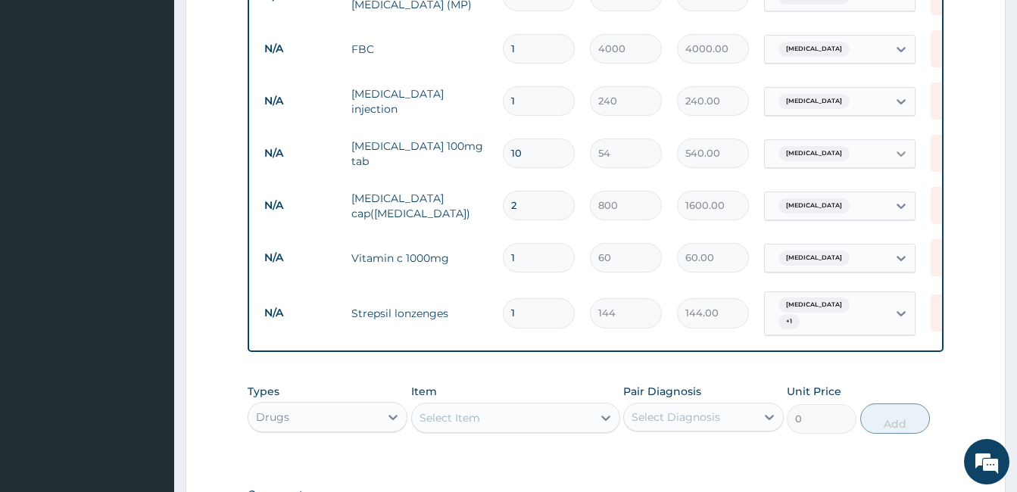
click at [896, 150] on icon at bounding box center [900, 153] width 15 height 15
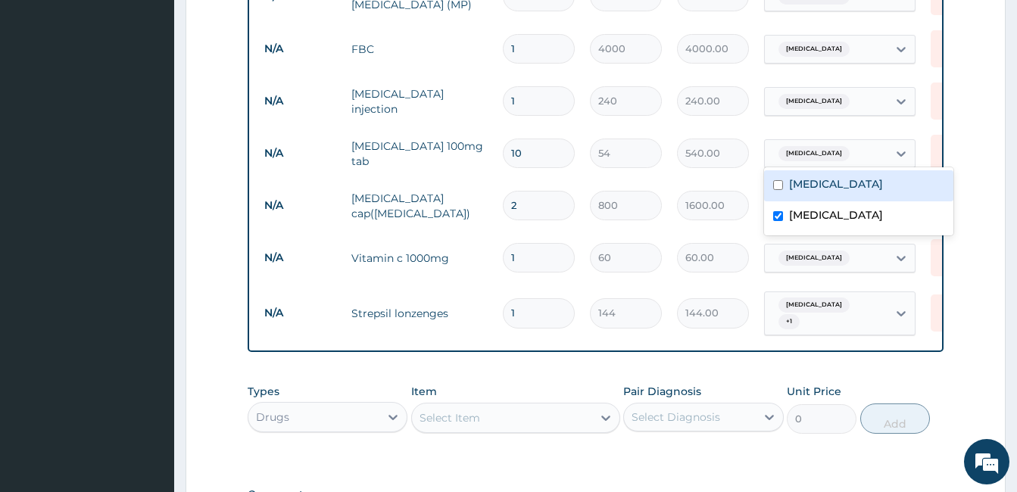
click at [843, 179] on div "Malaria" at bounding box center [858, 185] width 189 height 31
checkbox input "true"
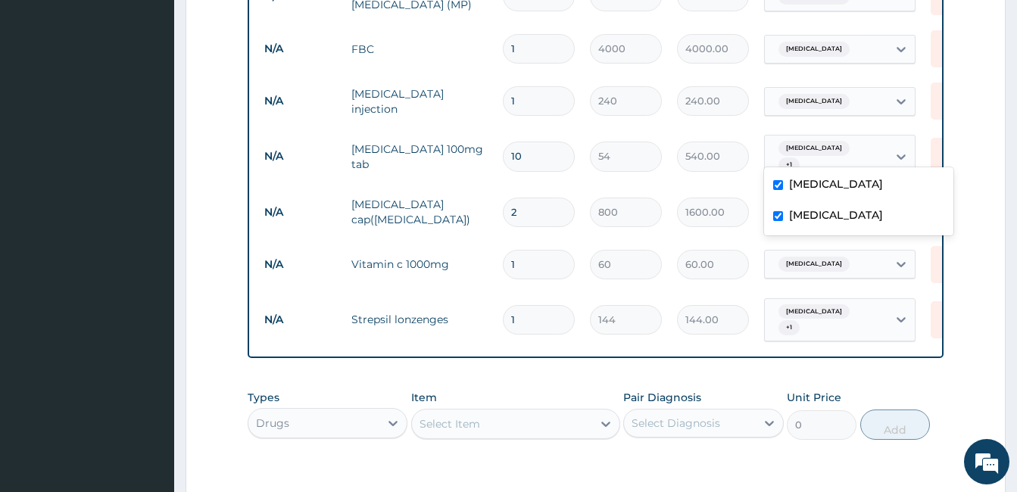
click at [799, 211] on label "Sepsis" at bounding box center [836, 214] width 94 height 15
checkbox input "false"
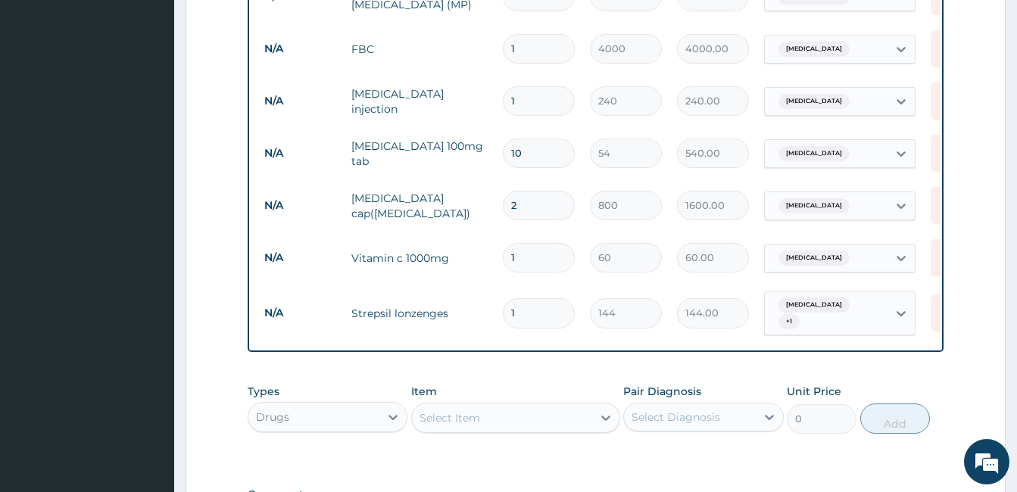
click at [854, 127] on tr "N/A Diclofenac sodium 100mg tab 10 54 540.00 Malaria Delete" at bounding box center [628, 153] width 742 height 52
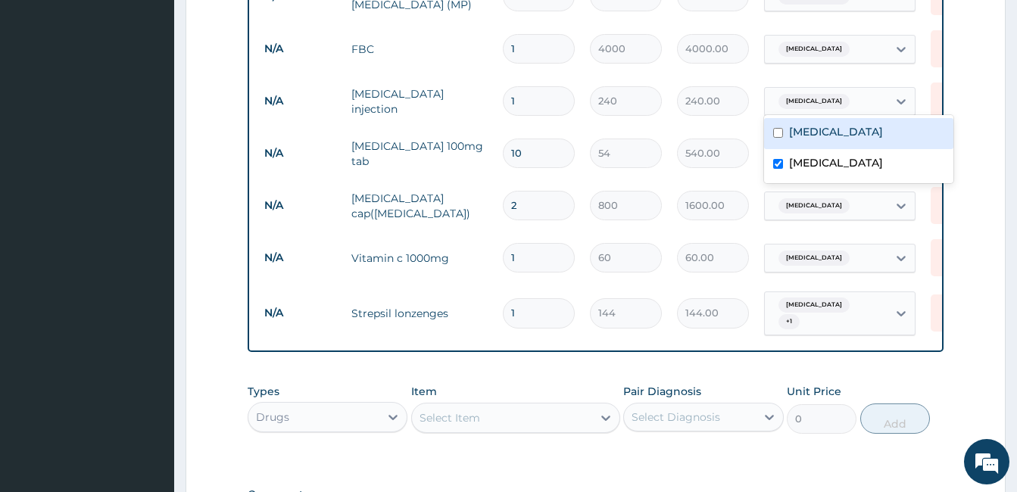
click at [868, 97] on div "Sepsis" at bounding box center [826, 102] width 123 height 26
click at [799, 138] on label "Malaria" at bounding box center [836, 131] width 94 height 15
checkbox input "true"
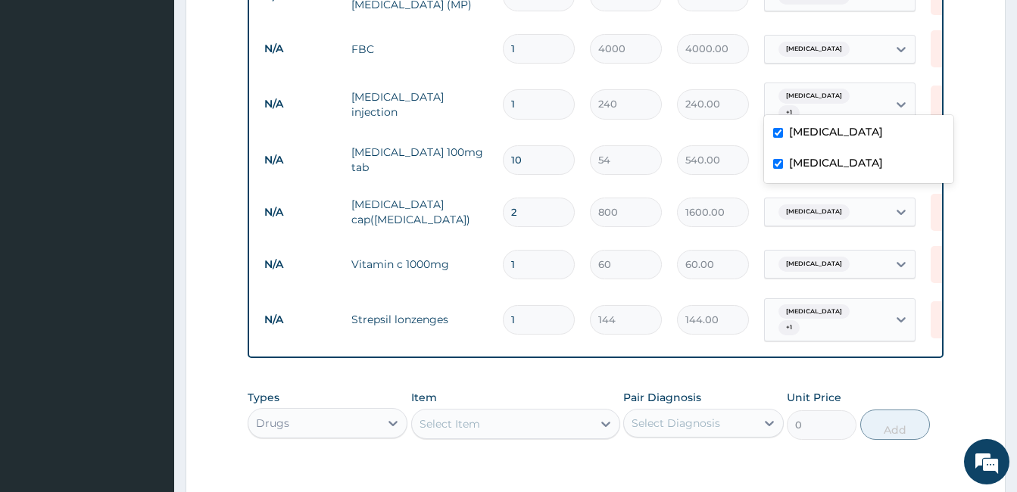
click at [798, 159] on label "Sepsis" at bounding box center [836, 162] width 94 height 15
checkbox input "false"
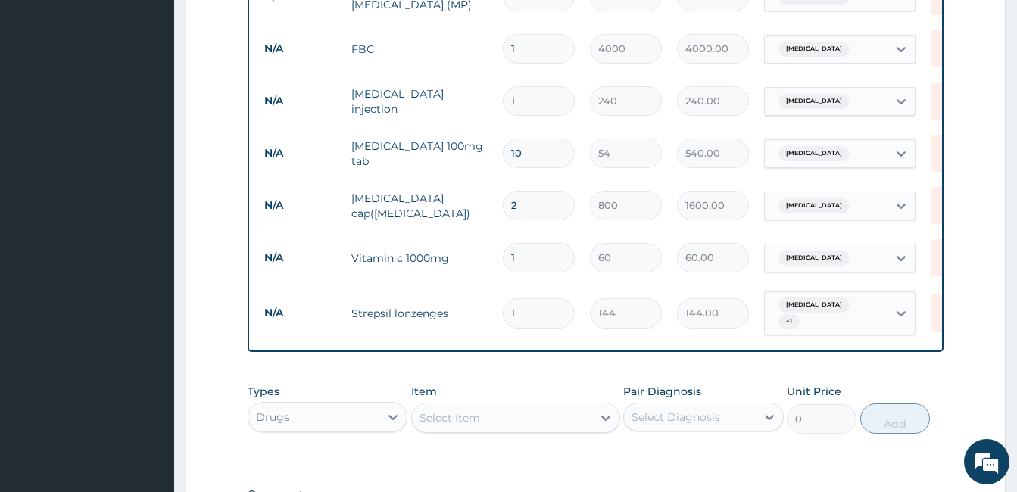
click at [740, 220] on td "1600.00" at bounding box center [712, 205] width 87 height 45
click at [889, 248] on div at bounding box center [900, 258] width 27 height 27
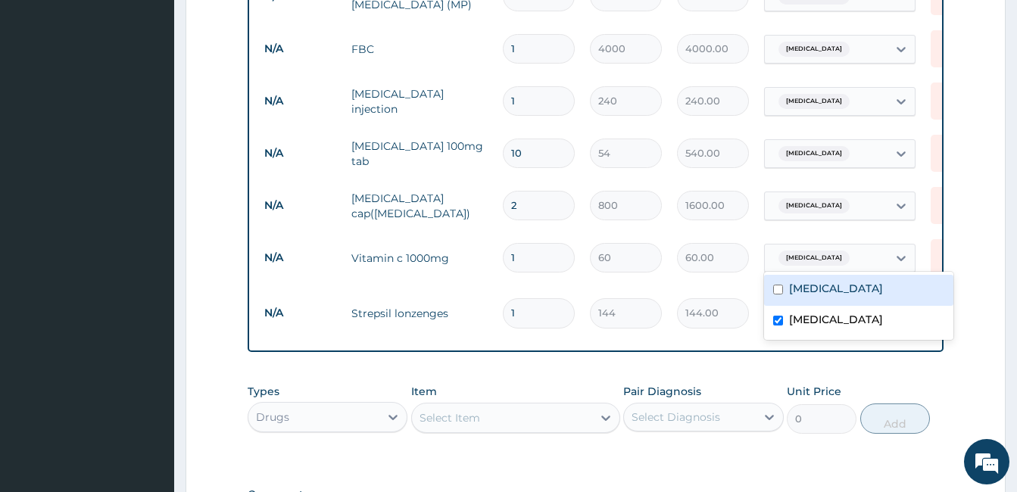
click at [813, 289] on label "Malaria" at bounding box center [836, 288] width 94 height 15
checkbox input "true"
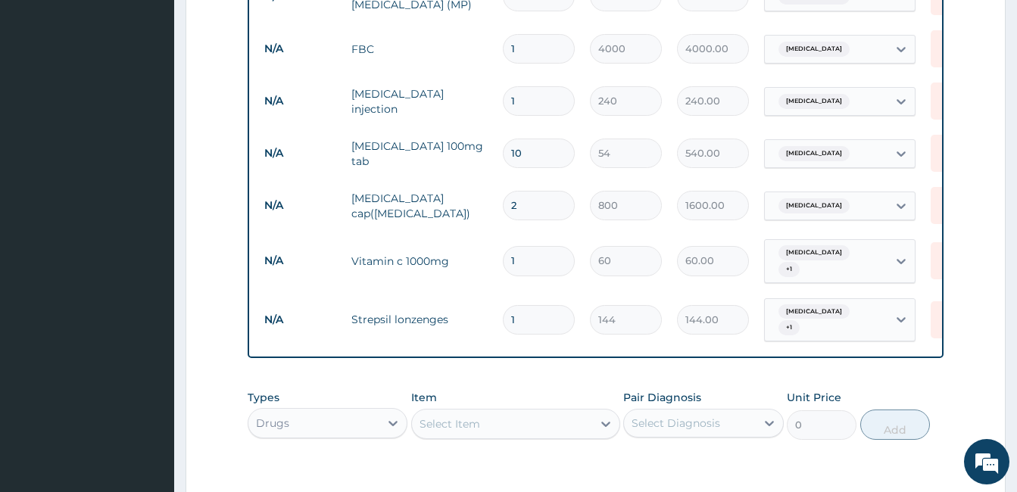
click at [719, 351] on div "PA Code / Prescription Code Enter Code(Secondary Care Only) Encounter Date 13-0…" at bounding box center [596, 3] width 696 height 1101
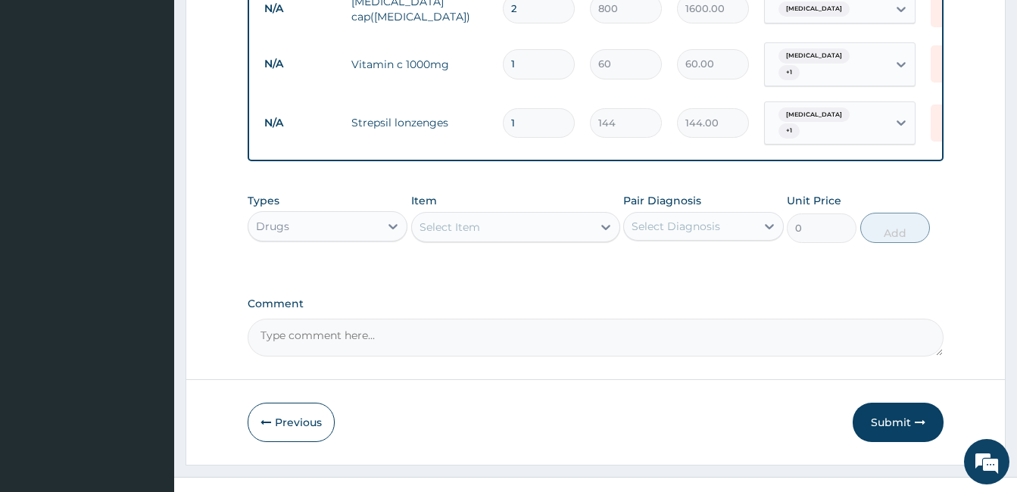
scroll to position [905, 0]
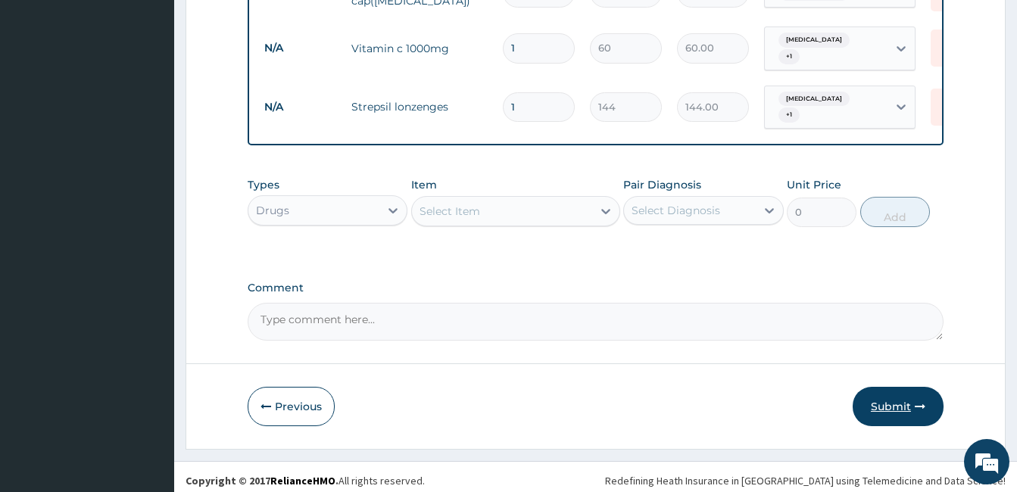
click at [880, 398] on button "Submit" at bounding box center [897, 406] width 91 height 39
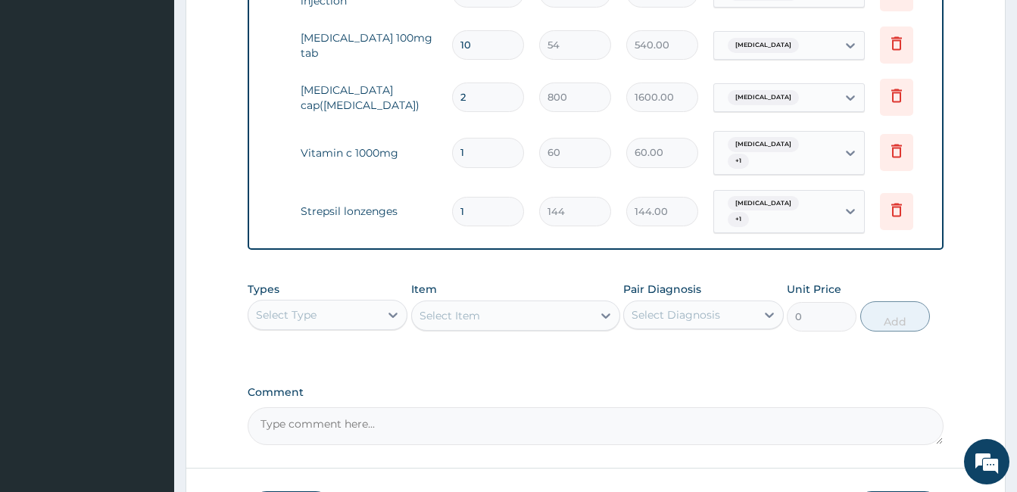
scroll to position [0, 64]
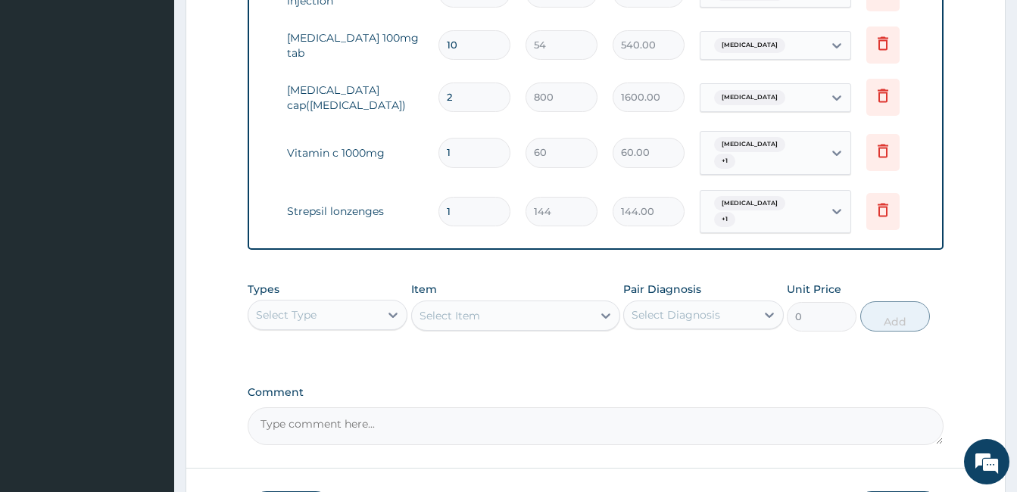
drag, startPoint x: 1015, startPoint y: 329, endPoint x: 1025, endPoint y: 304, distance: 26.9
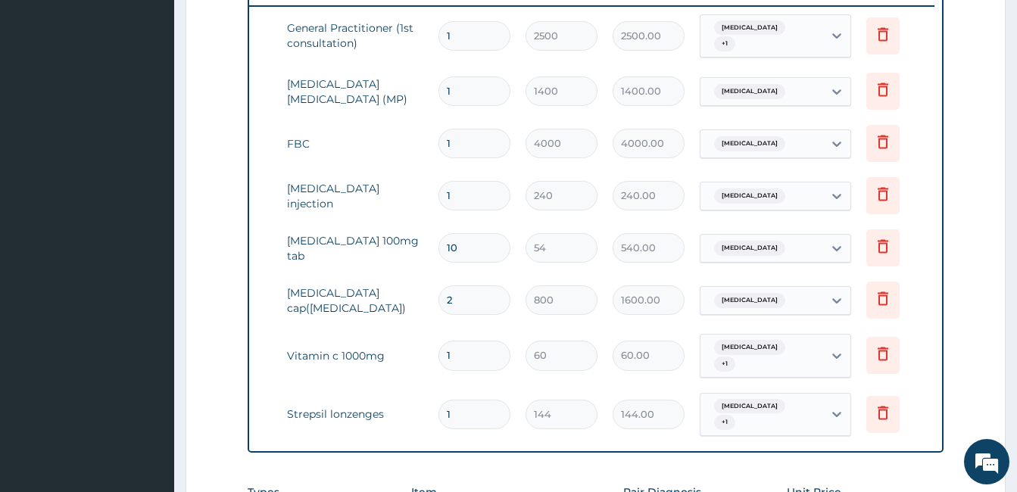
scroll to position [602, 0]
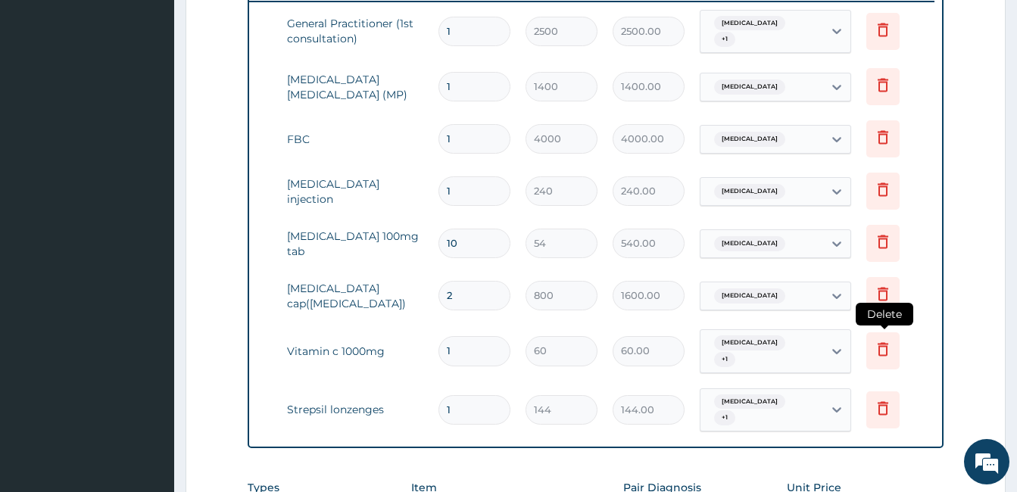
click at [878, 347] on icon at bounding box center [883, 349] width 18 height 18
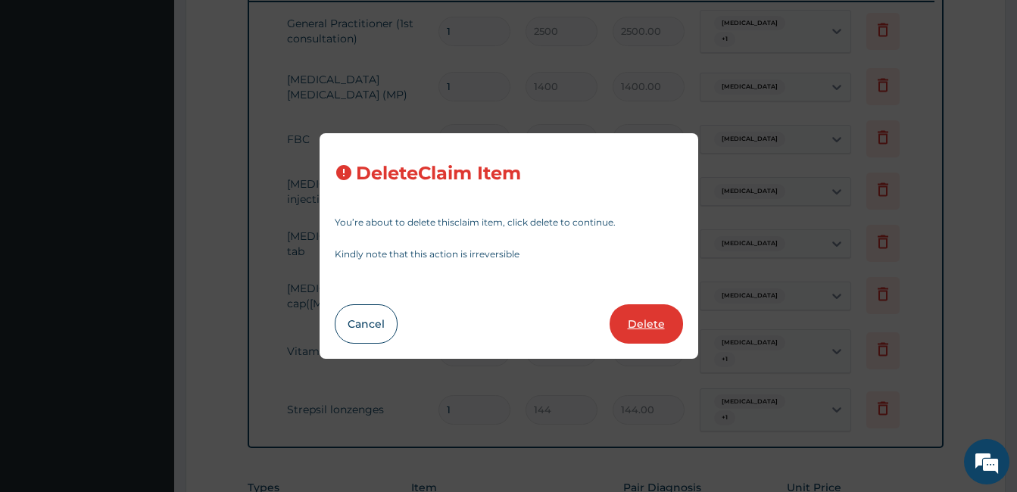
click at [671, 332] on button "Delete" at bounding box center [645, 323] width 73 height 39
type input "144"
type input "144.00"
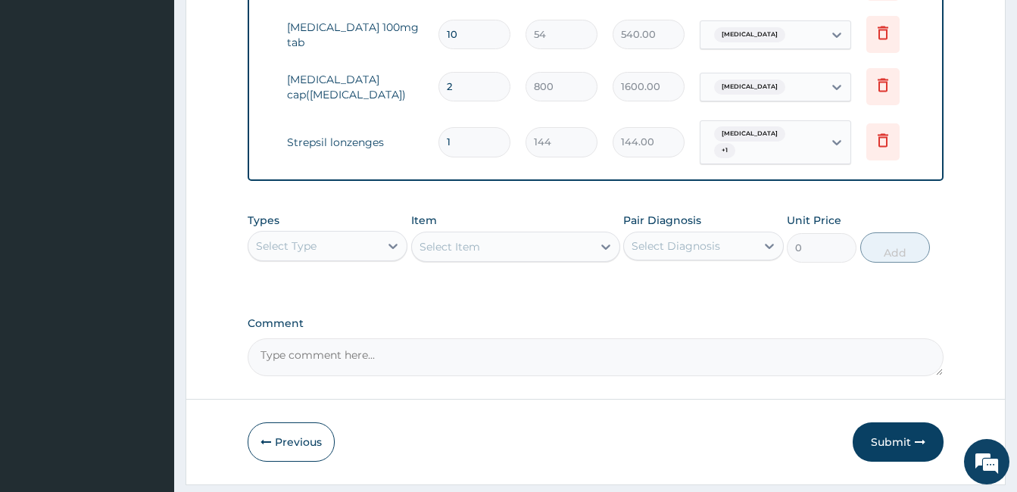
scroll to position [844, 0]
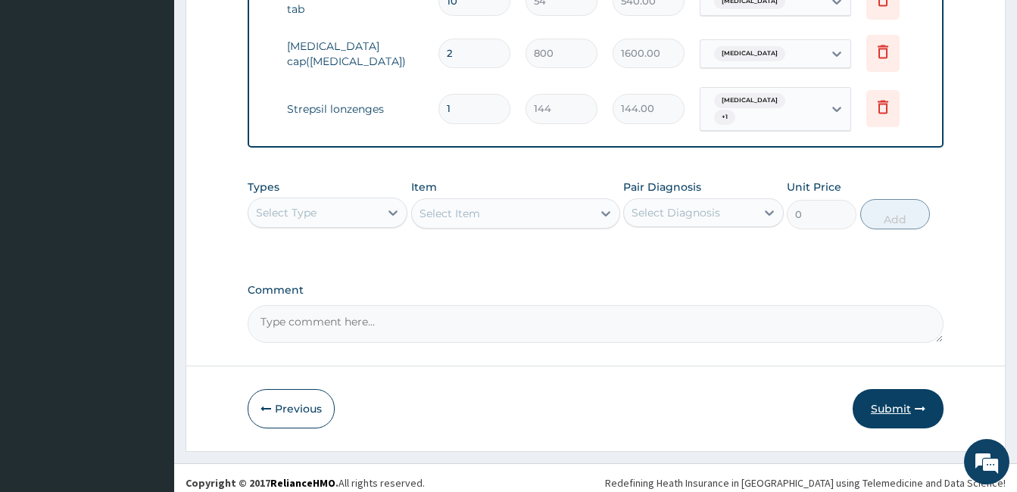
click at [908, 397] on button "Submit" at bounding box center [897, 408] width 91 height 39
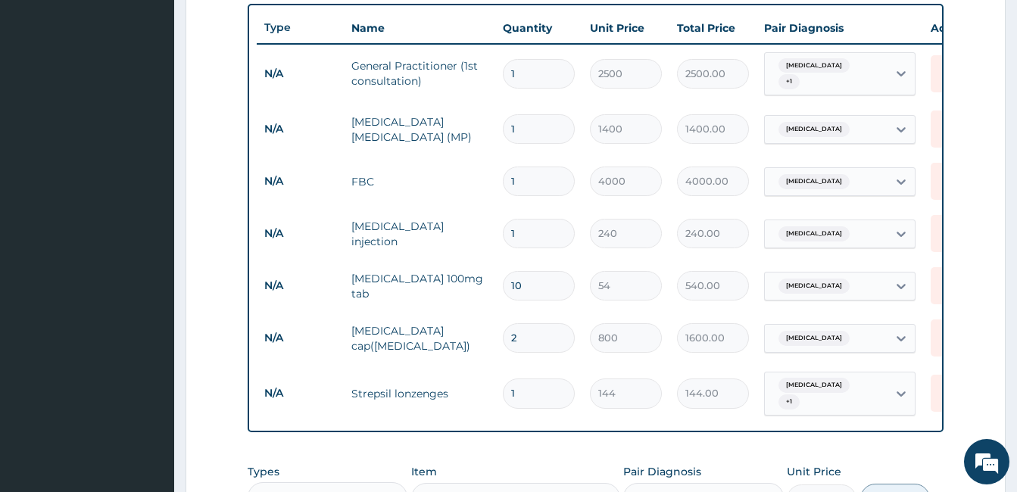
scroll to position [0, 64]
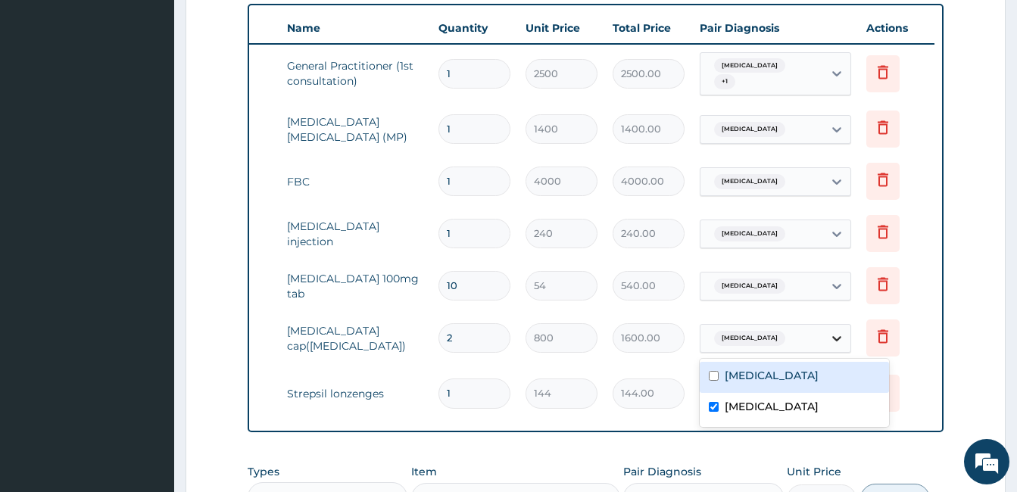
click at [834, 342] on div at bounding box center [836, 338] width 27 height 27
click at [737, 362] on div "Malaria" at bounding box center [794, 377] width 189 height 31
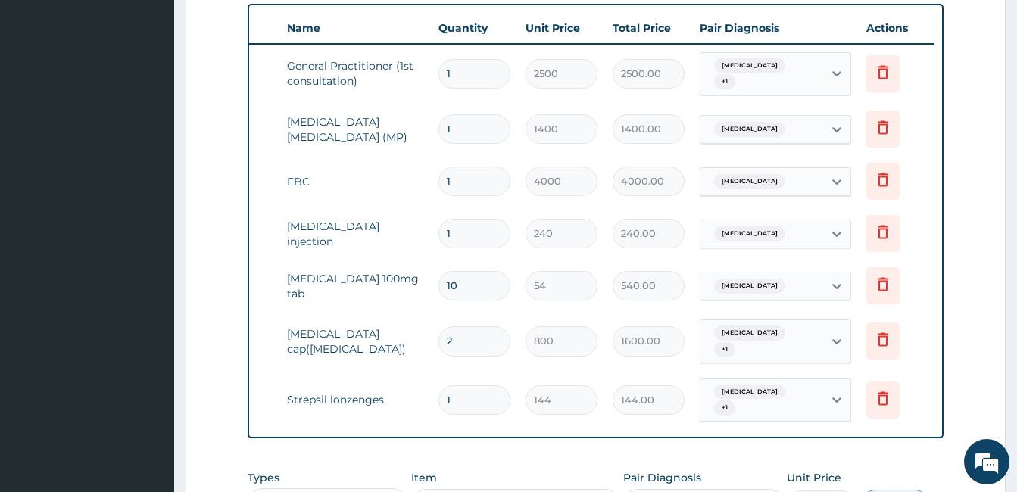
click at [918, 374] on td "Delete" at bounding box center [896, 400] width 76 height 52
click at [883, 389] on icon at bounding box center [883, 398] width 18 height 18
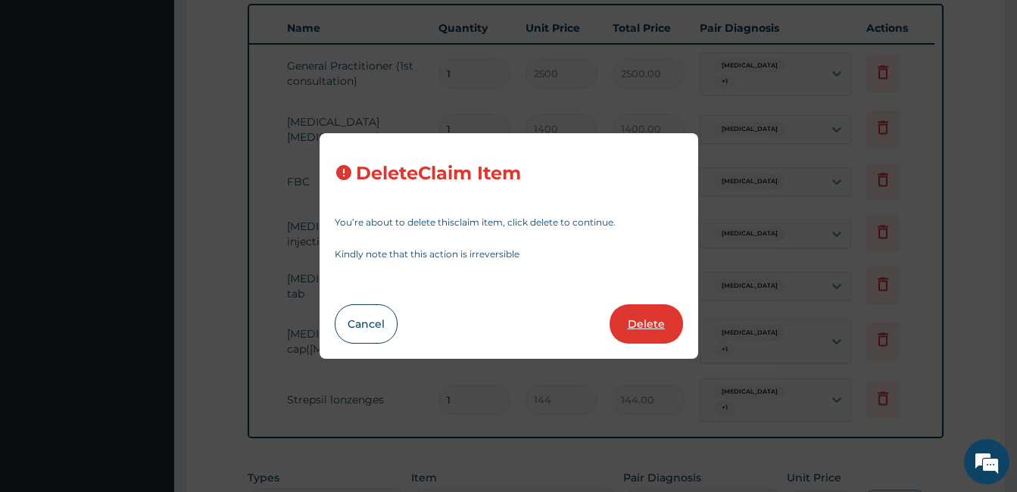
click at [648, 318] on button "Delete" at bounding box center [645, 323] width 73 height 39
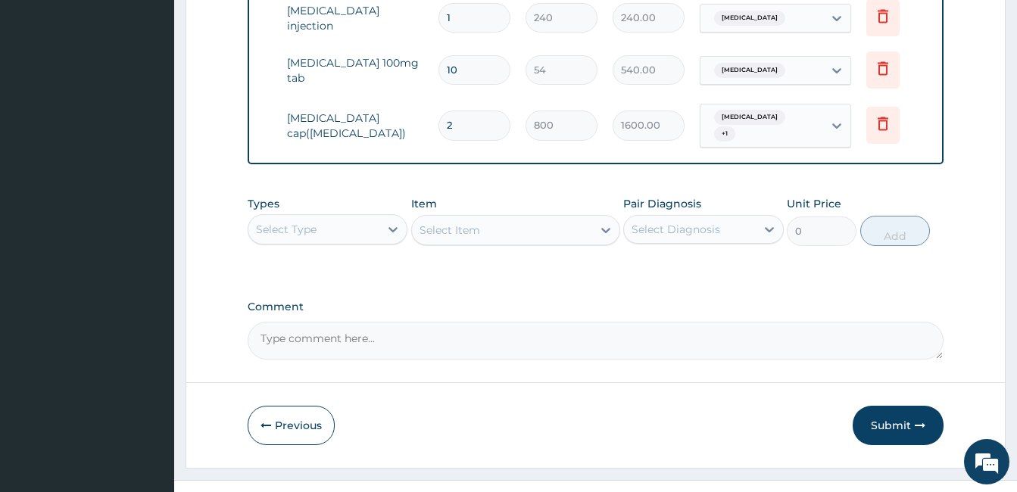
scroll to position [800, 0]
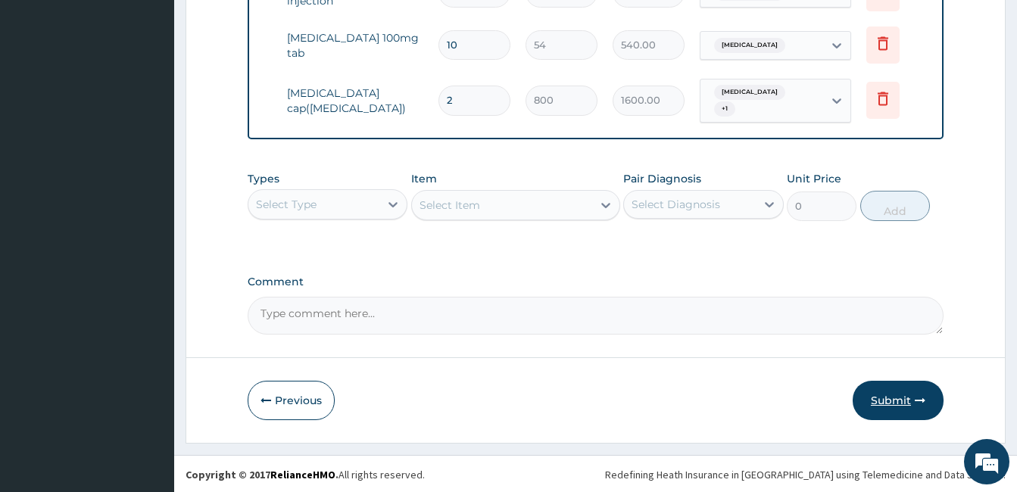
click at [865, 400] on button "Submit" at bounding box center [897, 400] width 91 height 39
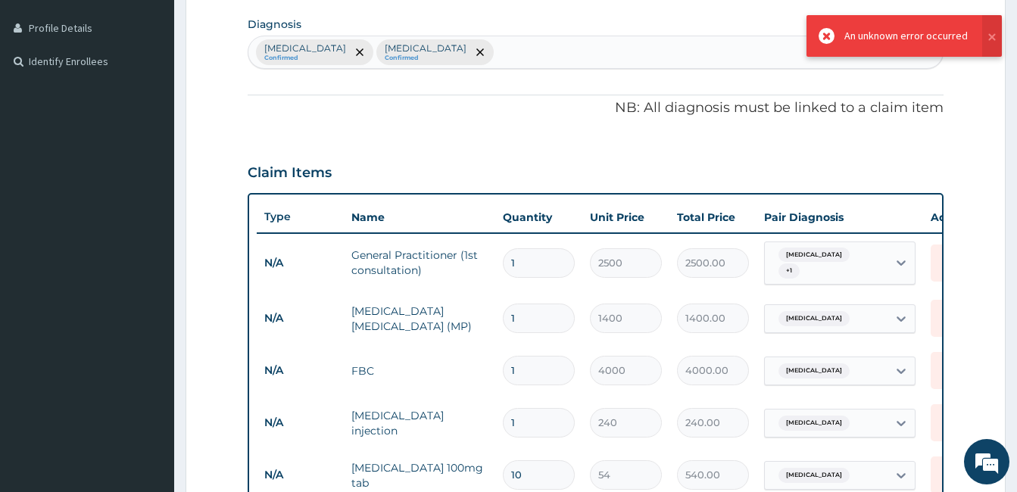
scroll to position [0, 0]
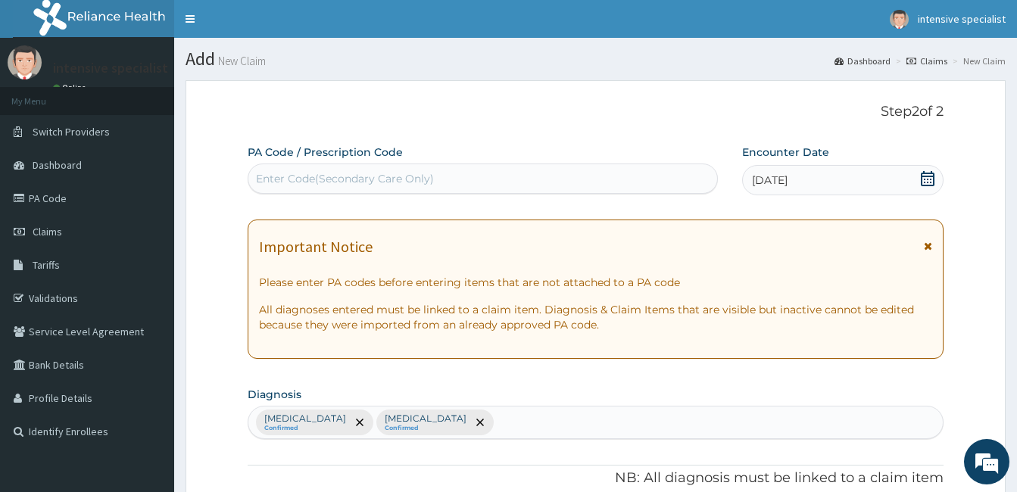
click at [936, 182] on div "13-09-2025" at bounding box center [842, 180] width 201 height 30
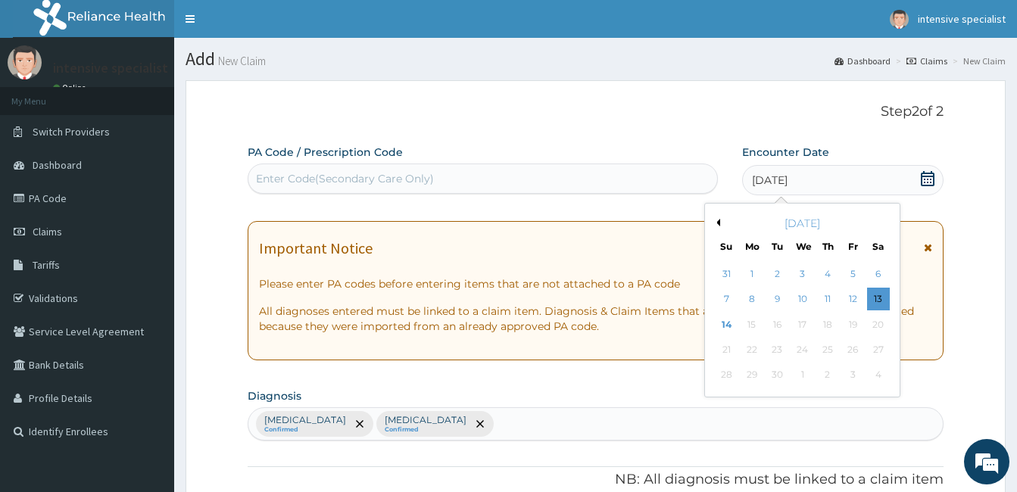
scroll to position [802, 0]
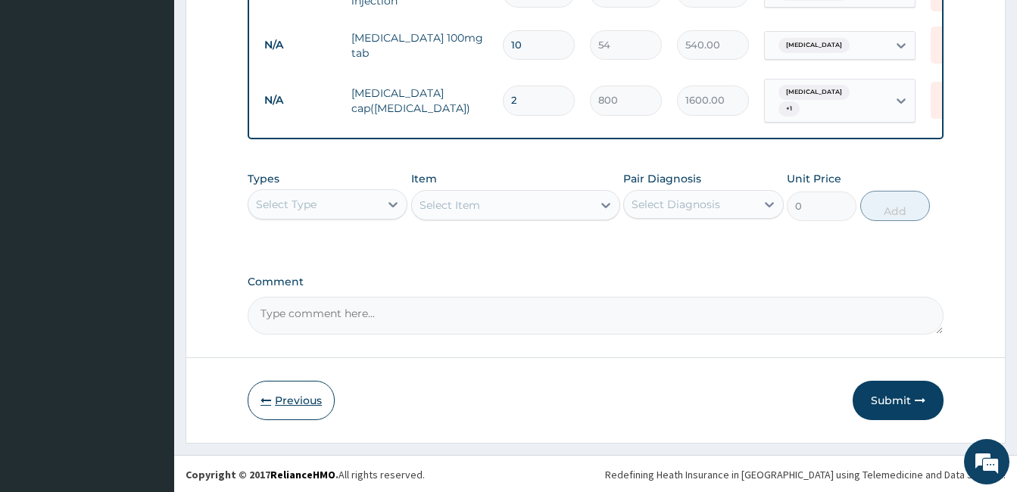
click at [278, 400] on button "Previous" at bounding box center [291, 400] width 87 height 39
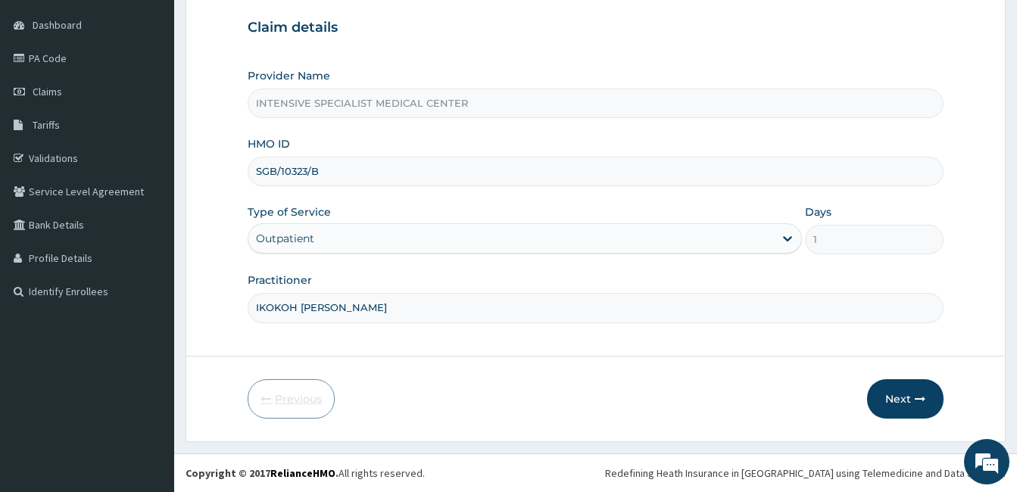
scroll to position [140, 0]
click at [270, 170] on input "SGB/10323/B" at bounding box center [596, 172] width 696 height 30
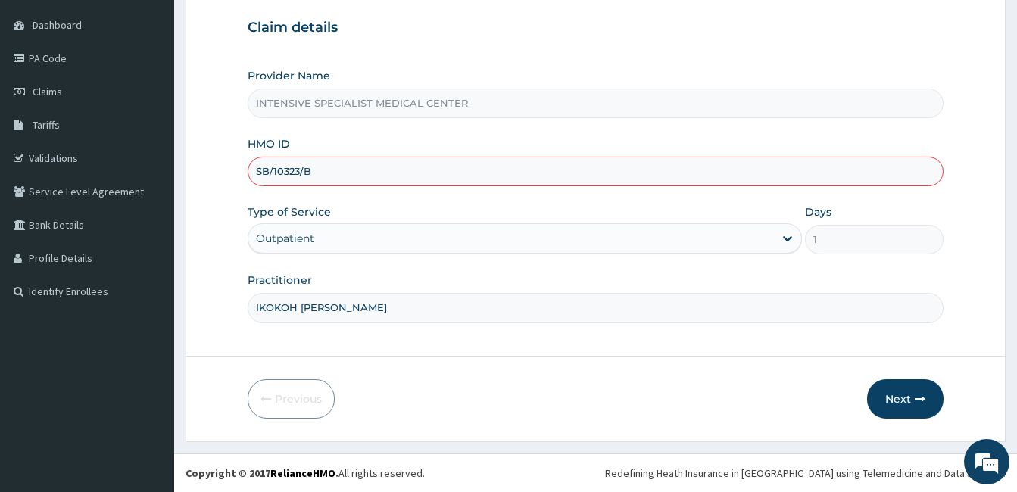
click at [270, 172] on input "SB/10323/B" at bounding box center [596, 172] width 696 height 30
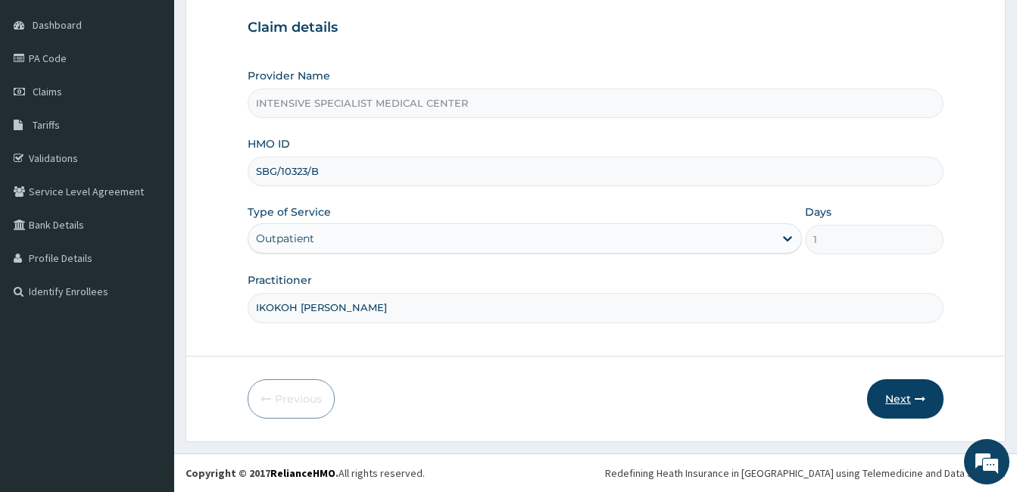
type input "SBG/10323/B"
click at [896, 410] on button "Next" at bounding box center [905, 398] width 76 height 39
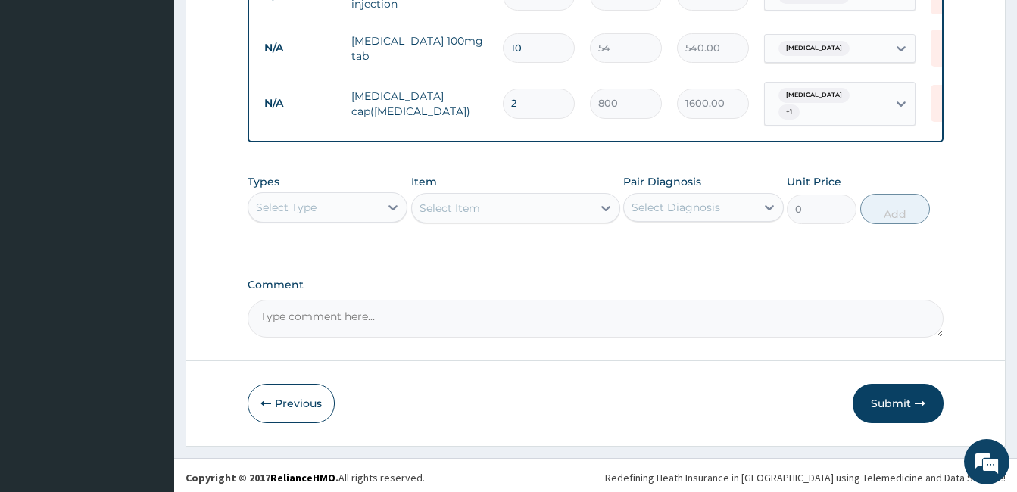
scroll to position [799, 0]
click at [880, 410] on button "Submit" at bounding box center [897, 401] width 91 height 39
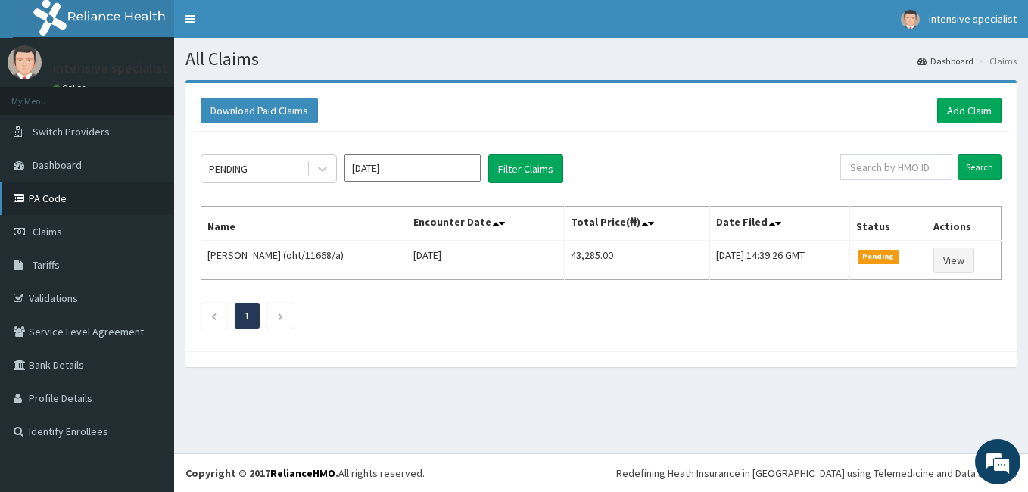
click at [61, 207] on link "PA Code" at bounding box center [87, 198] width 174 height 33
click at [964, 104] on link "Add Claim" at bounding box center [969, 111] width 64 height 26
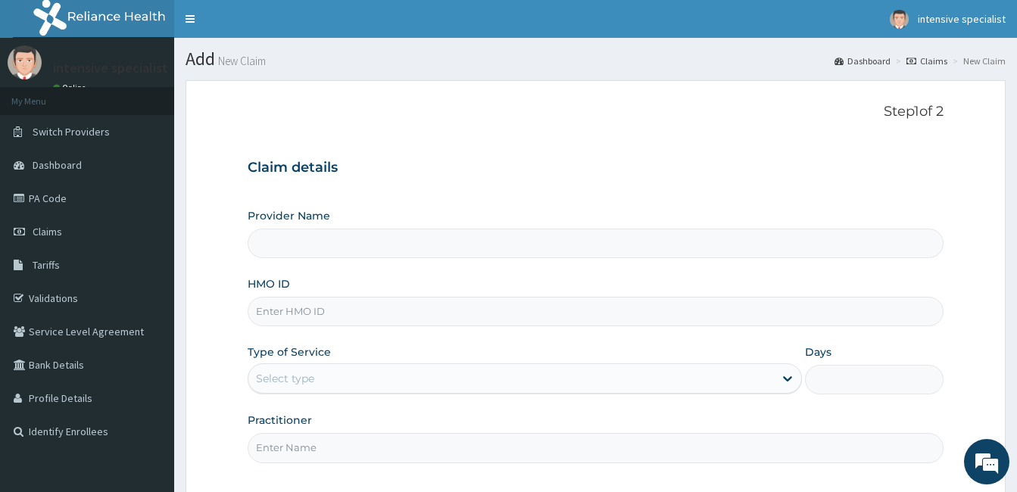
type input "INTENSIVE SPECIALIST MEDICAL CENTER"
click at [322, 319] on input "HMO ID" at bounding box center [596, 312] width 696 height 30
type input "TFE/11339/A"
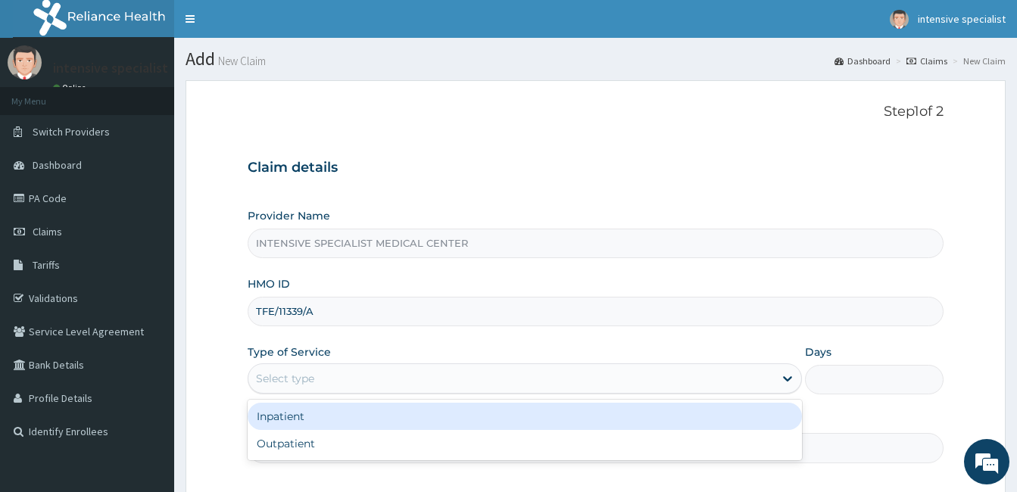
click at [304, 370] on div "Select type" at bounding box center [510, 378] width 525 height 24
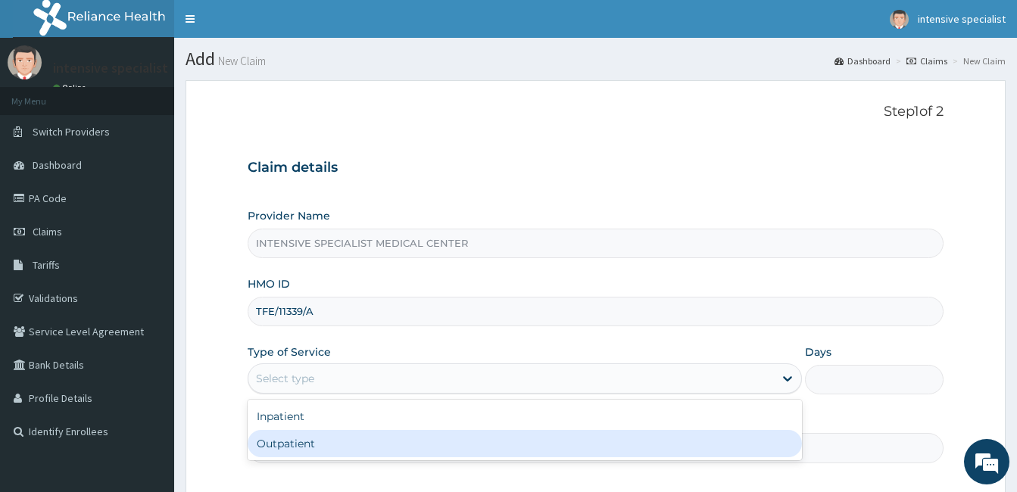
click at [296, 443] on div "Outpatient" at bounding box center [525, 443] width 554 height 27
type input "1"
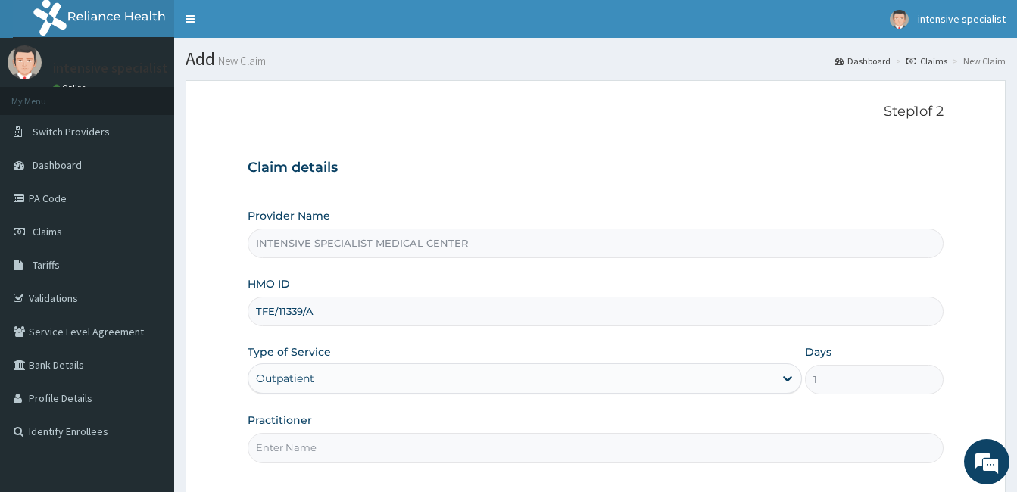
click at [363, 442] on input "Practitioner" at bounding box center [596, 448] width 696 height 30
type input "IKOKOH [PERSON_NAME]"
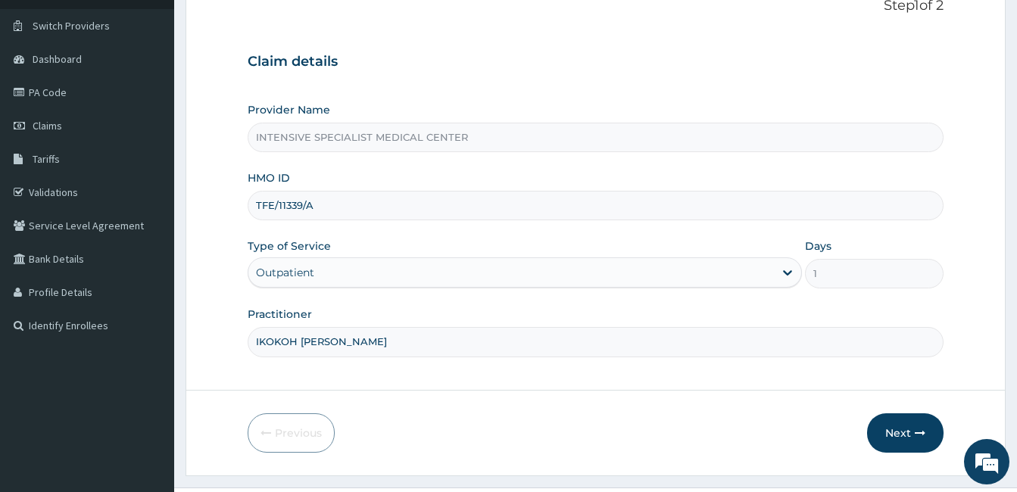
scroll to position [140, 0]
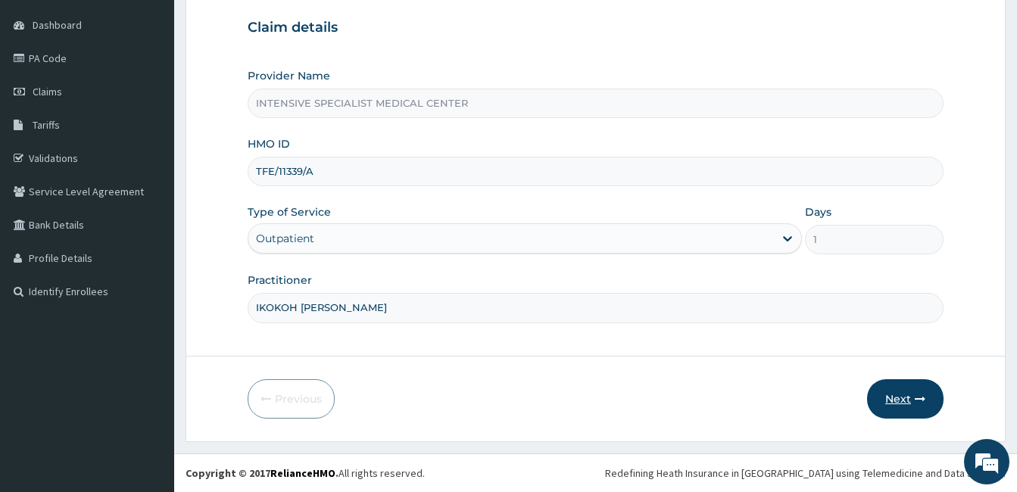
click at [916, 396] on icon "button" at bounding box center [920, 399] width 11 height 11
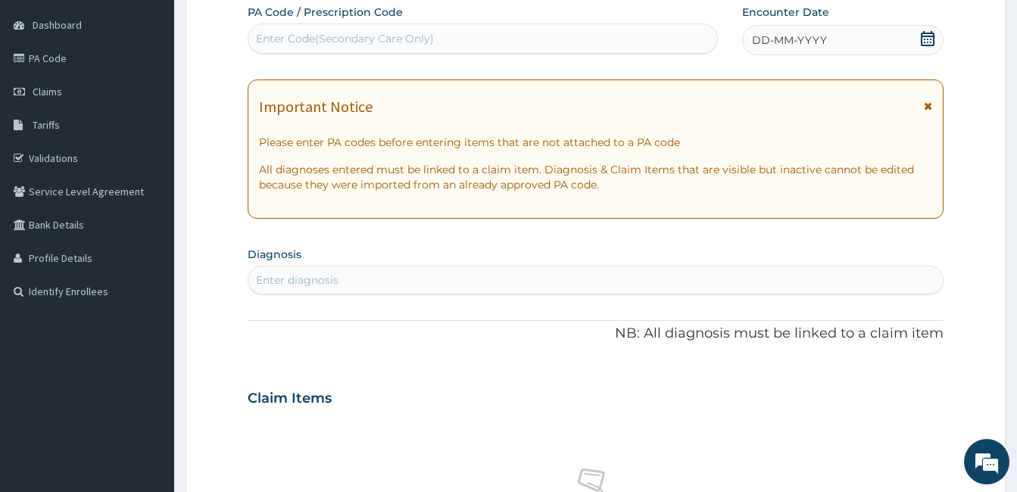
click at [846, 45] on div "DD-MM-YYYY" at bounding box center [842, 40] width 201 height 30
click at [294, 21] on div "PA Code / Prescription Code Enter Code(Secondary Care Only)" at bounding box center [483, 29] width 470 height 49
click at [287, 38] on div "Enter Code(Secondary Care Only)" at bounding box center [345, 38] width 178 height 15
paste input "PA/8E4551"
type input "PA/8E4551"
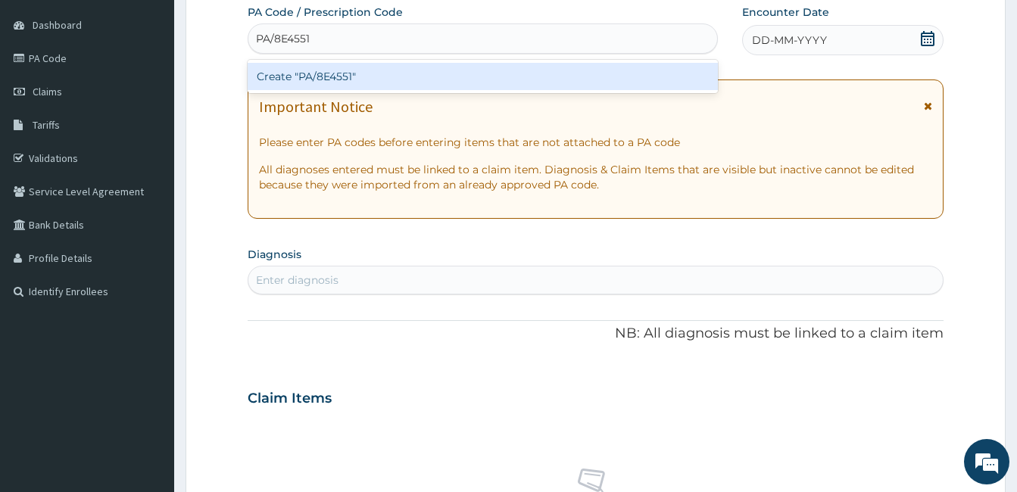
click at [335, 71] on div "Create "PA/8E4551"" at bounding box center [483, 76] width 470 height 27
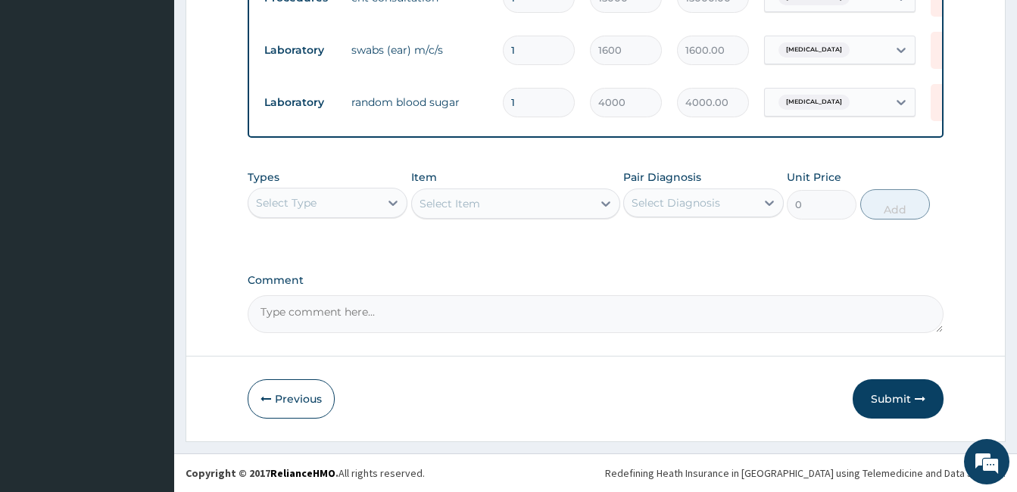
scroll to position [0, 64]
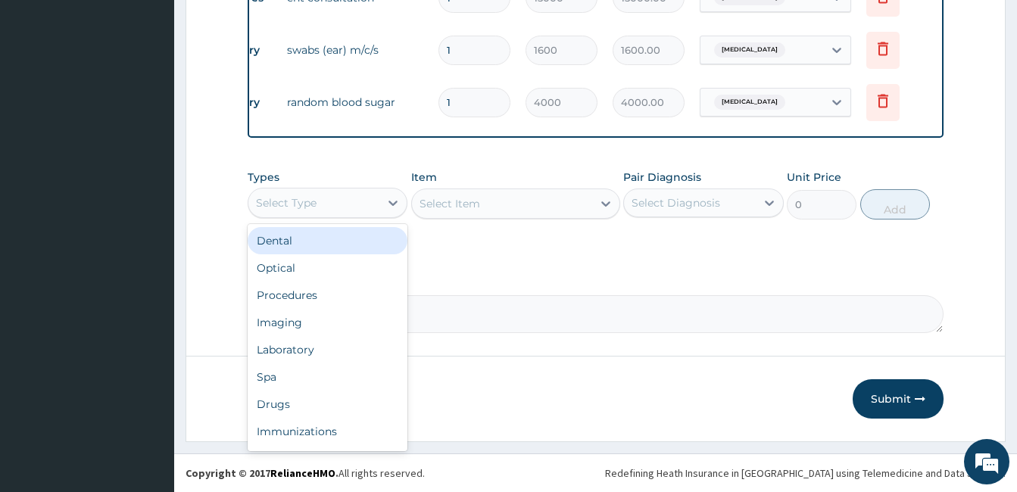
click at [310, 202] on div "Select Type" at bounding box center [286, 202] width 61 height 15
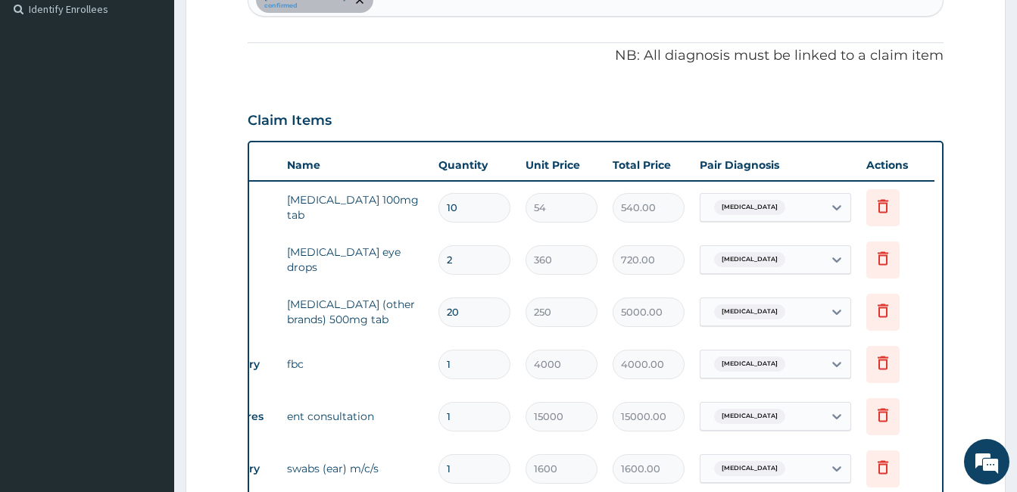
scroll to position [852, 0]
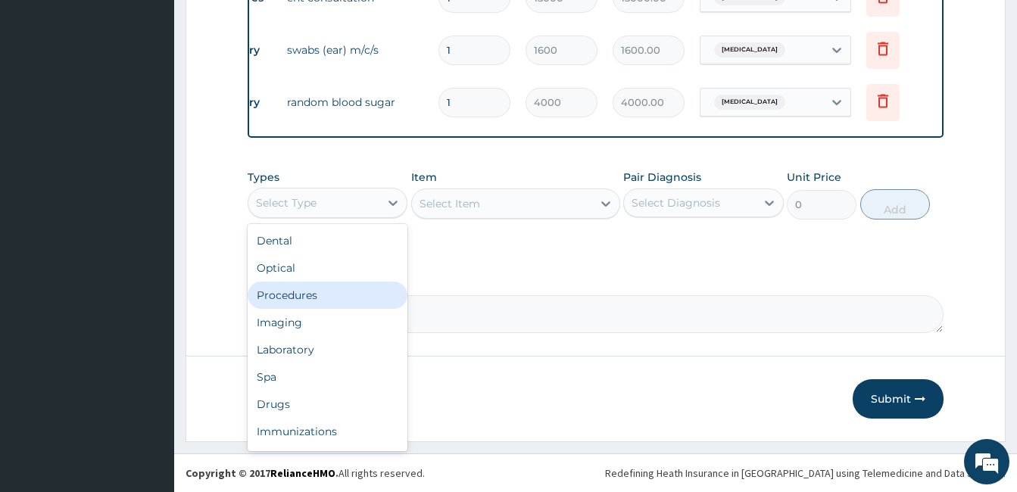
click at [769, 404] on div "Previous Submit" at bounding box center [596, 398] width 696 height 39
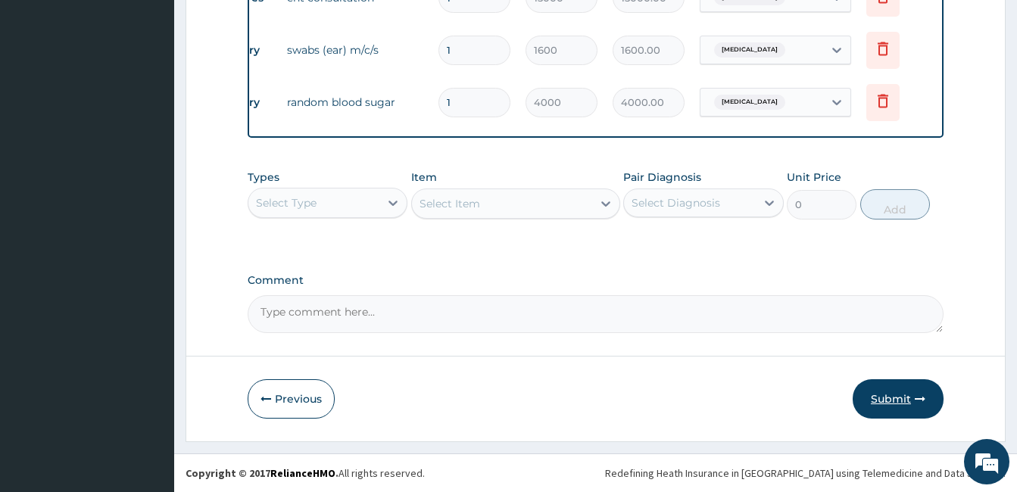
click at [907, 399] on button "Submit" at bounding box center [897, 398] width 91 height 39
